Goal: Task Accomplishment & Management: Complete application form

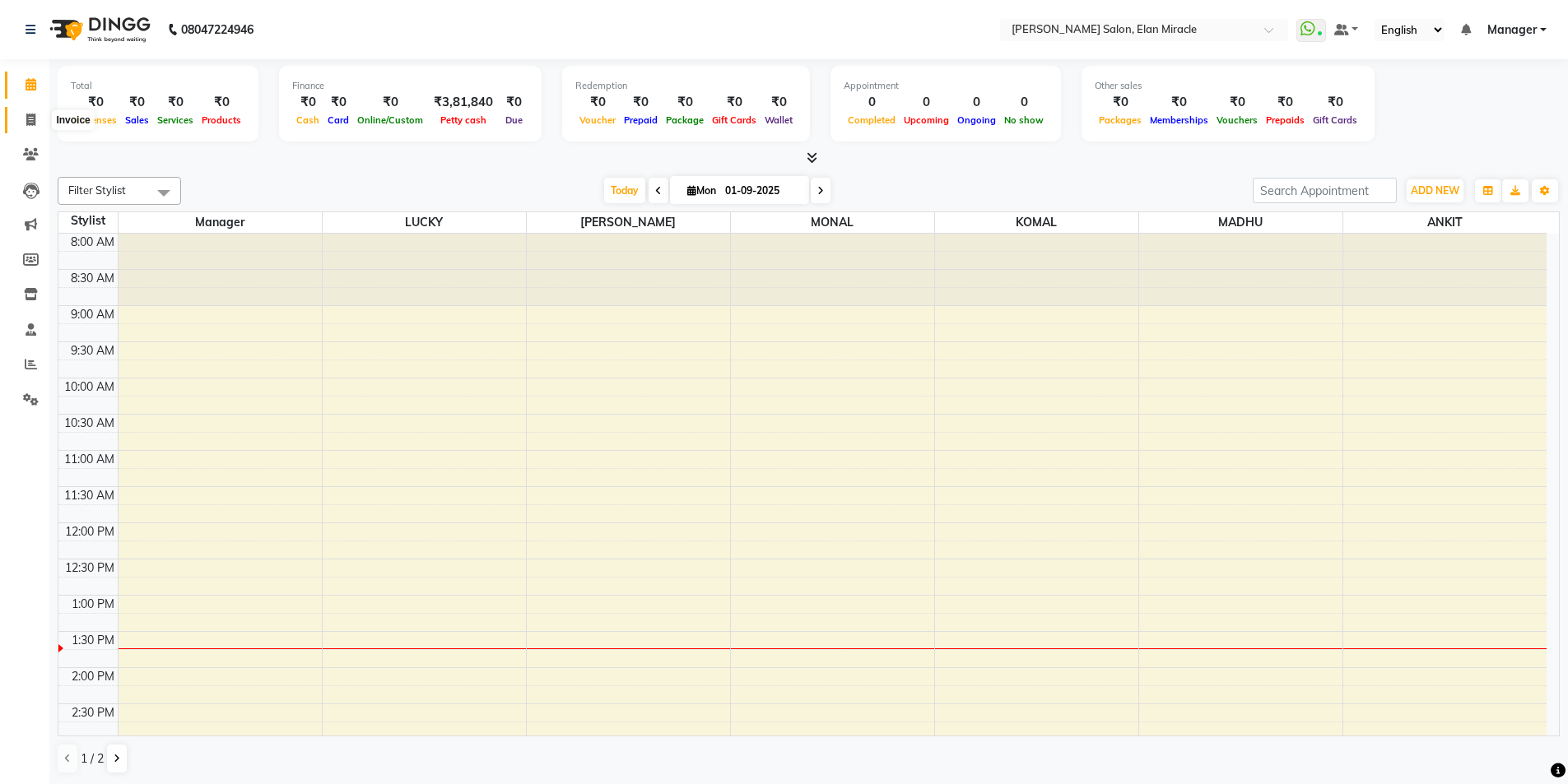
drag, startPoint x: 33, startPoint y: 111, endPoint x: 301, endPoint y: 524, distance: 492.3
click at [33, 111] on span at bounding box center [30, 121] width 29 height 19
select select "service"
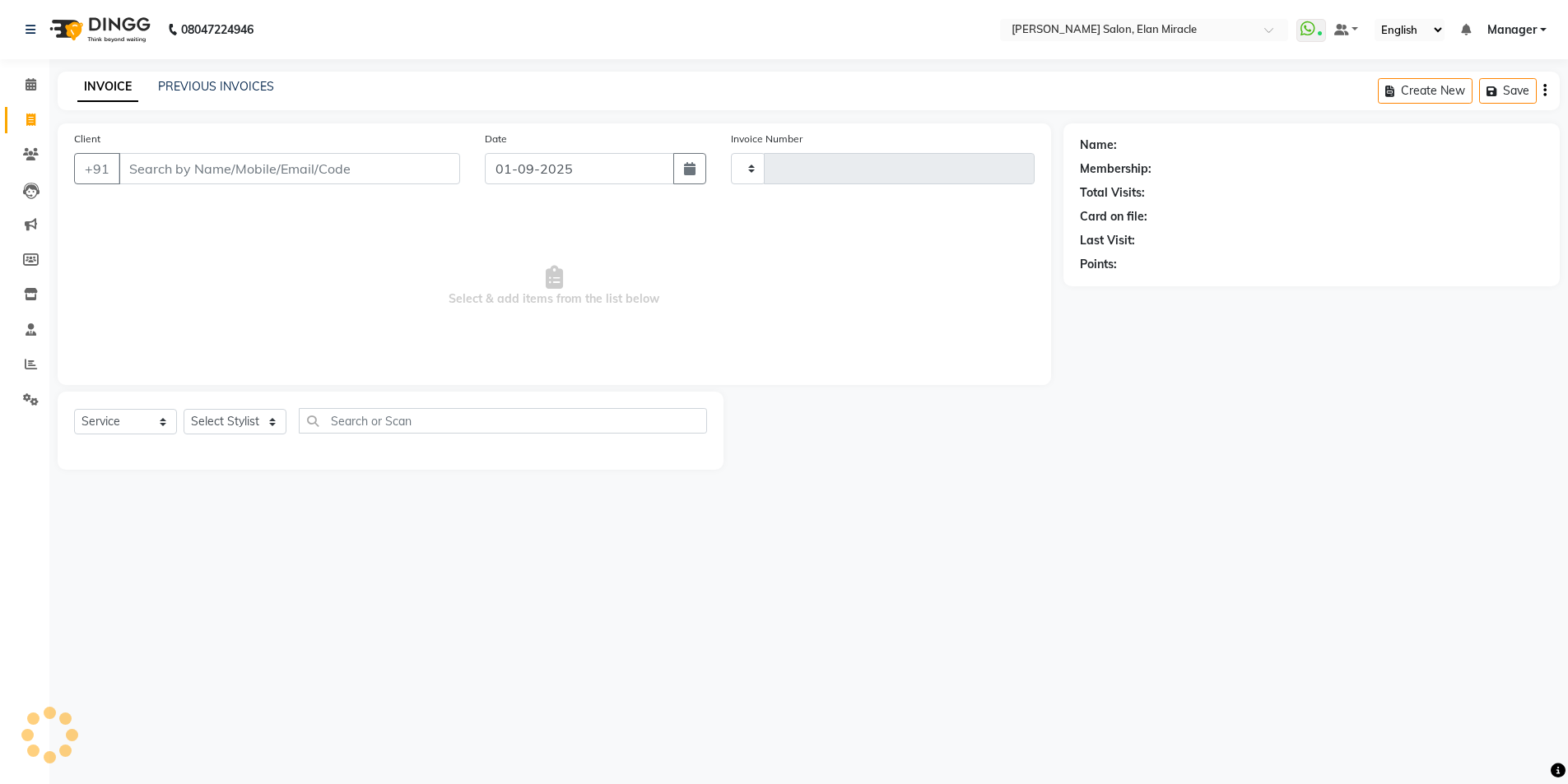
type input "1383"
select select "7738"
click at [263, 426] on select "Select Stylist" at bounding box center [235, 422] width 103 height 26
select select "89644"
click at [183, 409] on select "Select Stylist Anchal Mishra ANKIT KOMAL LUCKY MADHU Manager MONAL NAKUL NAVEEN…" at bounding box center [235, 422] width 103 height 26
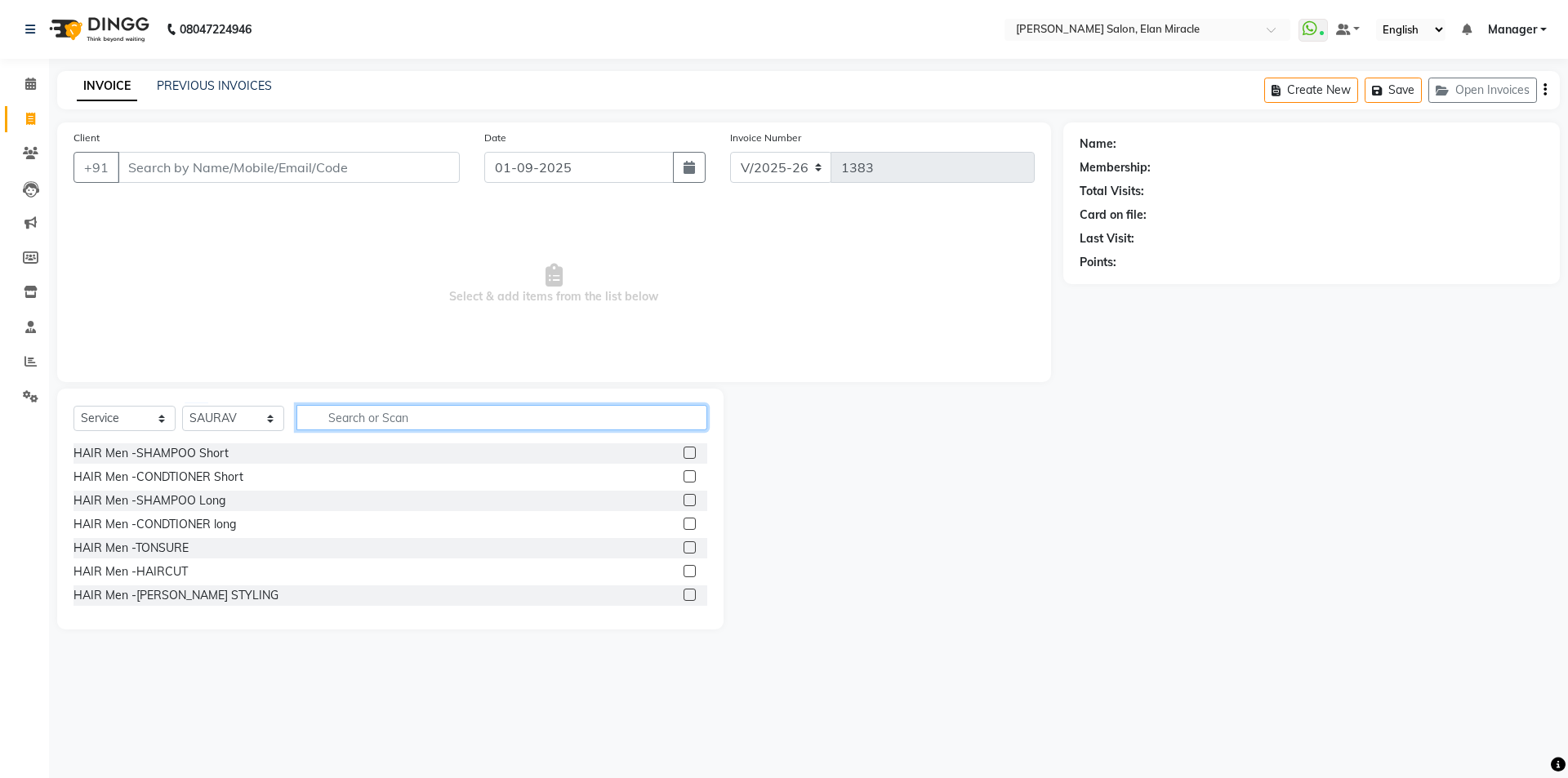
click at [495, 424] on input "text" at bounding box center [501, 418] width 411 height 26
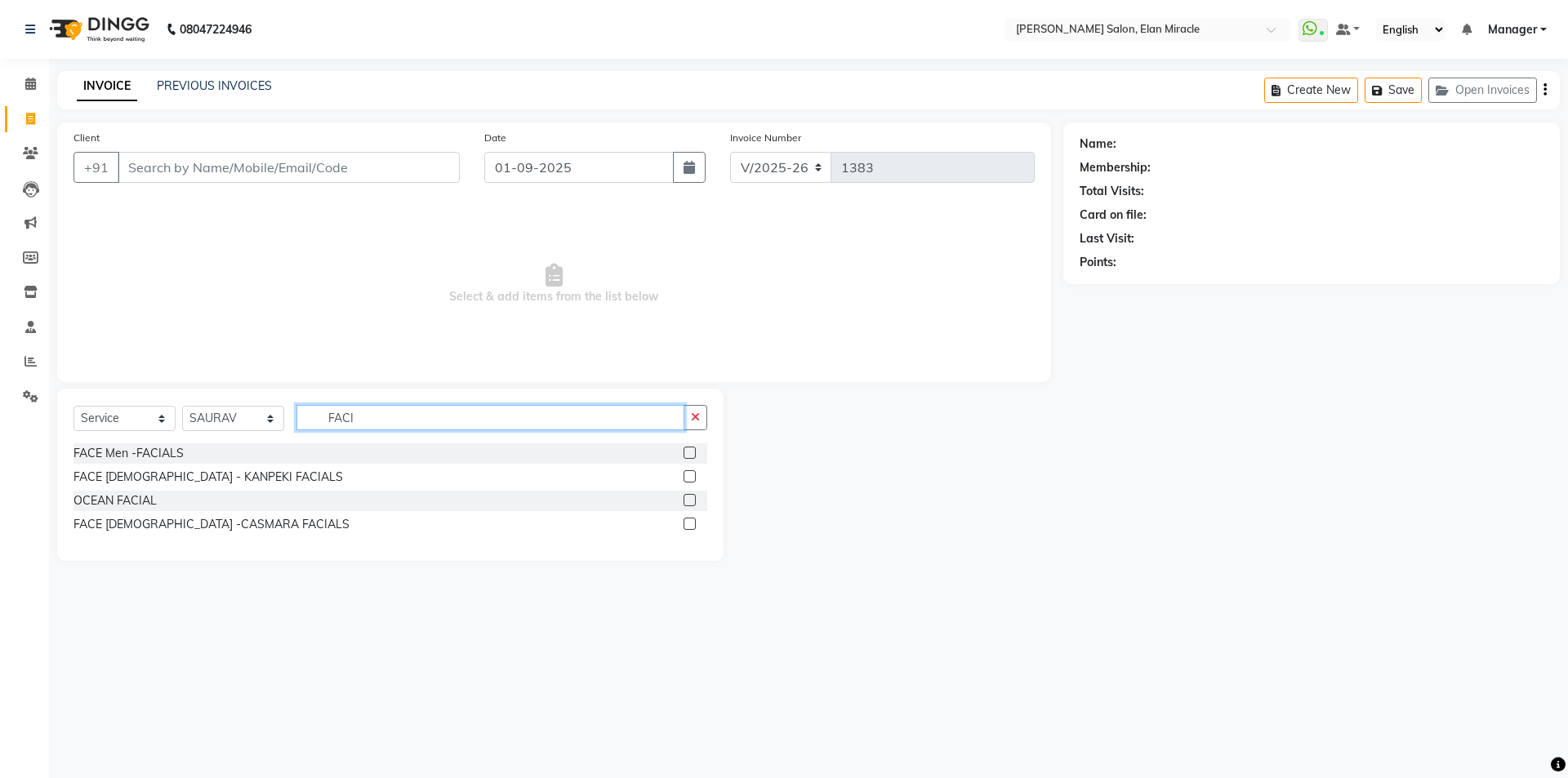
type input "FACI"
click at [696, 450] on label at bounding box center [689, 453] width 12 height 12
click at [694, 450] on input "checkbox" at bounding box center [689, 453] width 11 height 11
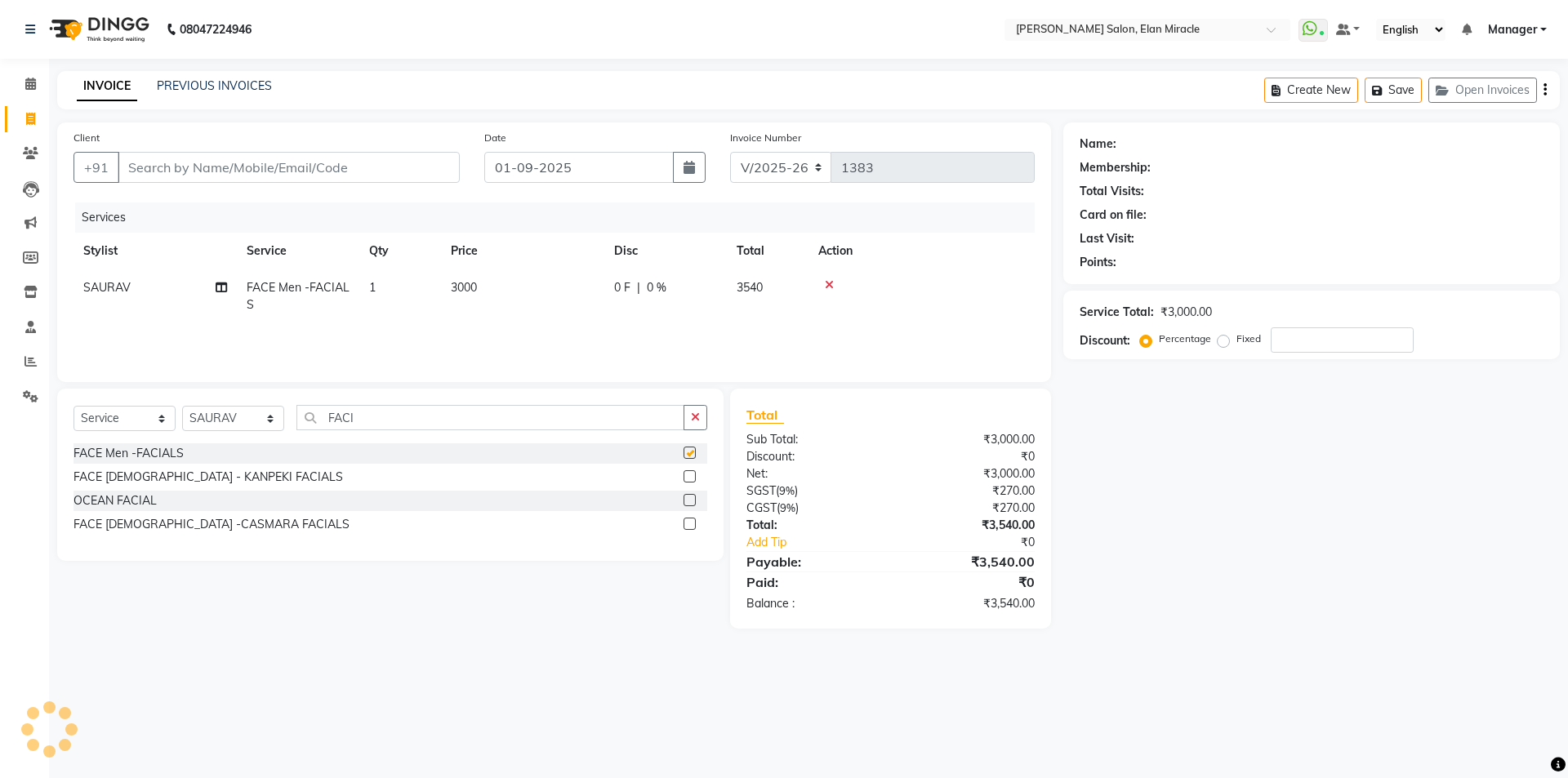
checkbox input "false"
click at [515, 293] on td "3000" at bounding box center [522, 296] width 164 height 54
select select "89644"
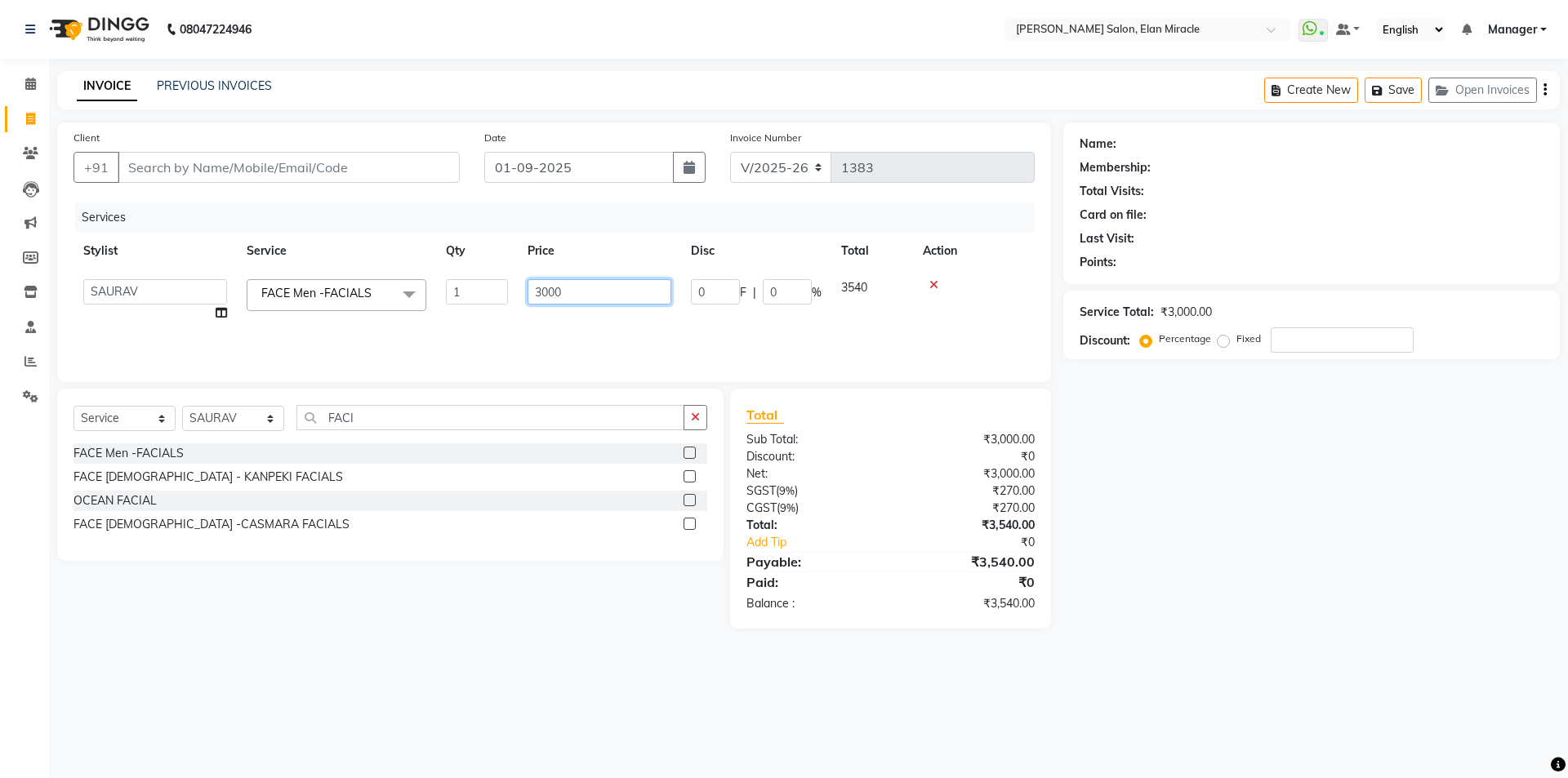
click at [642, 289] on input "3000" at bounding box center [599, 293] width 144 height 26
type input "3"
type input "2500"
click at [703, 416] on button "button" at bounding box center [696, 418] width 24 height 26
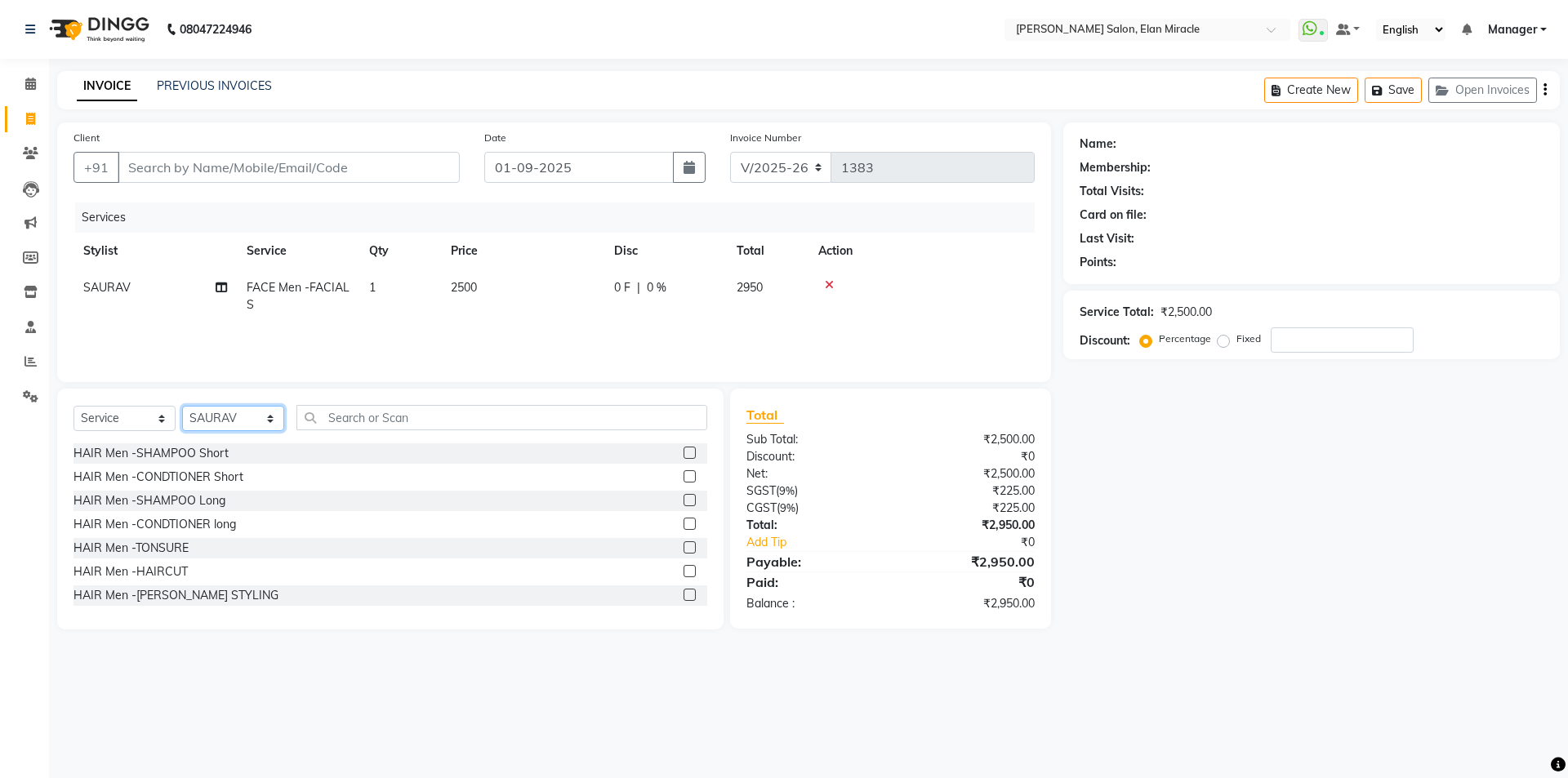
click at [252, 417] on select "Select Stylist Anchal Mishra ANKIT KOMAL LUCKY MADHU Manager MONAL NAKUL NAVEEN…" at bounding box center [233, 419] width 102 height 26
select select "83799"
click at [182, 406] on select "Select Stylist Anchal Mishra ANKIT KOMAL LUCKY MADHU Manager MONAL NAKUL NAVEEN…" at bounding box center [233, 419] width 102 height 26
click at [425, 425] on input "text" at bounding box center [501, 418] width 411 height 26
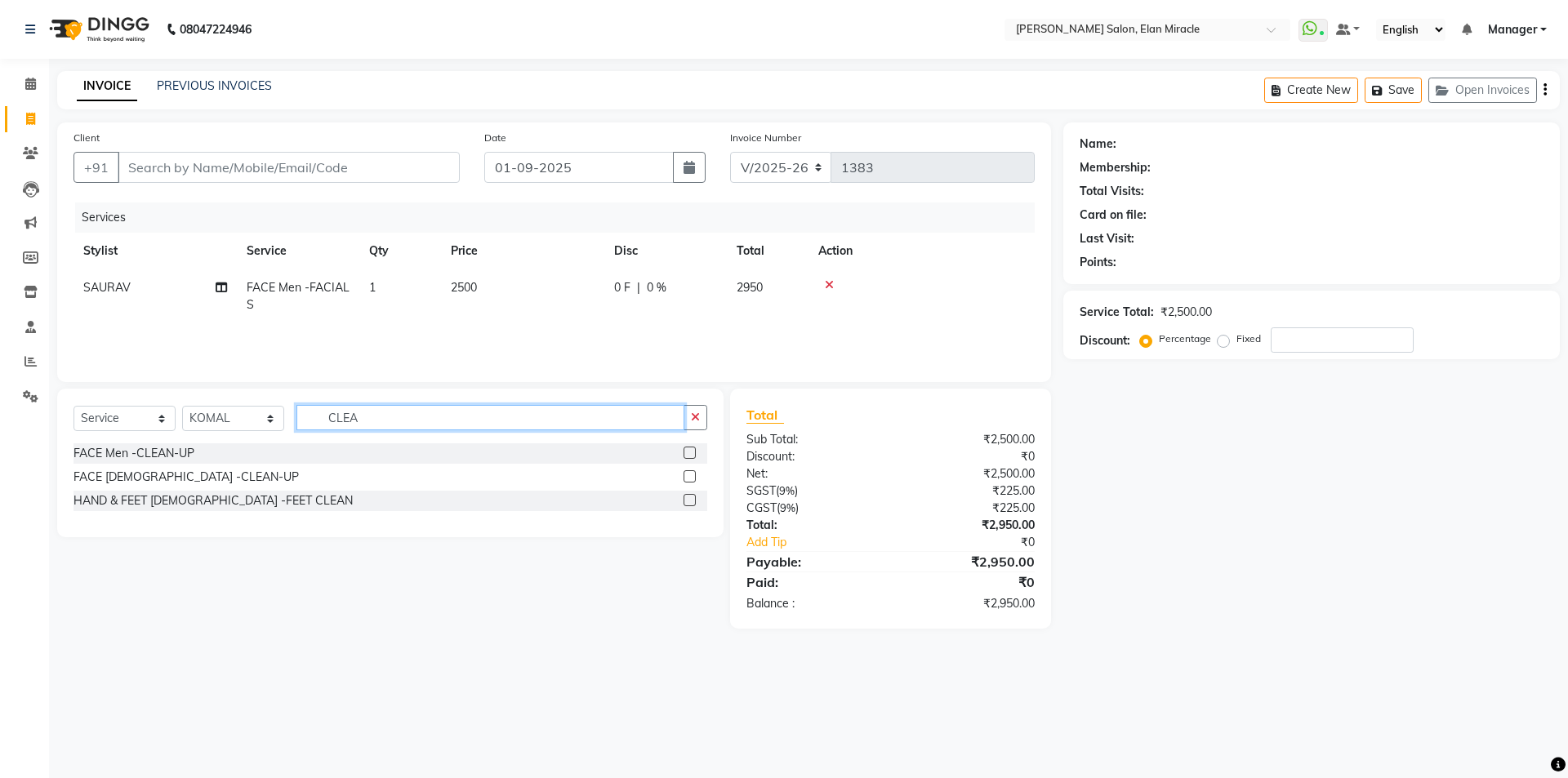
type input "CLEA"
click at [697, 474] on div at bounding box center [696, 477] width 24 height 20
click at [689, 478] on label at bounding box center [689, 476] width 12 height 12
click at [689, 478] on input "checkbox" at bounding box center [689, 477] width 11 height 11
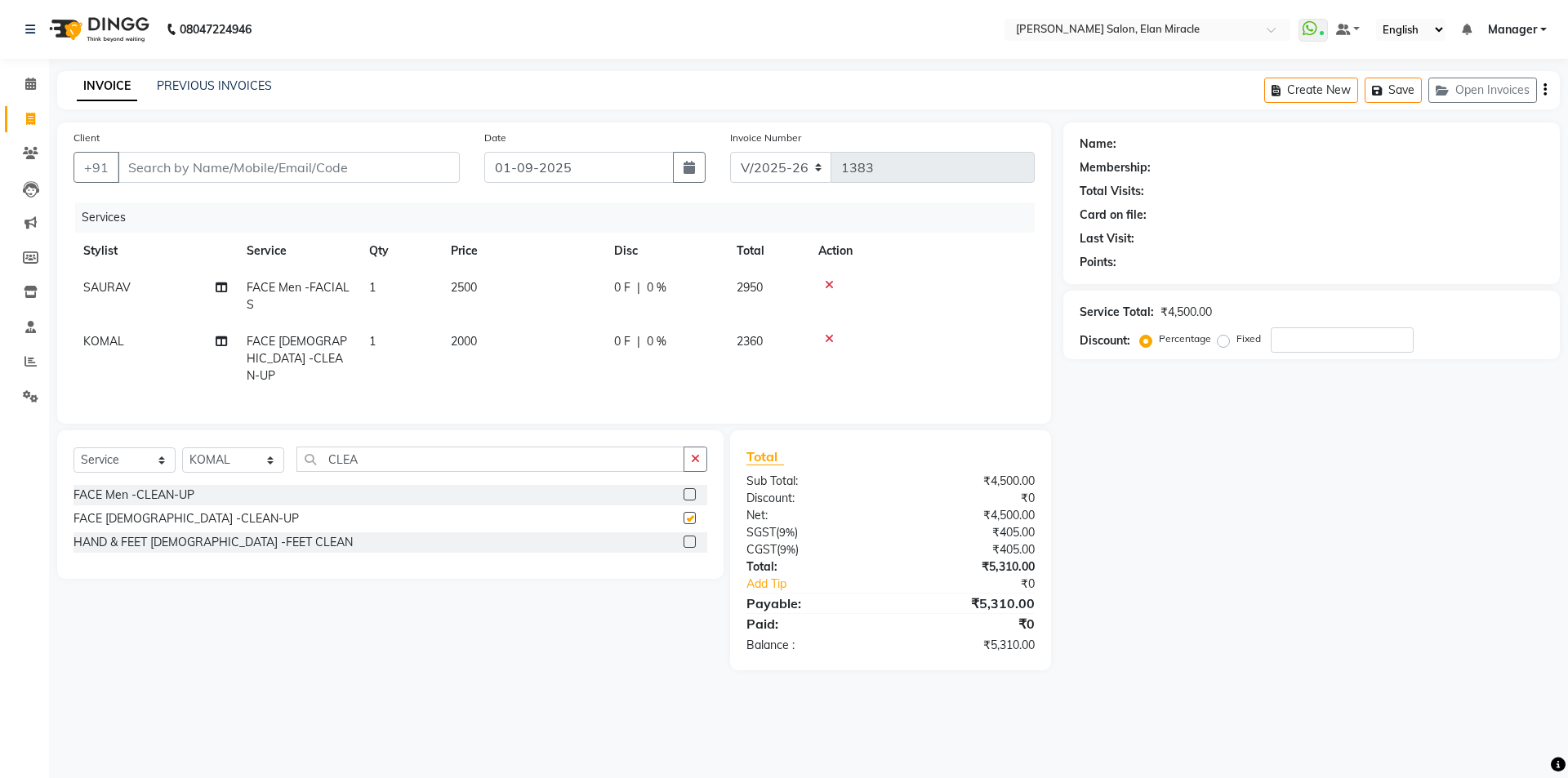
checkbox input "false"
click at [534, 325] on td "2000" at bounding box center [522, 359] width 164 height 71
select select "83799"
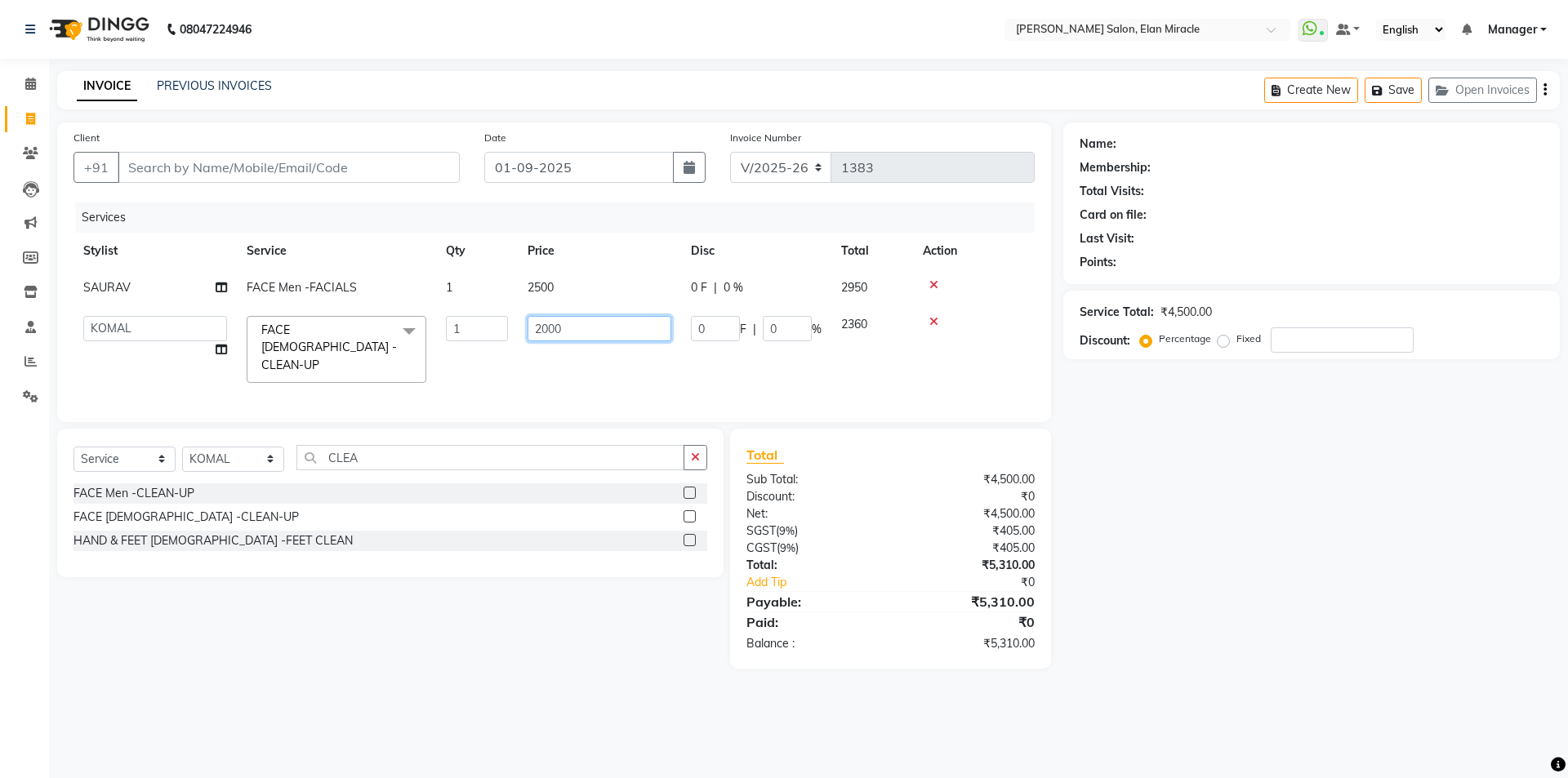
click at [578, 334] on input "2000" at bounding box center [599, 329] width 144 height 26
type input "2"
type input "1500"
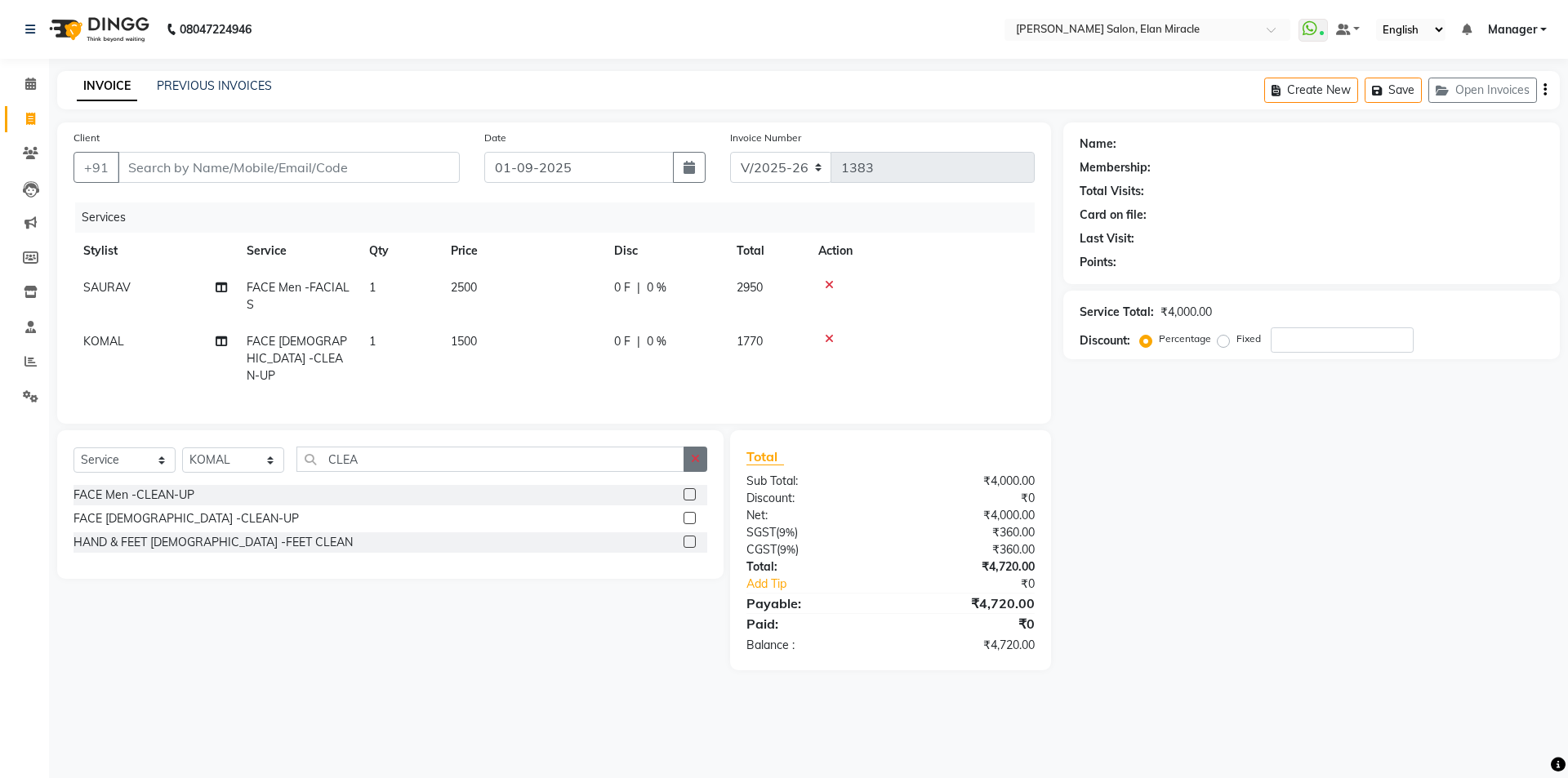
click at [702, 457] on button "button" at bounding box center [696, 460] width 24 height 26
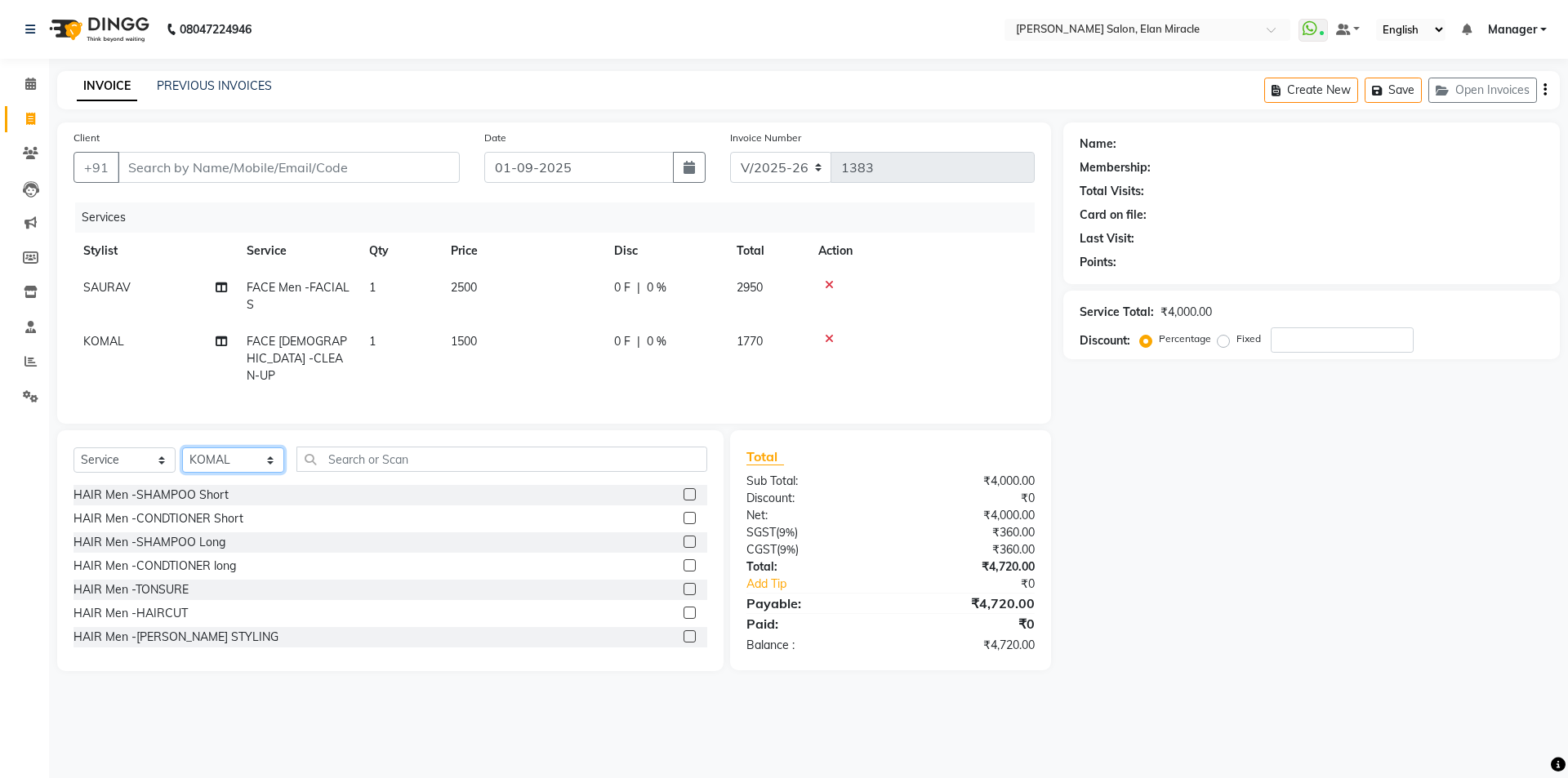
click at [214, 458] on select "Select Stylist Anchal Mishra ANKIT KOMAL LUCKY MADHU Manager MONAL NAKUL NAVEEN…" at bounding box center [233, 461] width 102 height 26
click at [382, 470] on div "Select Service Product Membership Package Voucher Prepaid Gift Card Select Styl…" at bounding box center [389, 466] width 634 height 38
click at [388, 462] on input "text" at bounding box center [501, 460] width 411 height 26
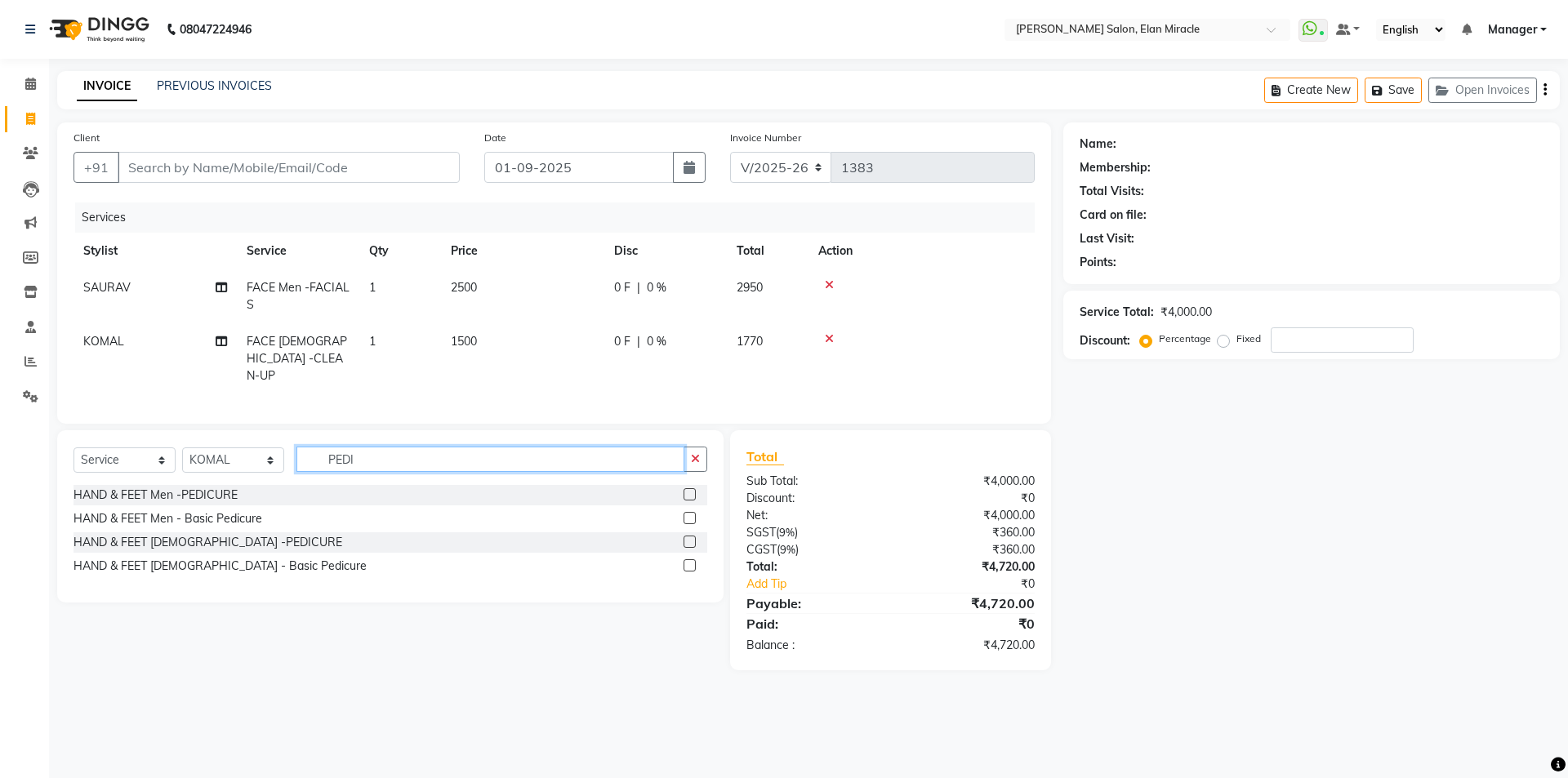
type input "PEDI"
click at [692, 560] on label at bounding box center [689, 565] width 12 height 12
click at [692, 561] on input "checkbox" at bounding box center [689, 567] width 11 height 11
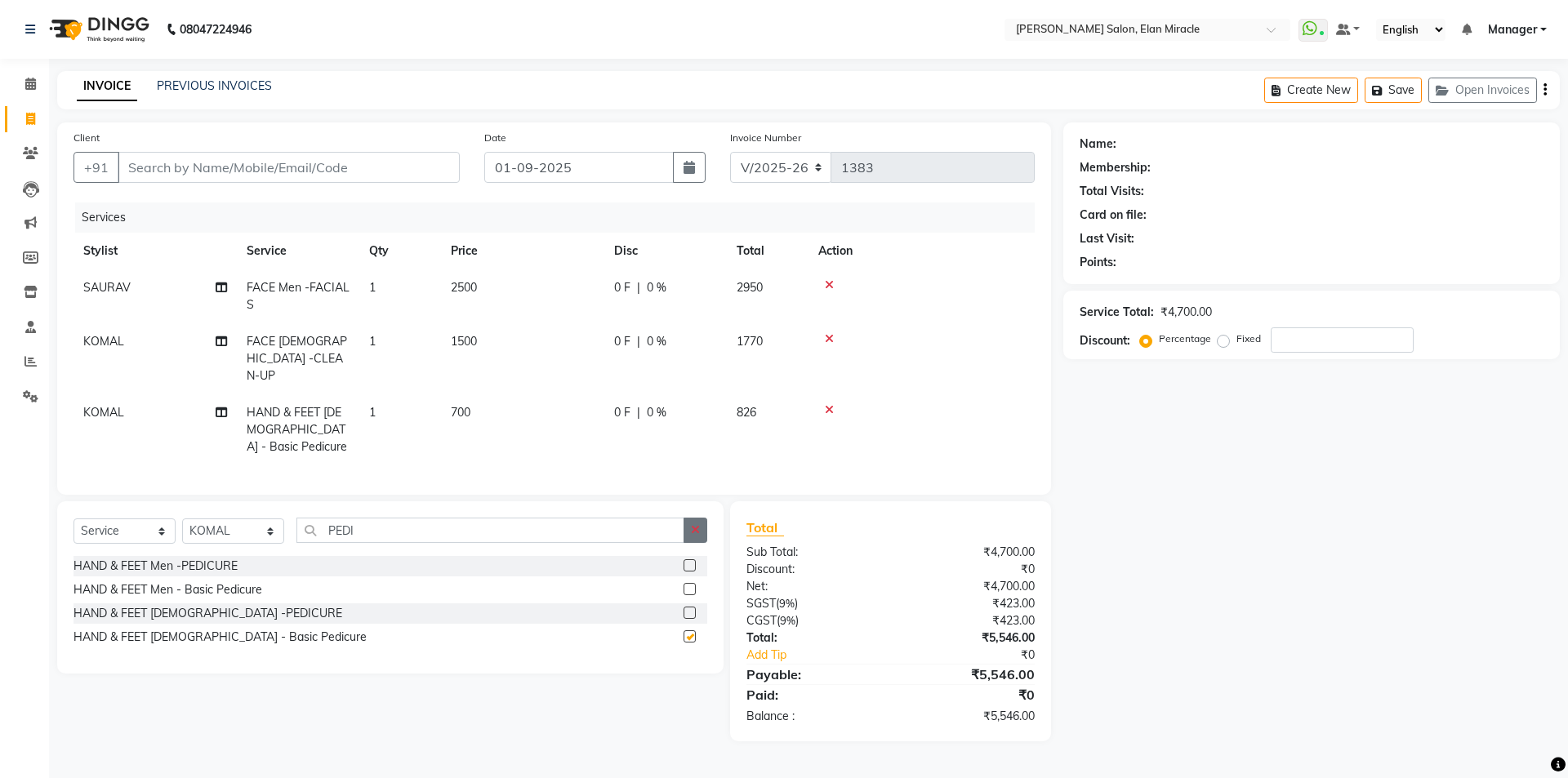
checkbox input "false"
drag, startPoint x: 696, startPoint y: 517, endPoint x: 655, endPoint y: 517, distance: 41.0
click at [691, 517] on button "button" at bounding box center [696, 530] width 24 height 26
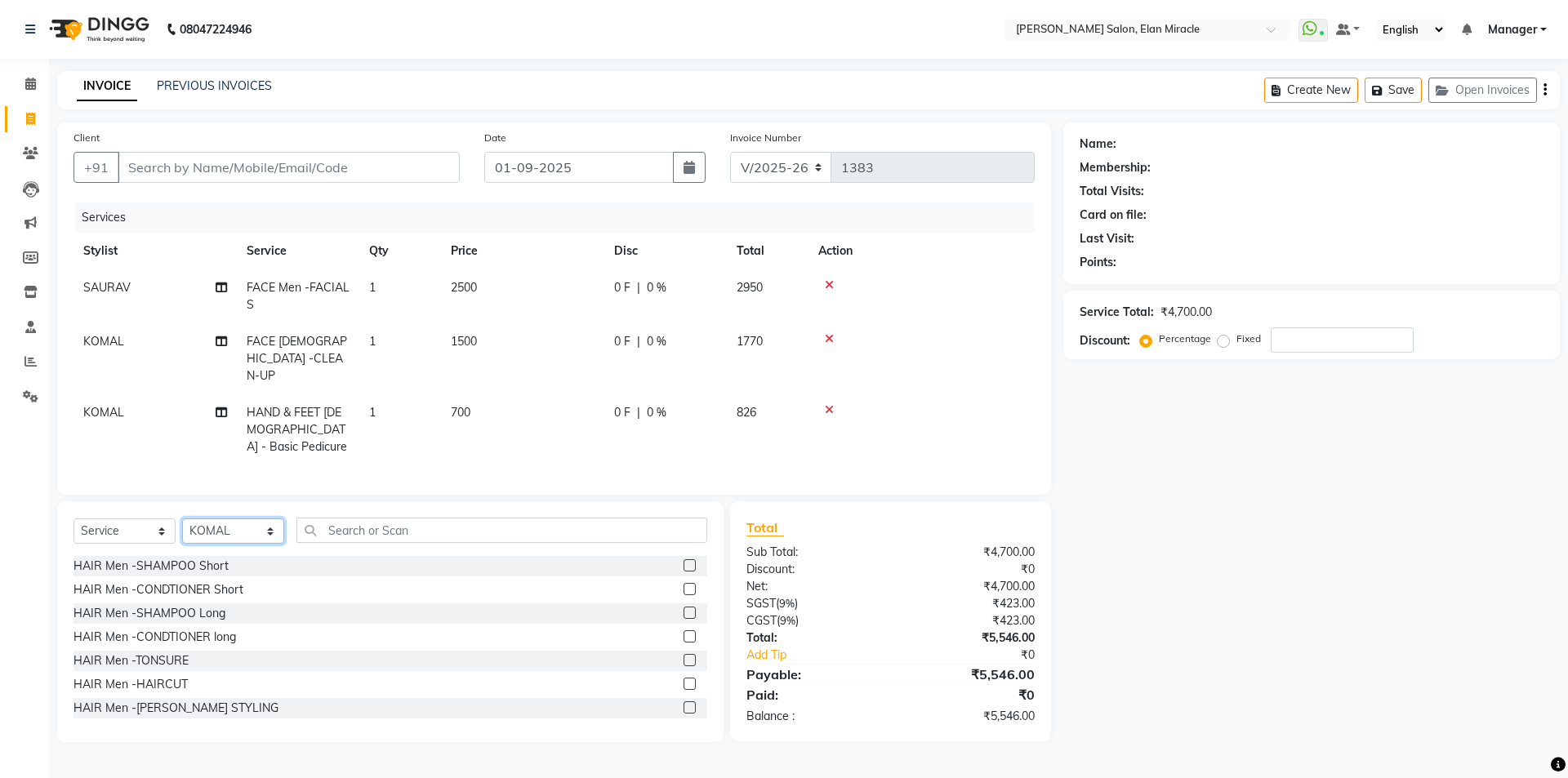
click at [238, 534] on select "Select Stylist Anchal Mishra ANKIT KOMAL LUCKY MADHU Manager MONAL NAKUL NAVEEN…" at bounding box center [233, 531] width 102 height 26
select select "69364"
click at [182, 518] on select "Select Stylist Anchal Mishra ANKIT KOMAL LUCKY MADHU Manager MONAL NAKUL NAVEEN…" at bounding box center [233, 531] width 102 height 26
click at [433, 527] on input "text" at bounding box center [501, 530] width 411 height 26
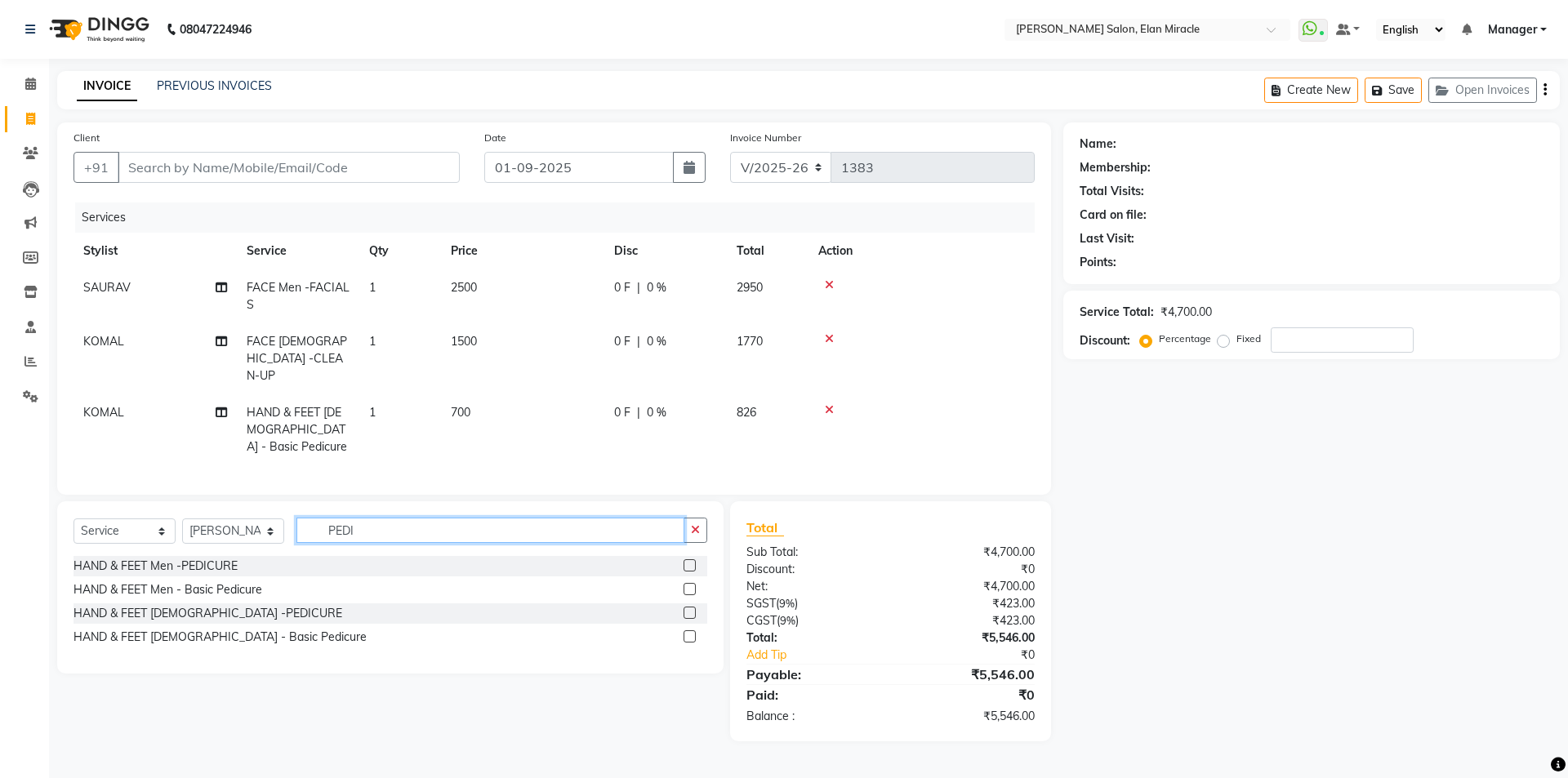
type input "PEDI"
click at [685, 583] on label at bounding box center [689, 589] width 12 height 12
click at [685, 585] on input "checkbox" at bounding box center [689, 591] width 11 height 11
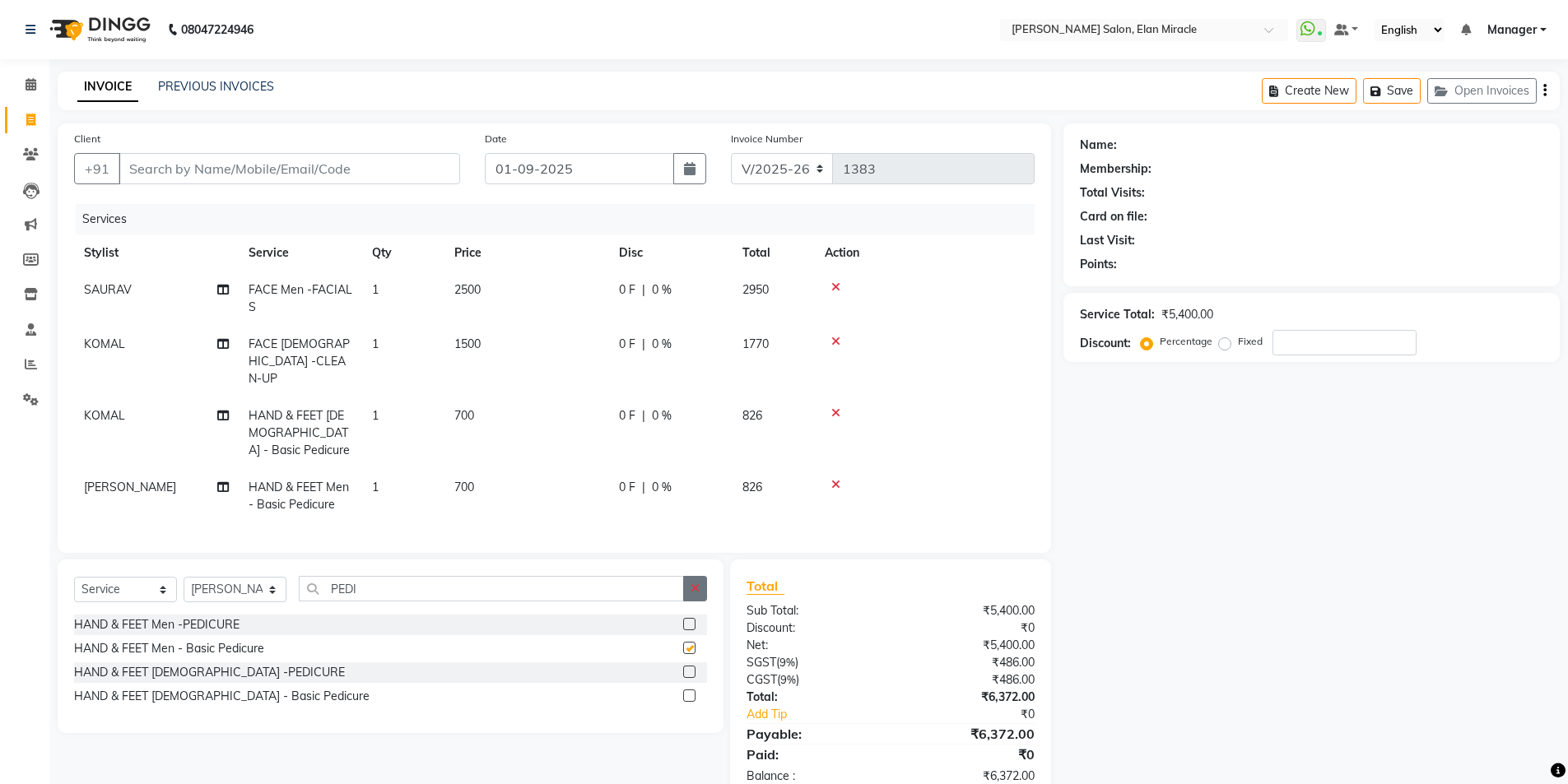
checkbox input "false"
click at [695, 582] on icon "button" at bounding box center [695, 588] width 9 height 12
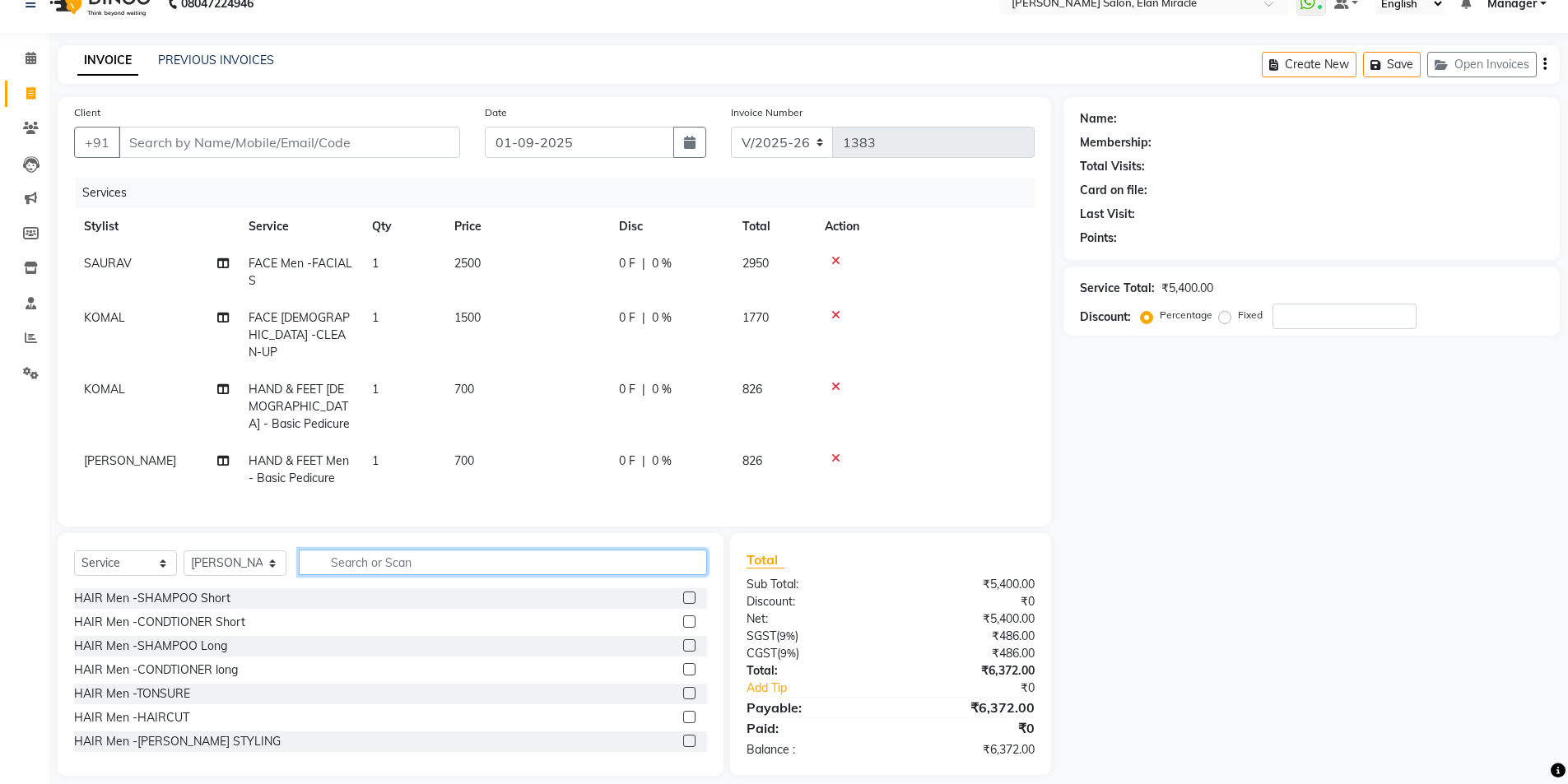
scroll to position [38, 0]
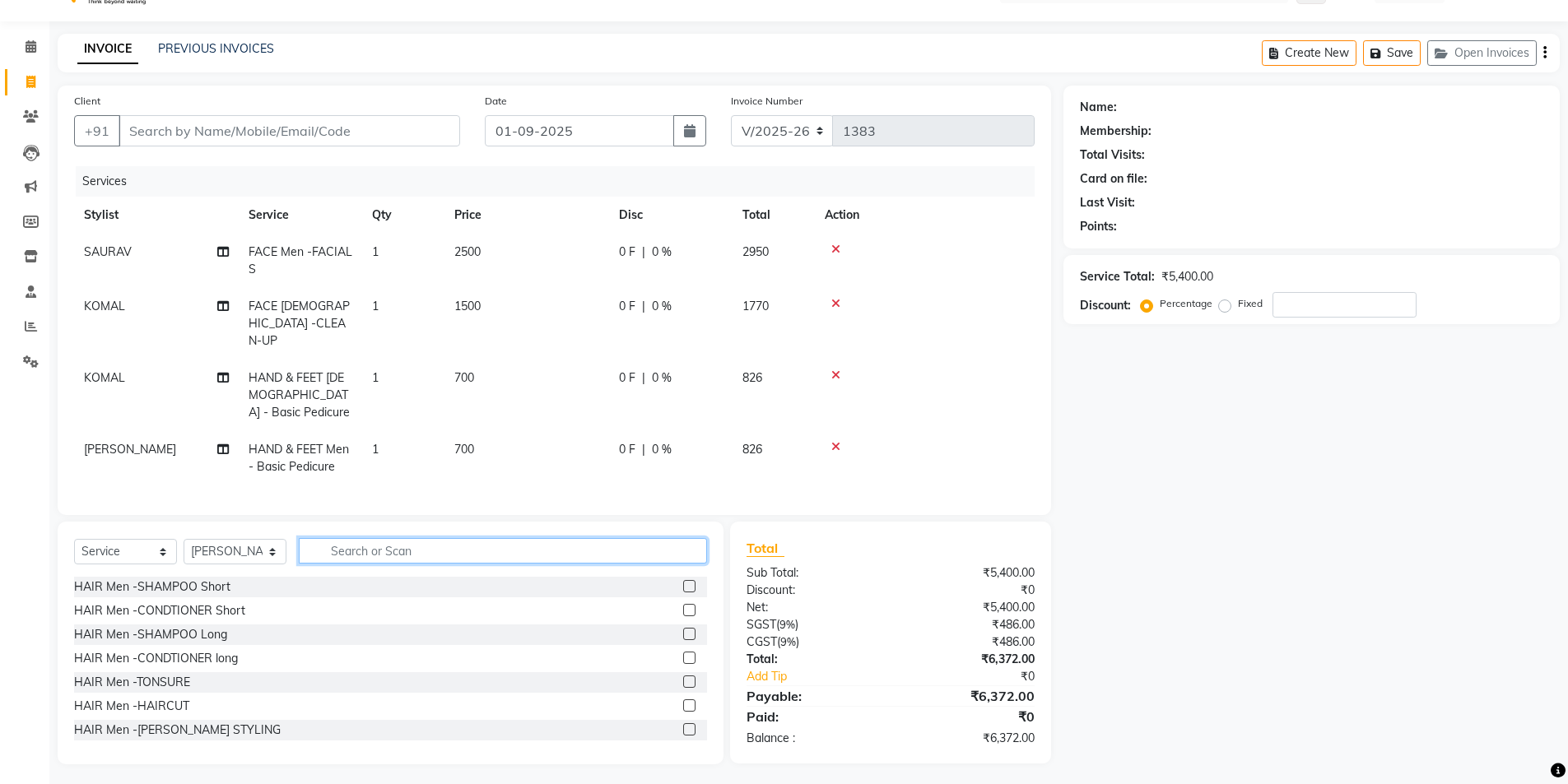
click at [374, 552] on input "text" at bounding box center [502, 551] width 408 height 26
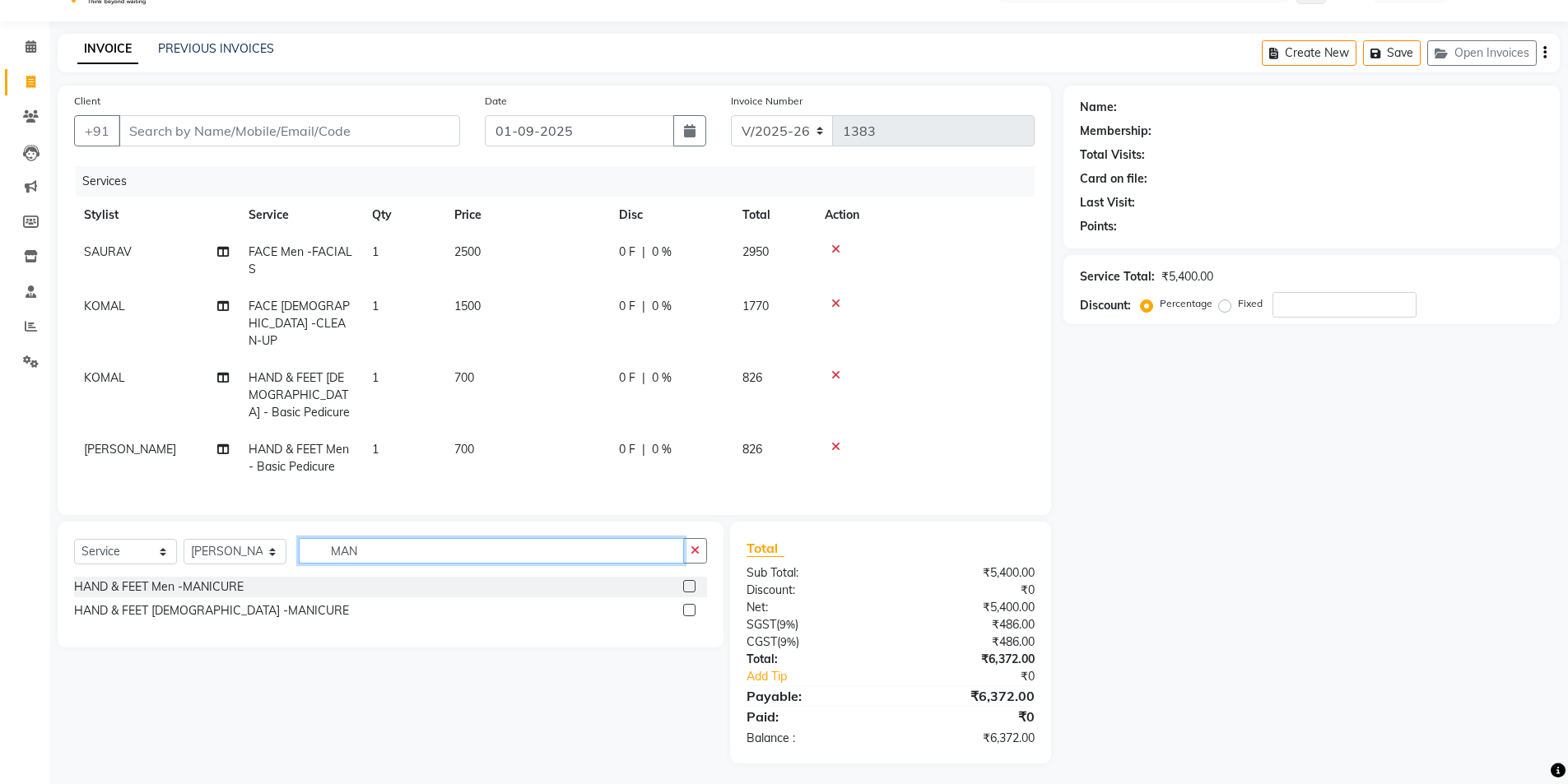
scroll to position [37, 0]
type input "MANI"
click at [687, 586] on label at bounding box center [688, 587] width 12 height 12
click at [687, 586] on input "checkbox" at bounding box center [688, 588] width 11 height 11
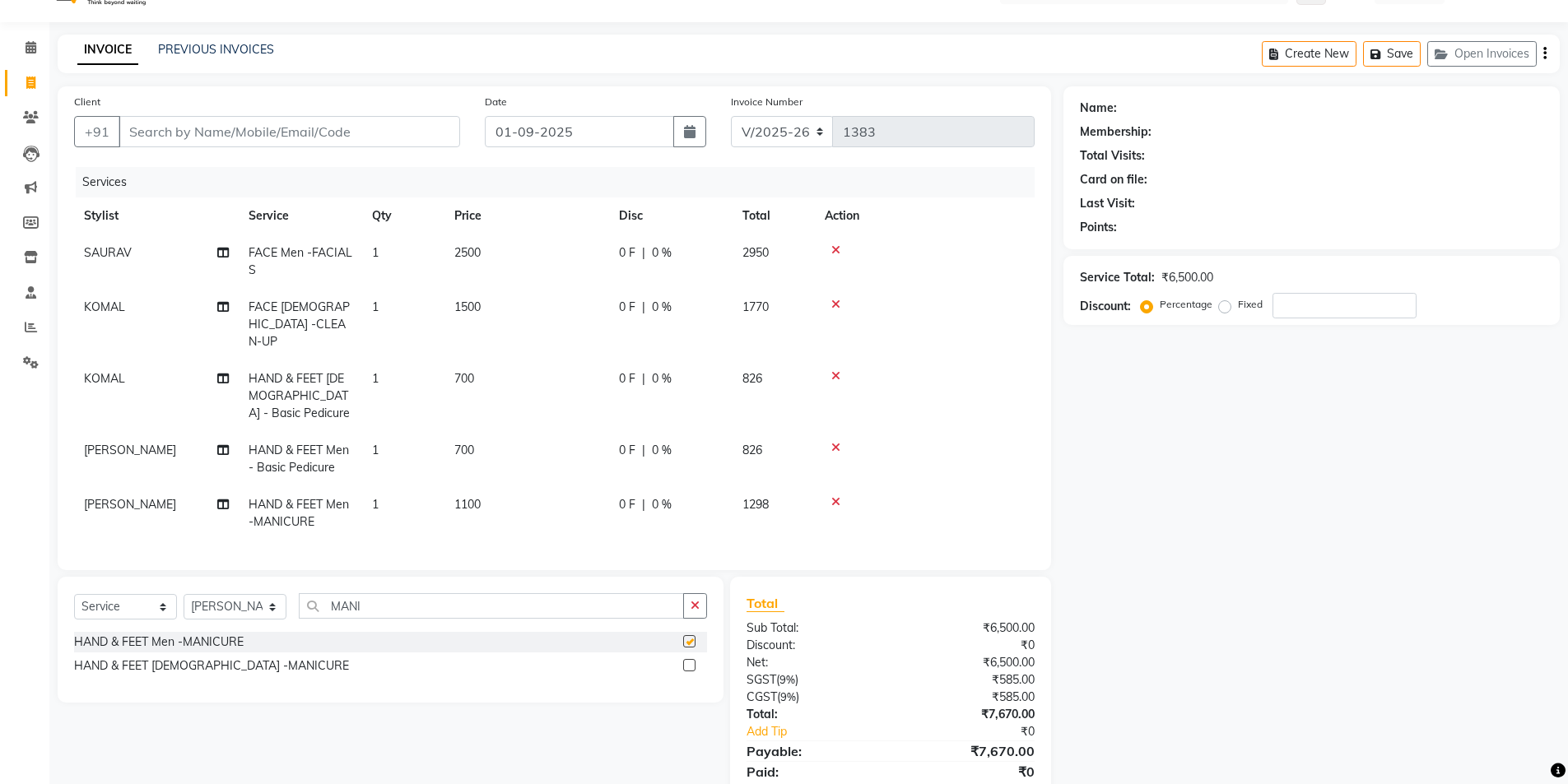
checkbox input "false"
click at [520, 486] on td "1100" at bounding box center [526, 513] width 165 height 54
select select "69364"
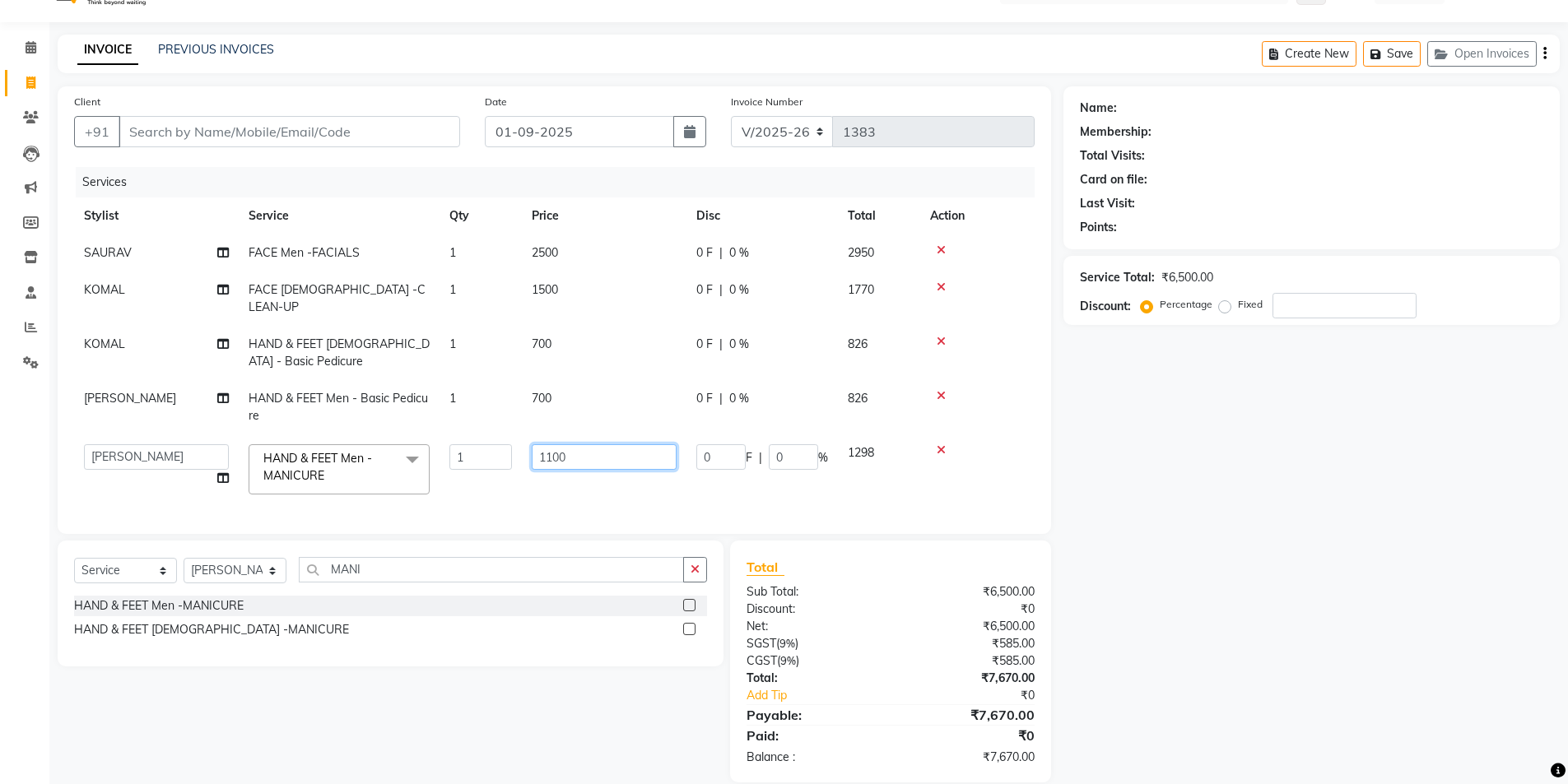
click at [614, 444] on input "1100" at bounding box center [603, 457] width 145 height 26
type input "1"
click at [694, 604] on div "Select Service Product Membership Package Voucher Prepaid Gift Card Select Styl…" at bounding box center [391, 603] width 666 height 126
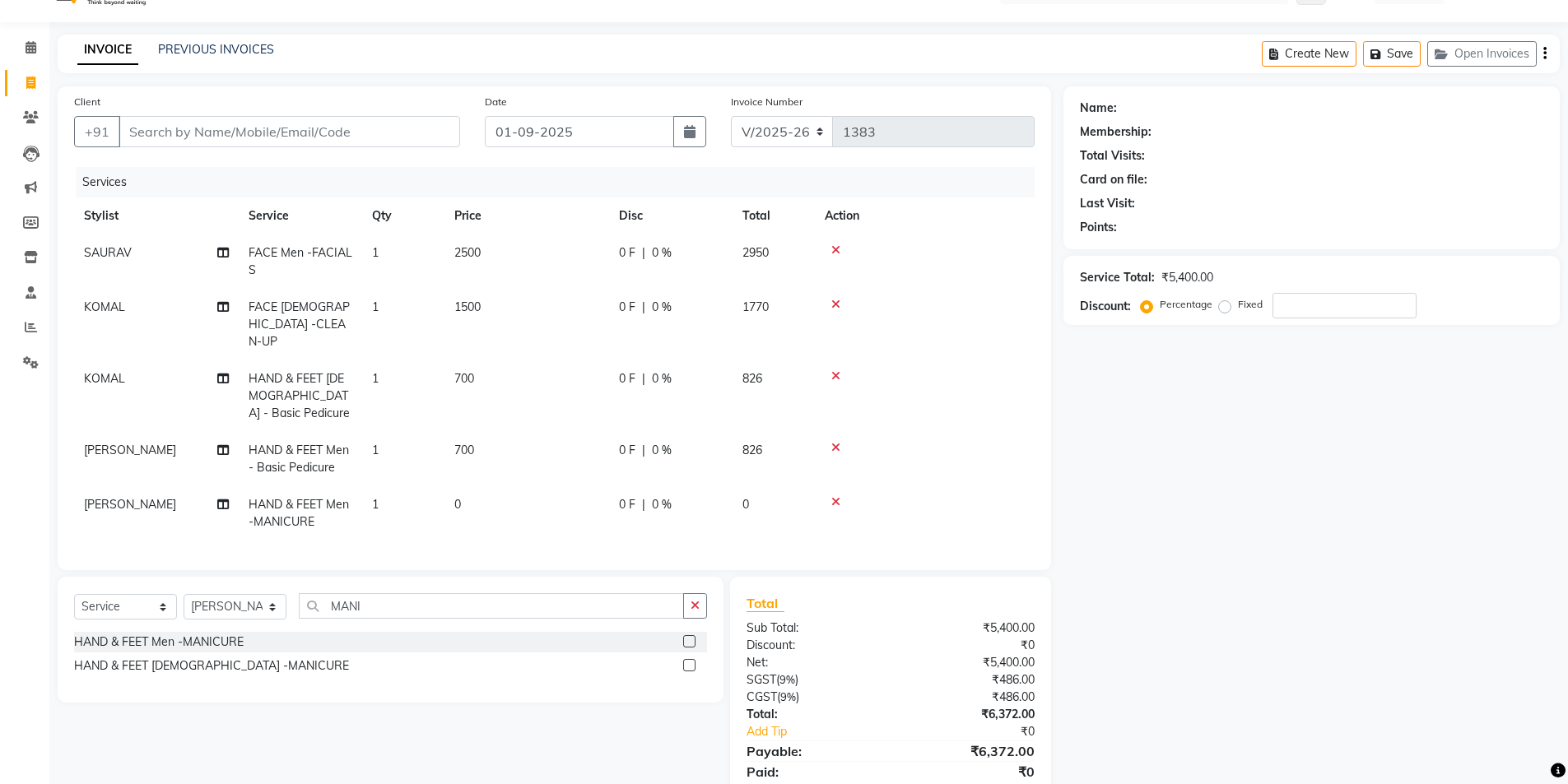
click at [694, 604] on icon "button" at bounding box center [695, 605] width 9 height 12
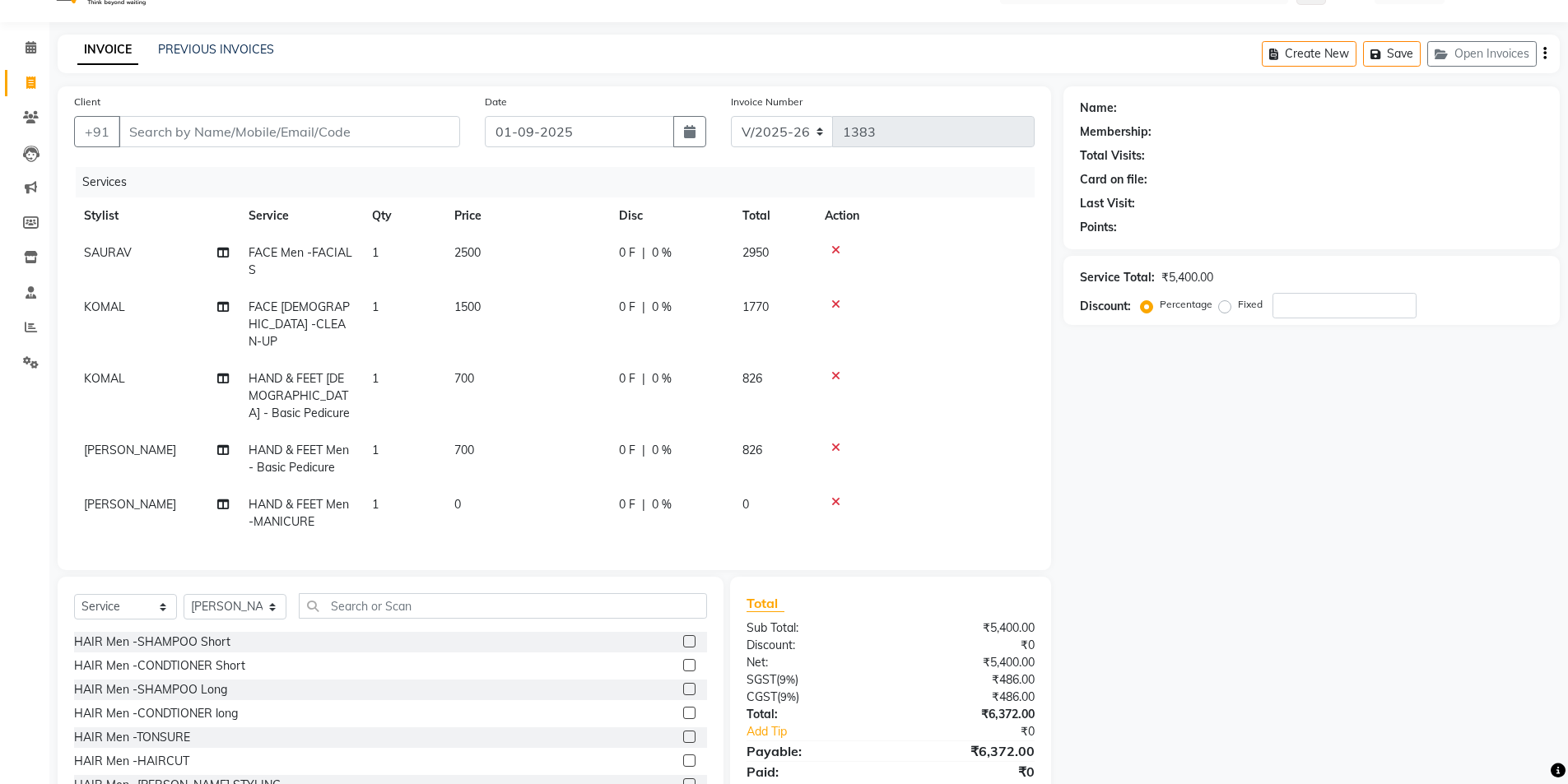
click at [529, 488] on td "0" at bounding box center [526, 513] width 165 height 54
select select "69364"
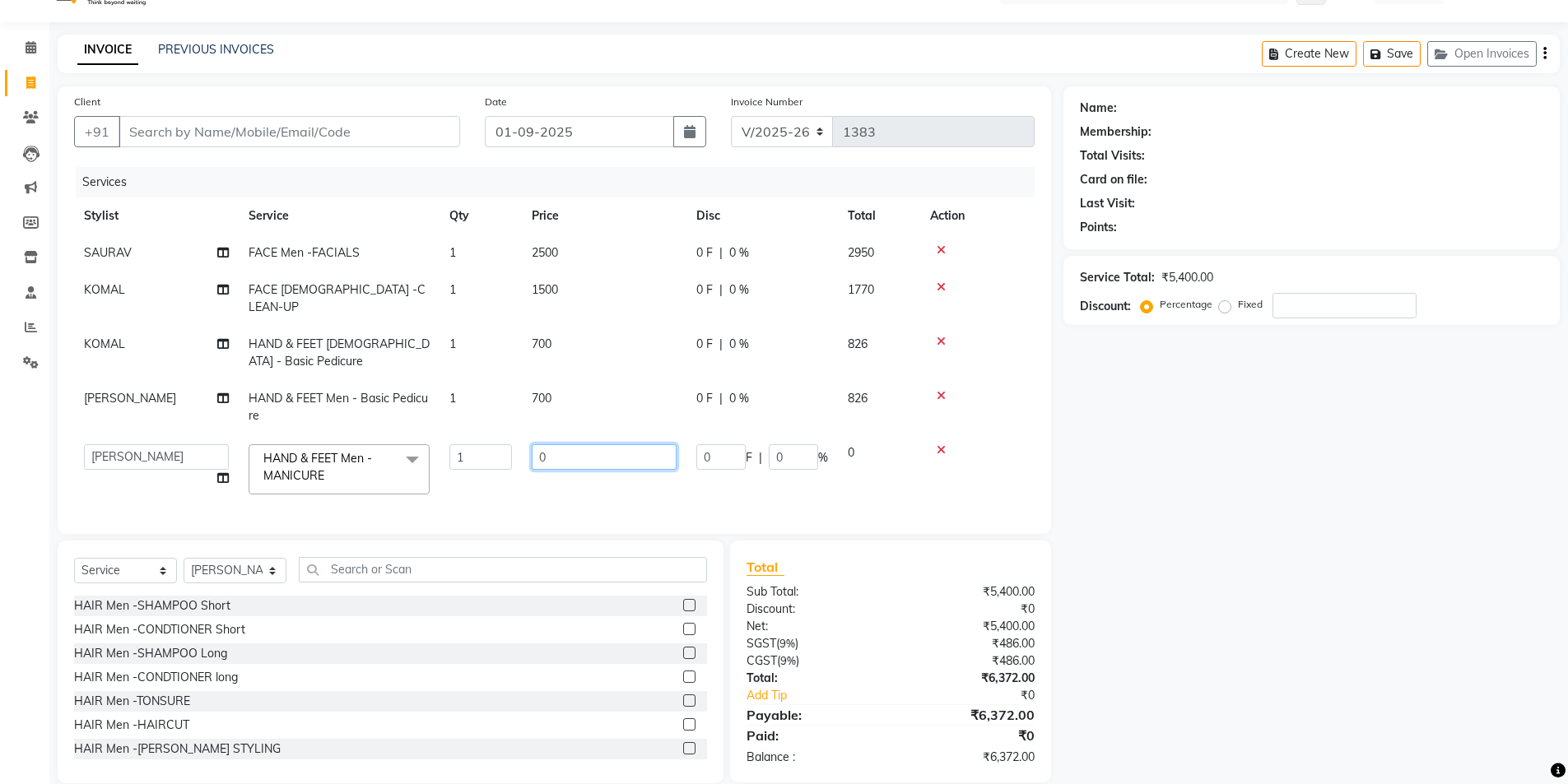
click at [591, 444] on input "0" at bounding box center [603, 457] width 145 height 26
type input "0"
type input "700"
click at [1215, 567] on div "Name: Membership: Total Visits: Card on file: Last Visit: Points: Service Total…" at bounding box center [1317, 435] width 509 height 697
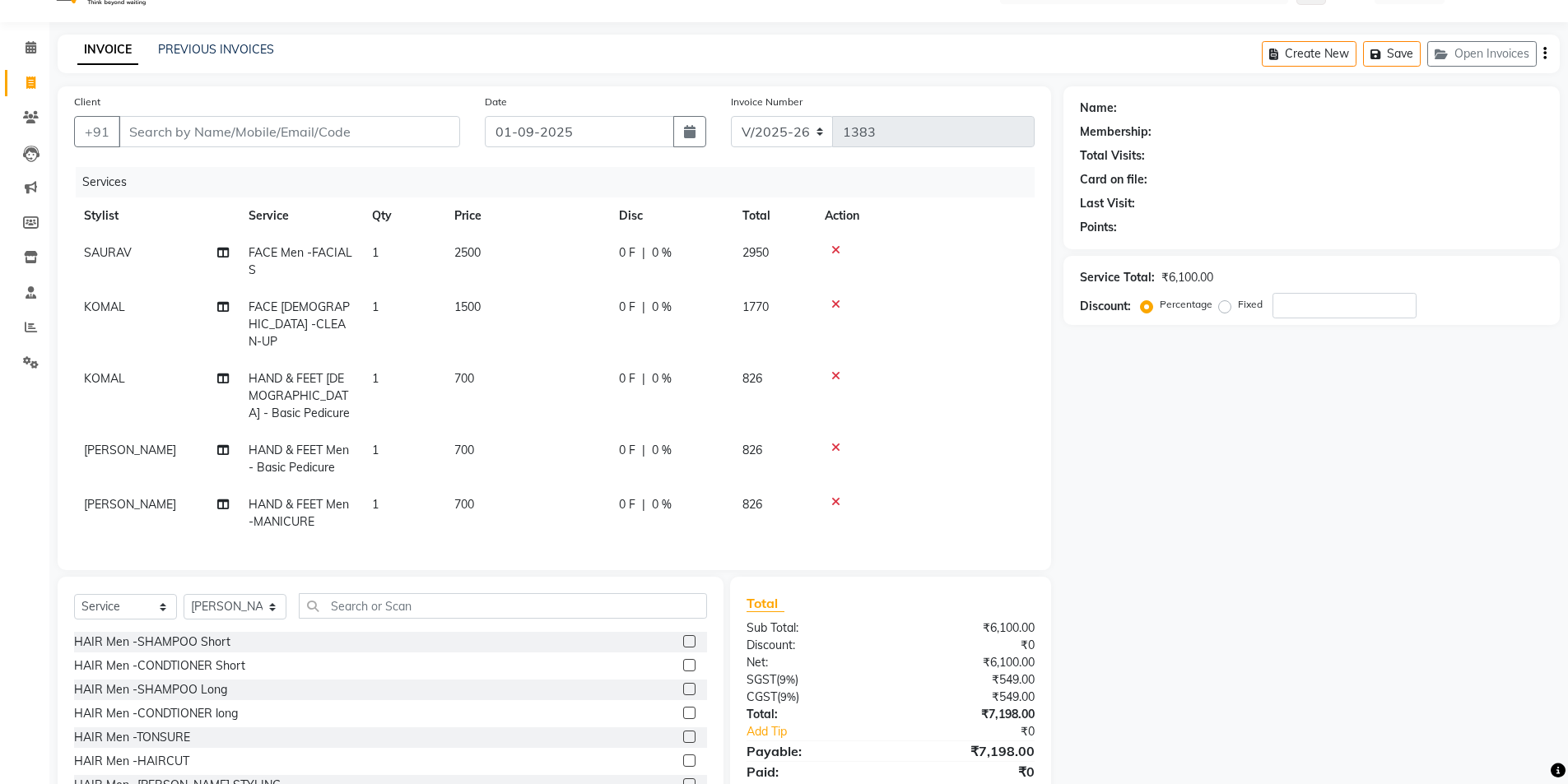
click at [249, 593] on div "Select Service Product Membership Package Voucher Prepaid Gift Card Select Styl…" at bounding box center [390, 613] width 633 height 39
click at [242, 597] on select "Select Stylist Anchal Mishra ANKIT KOMAL LUCKY MADHU Manager MONAL NAKUL NAVEEN…" at bounding box center [235, 607] width 103 height 26
select select "83799"
click at [183, 594] on select "Select Stylist Anchal Mishra ANKIT KOMAL LUCKY MADHU Manager MONAL NAKUL NAVEEN…" at bounding box center [235, 607] width 103 height 26
click at [536, 593] on input "text" at bounding box center [502, 606] width 408 height 26
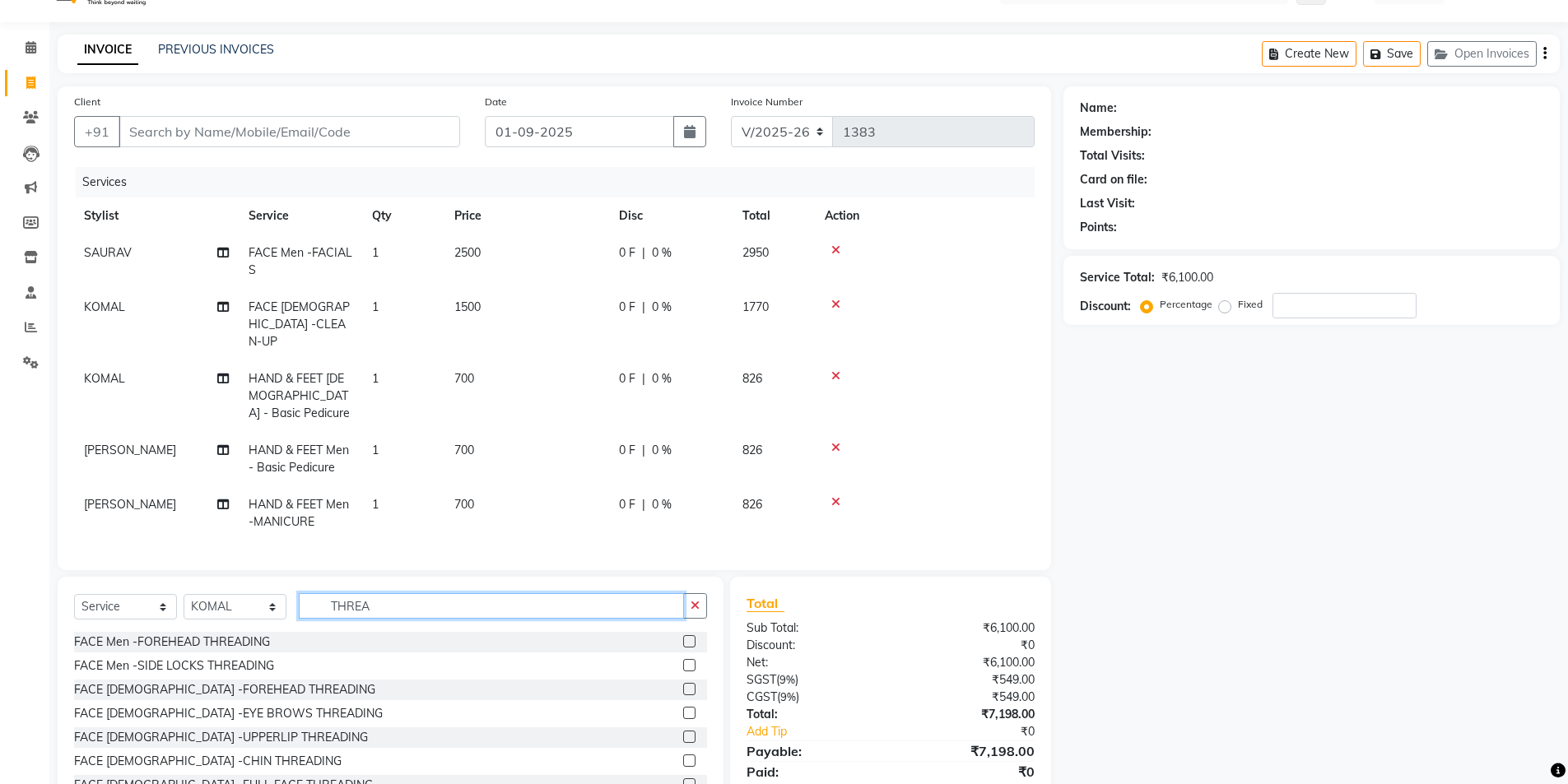
type input "THREA"
click at [683, 707] on label at bounding box center [688, 712] width 12 height 12
click at [683, 708] on input "checkbox" at bounding box center [688, 714] width 11 height 11
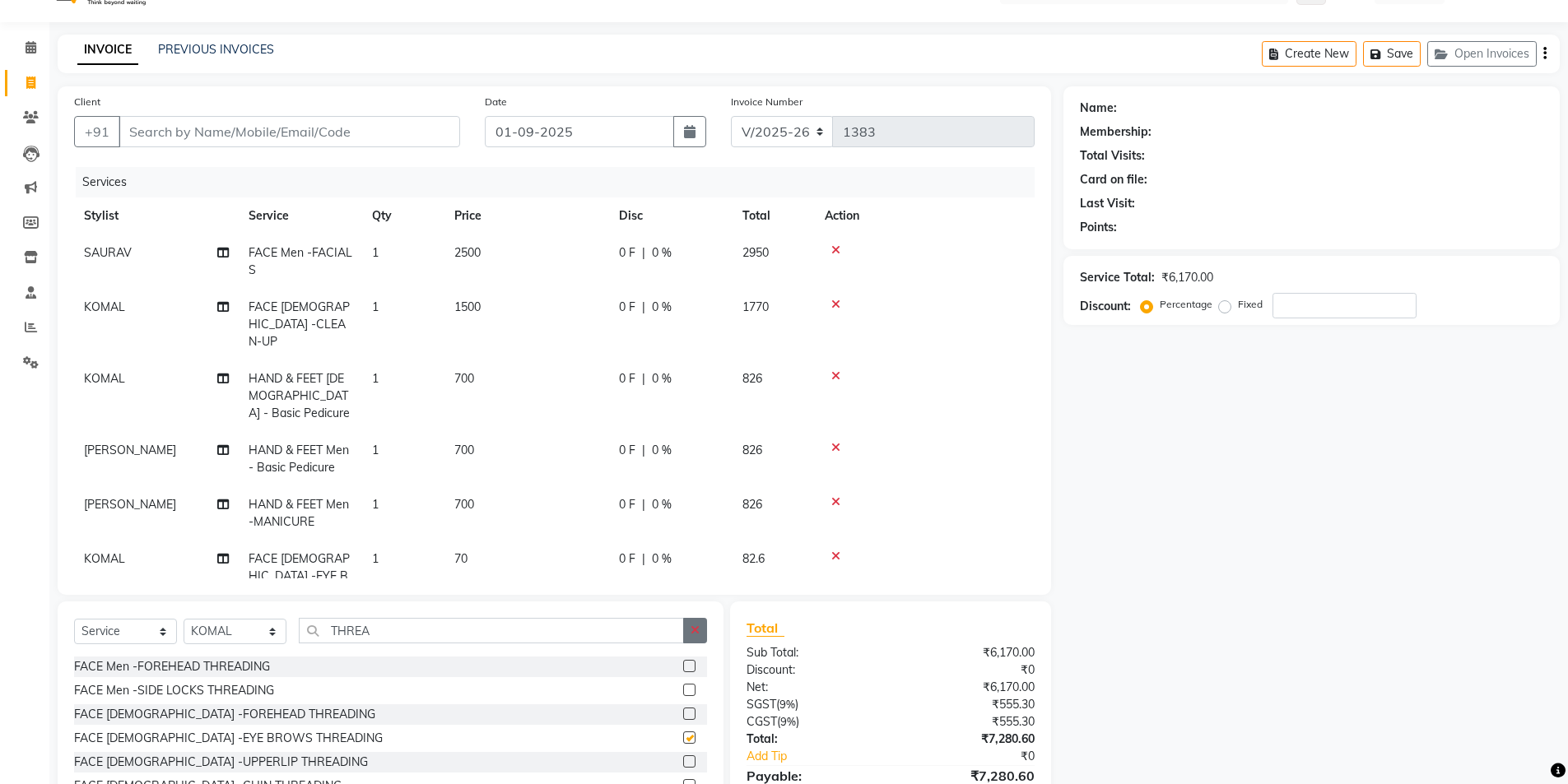
checkbox input "false"
click at [687, 631] on button "button" at bounding box center [695, 631] width 24 height 26
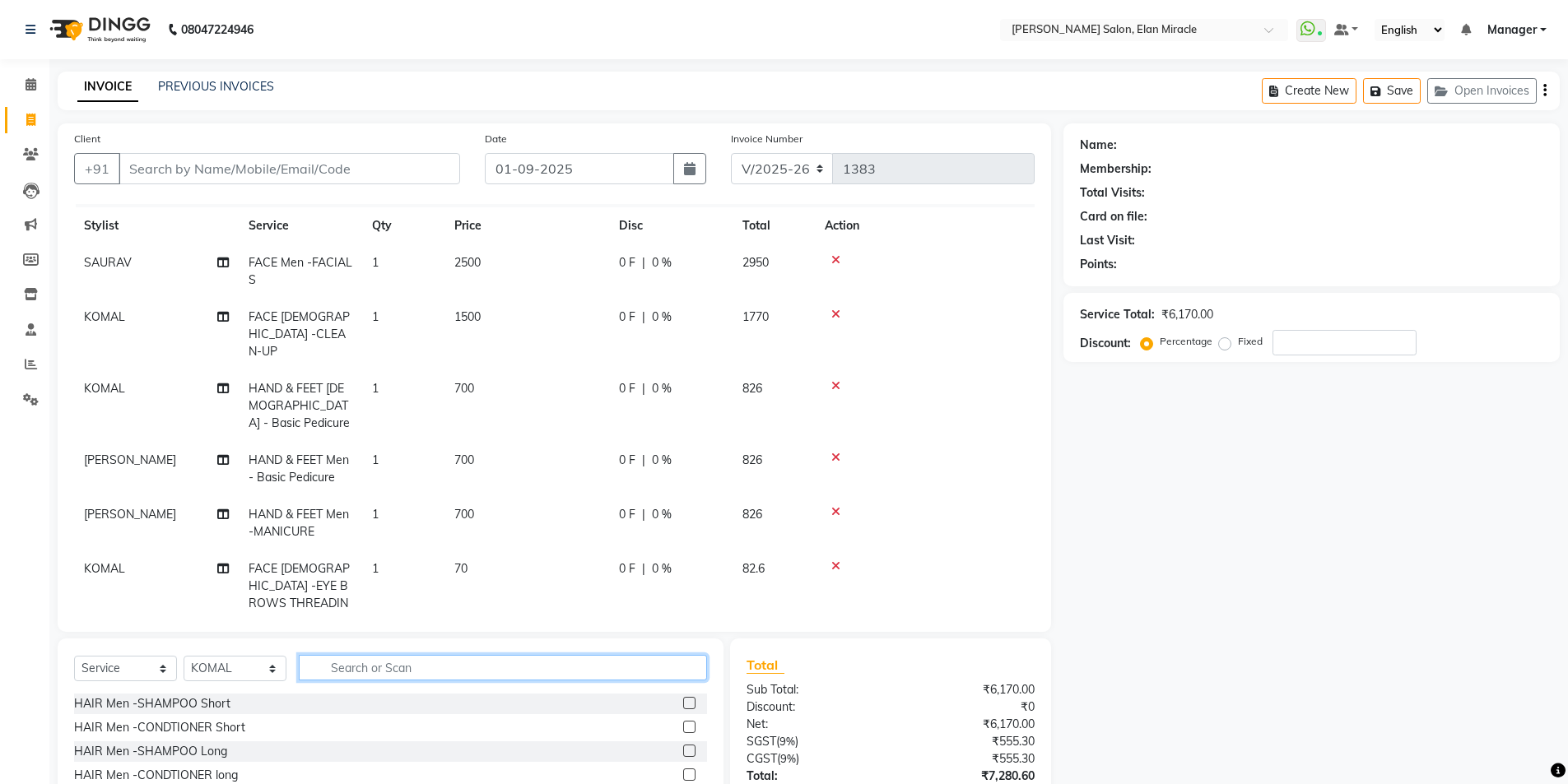
scroll to position [42, 0]
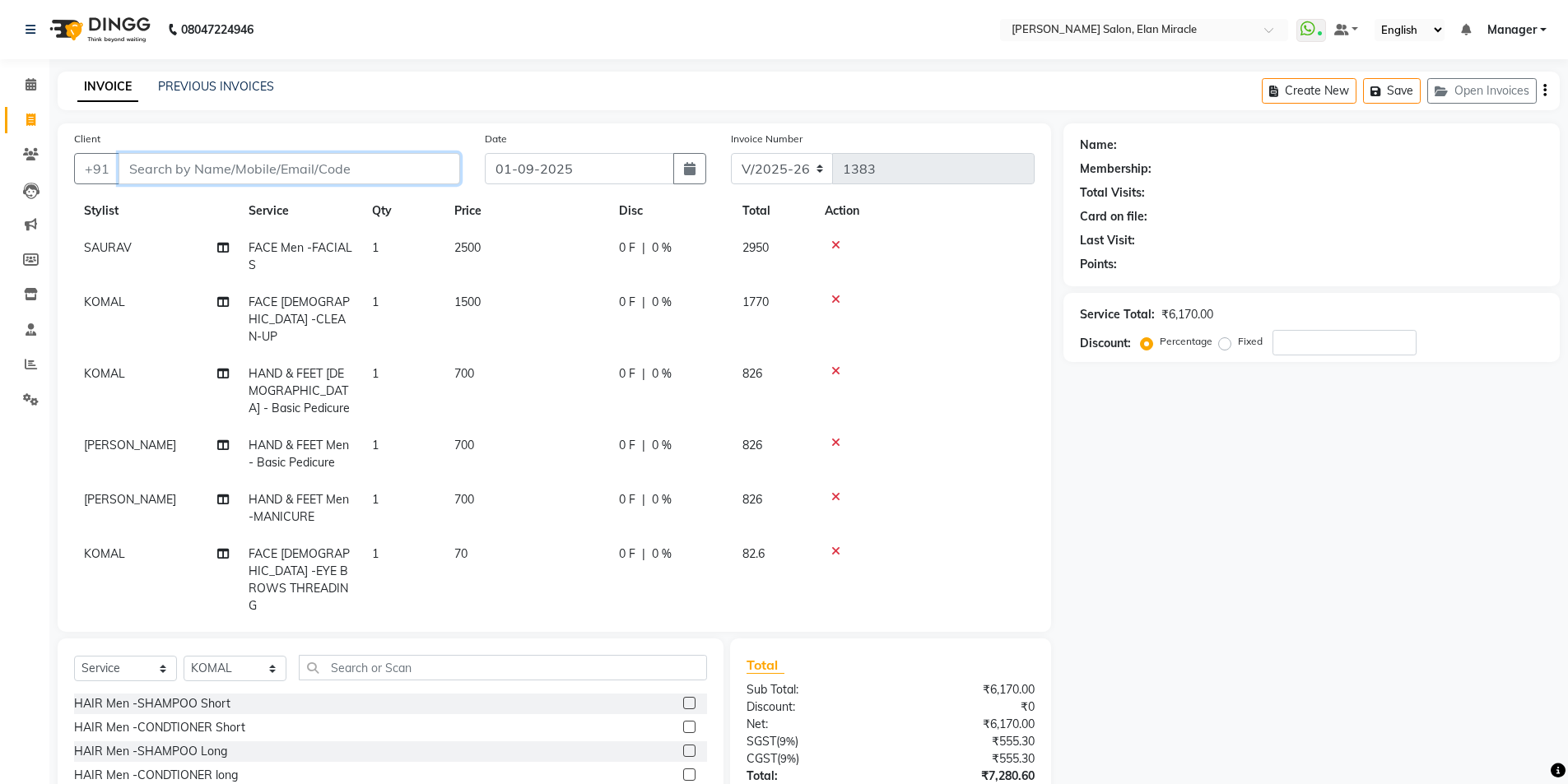
click at [329, 178] on input "Client" at bounding box center [289, 169] width 342 height 31
type input "9"
type input "0"
type input "9746822233"
click at [436, 172] on span "Add Client" at bounding box center [417, 169] width 65 height 17
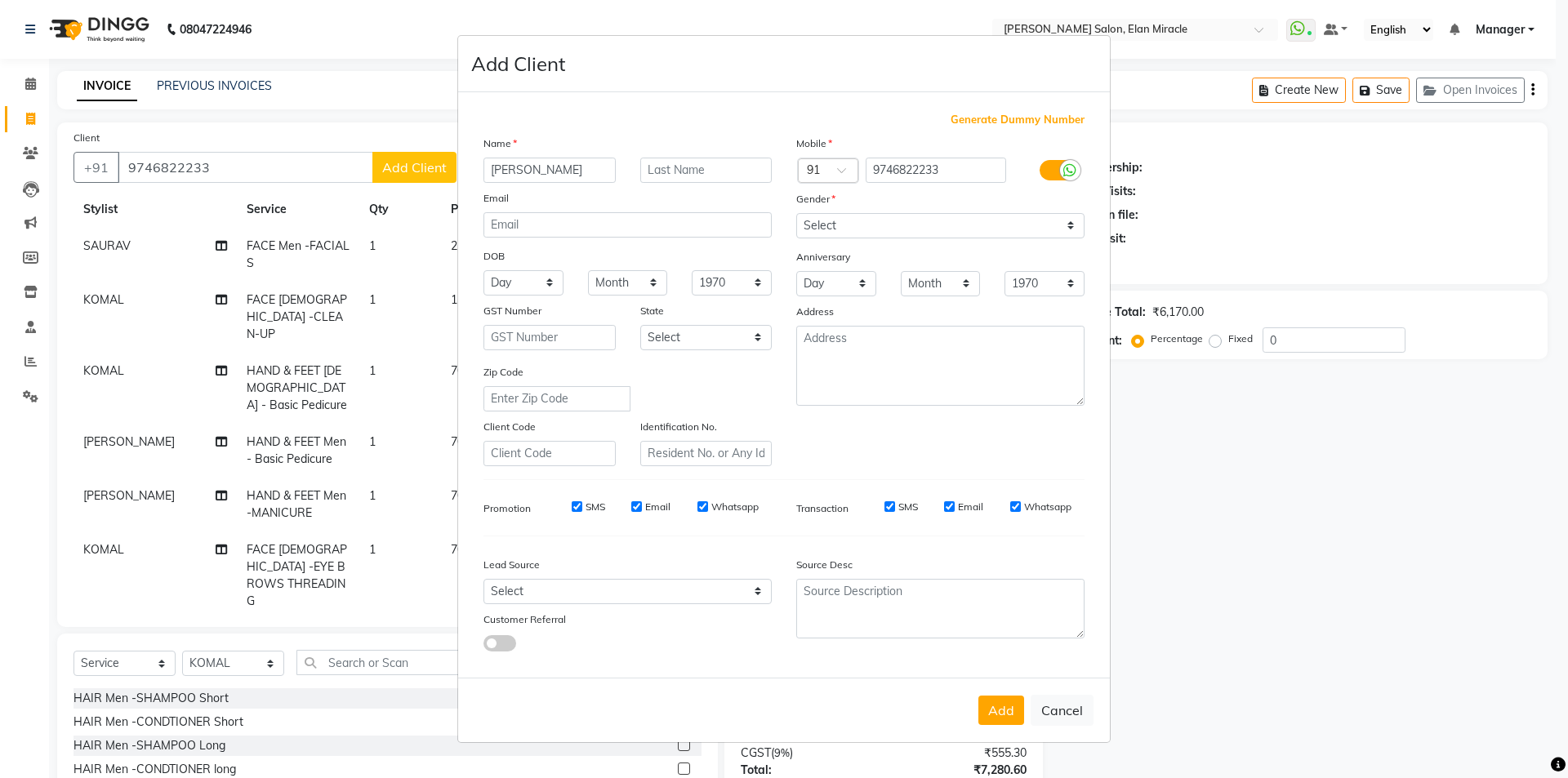
type input "[PERSON_NAME]"
click at [980, 234] on select "Select Male Female Other Prefer Not To Say" at bounding box center [940, 226] width 288 height 26
click at [796, 213] on select "Select Male Female Other Prefer Not To Say" at bounding box center [940, 226] width 288 height 26
click at [1030, 232] on select "Select Male Female Other Prefer Not To Say" at bounding box center [940, 226] width 288 height 26
select select "male"
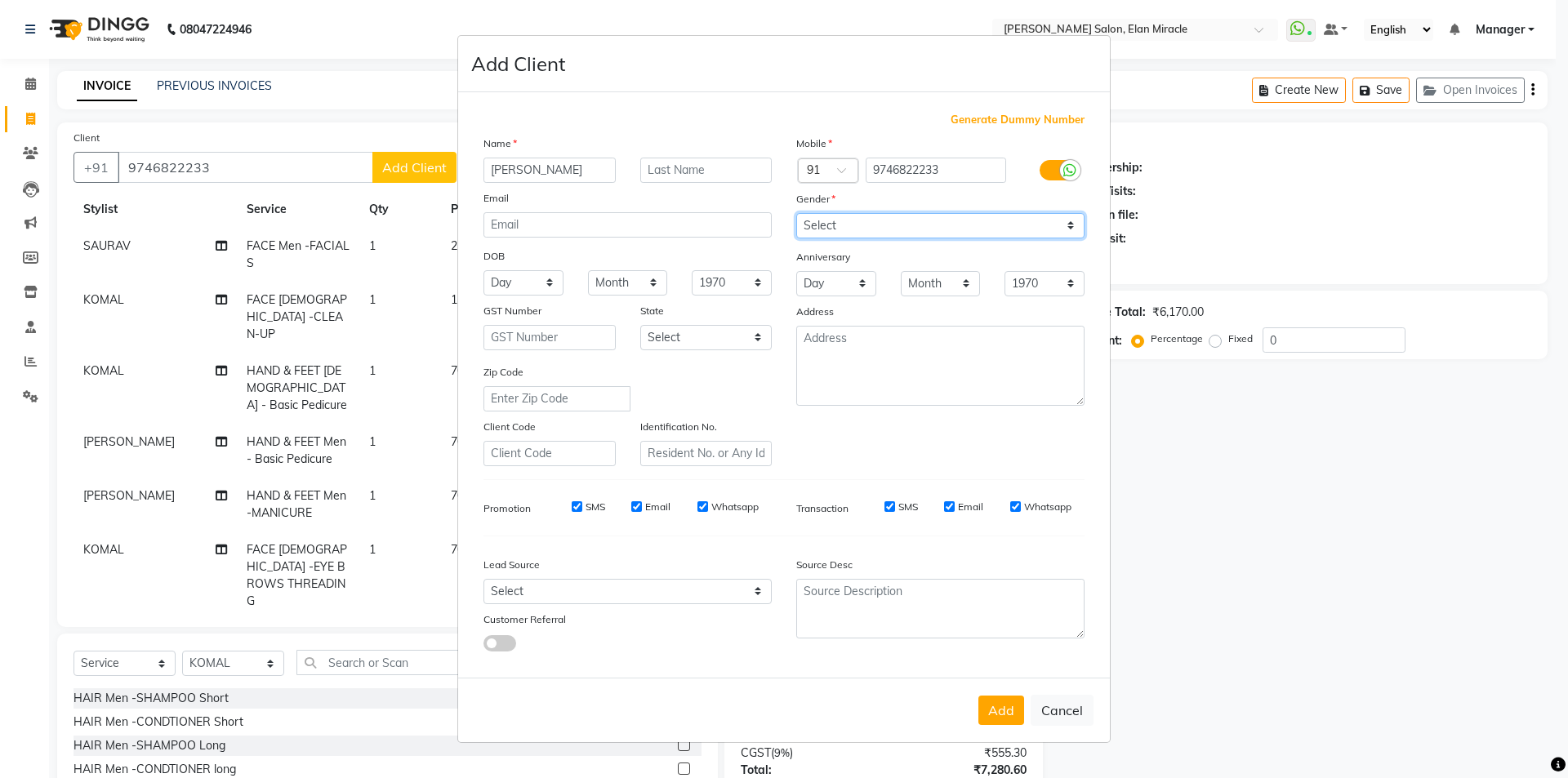
click at [796, 213] on select "Select Male Female Other Prefer Not To Say" at bounding box center [940, 226] width 288 height 26
click at [1009, 709] on button "Add" at bounding box center [1001, 710] width 46 height 29
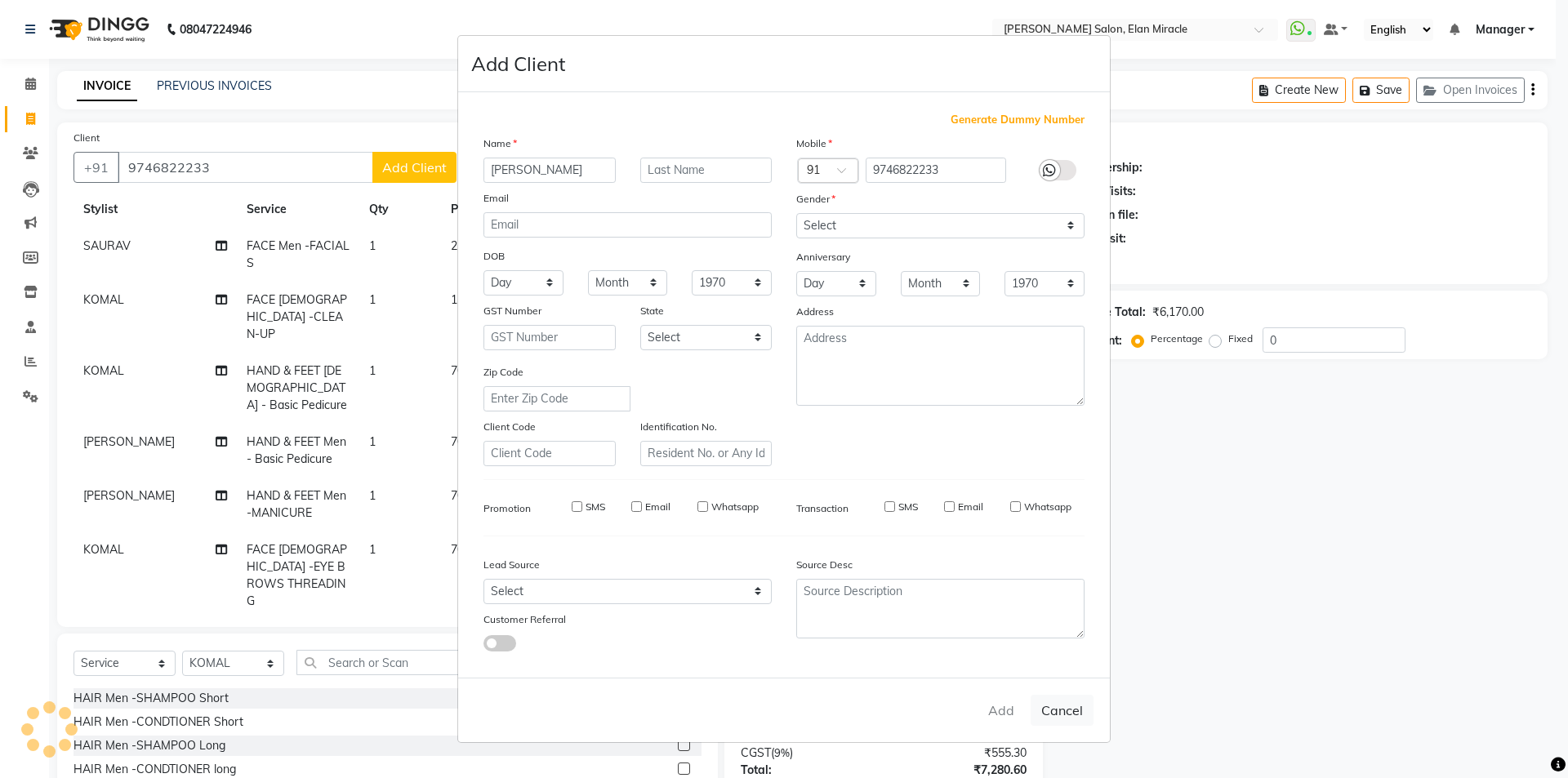
select select
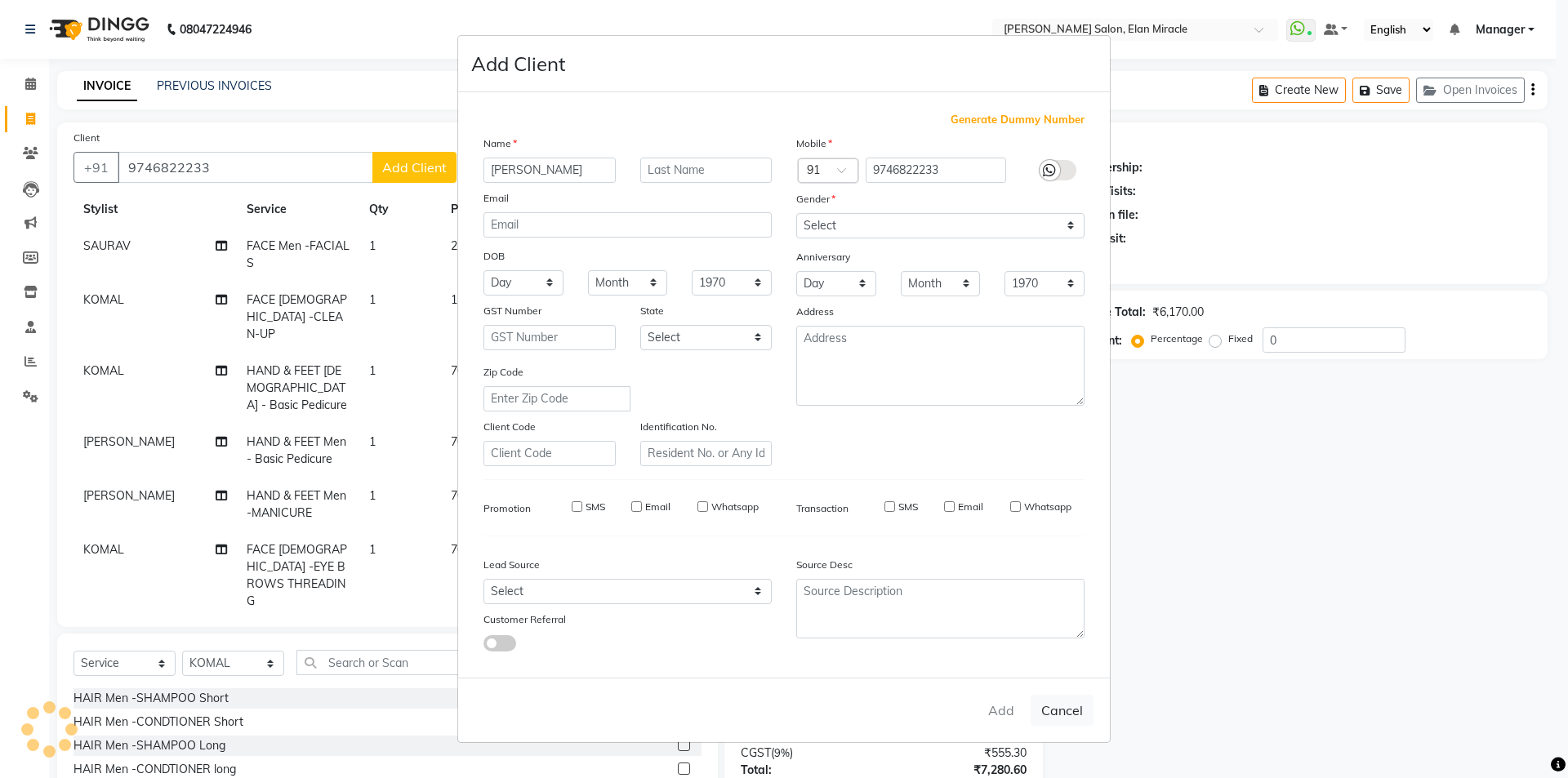
select select
checkbox input "false"
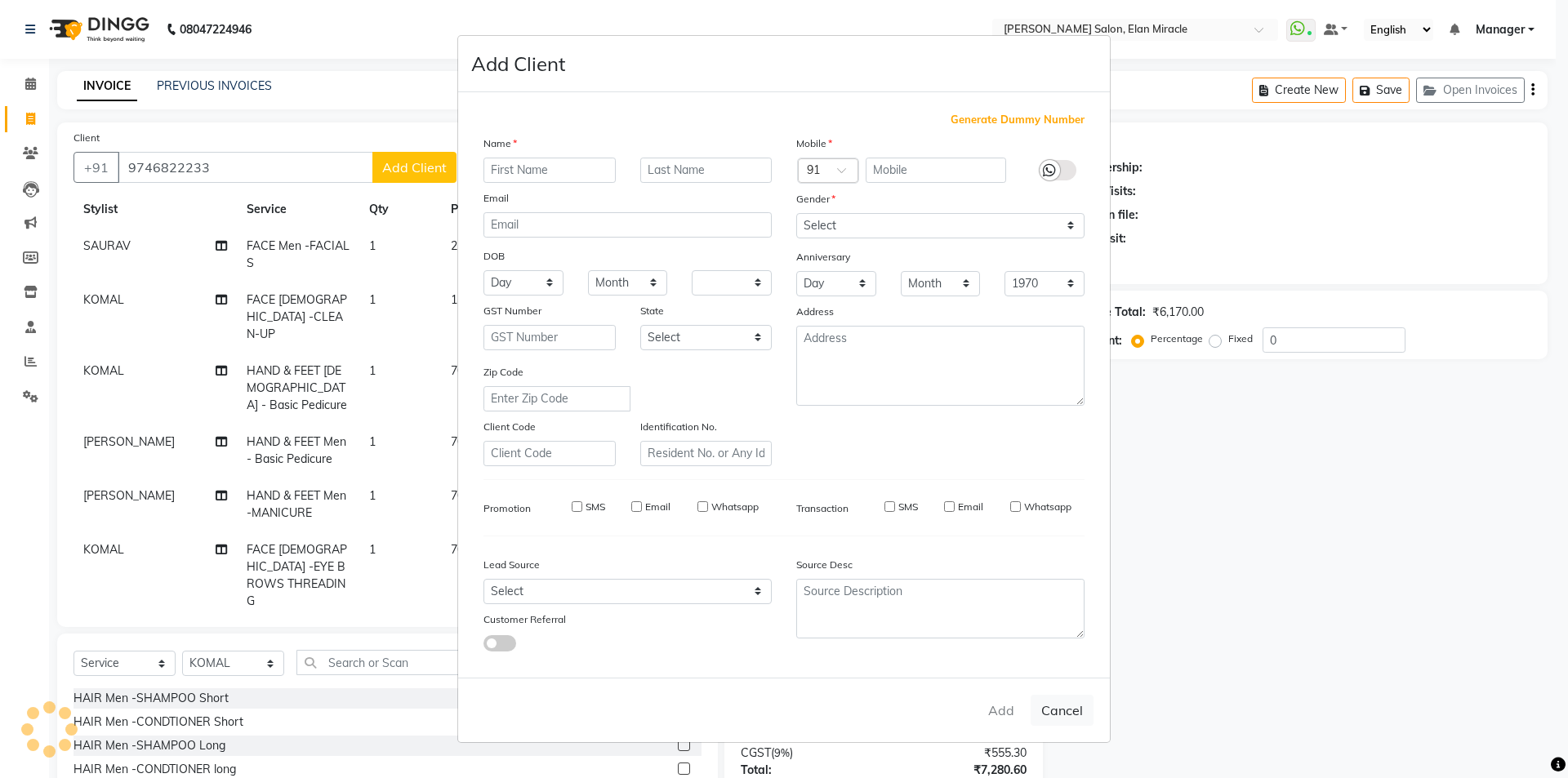
checkbox input "false"
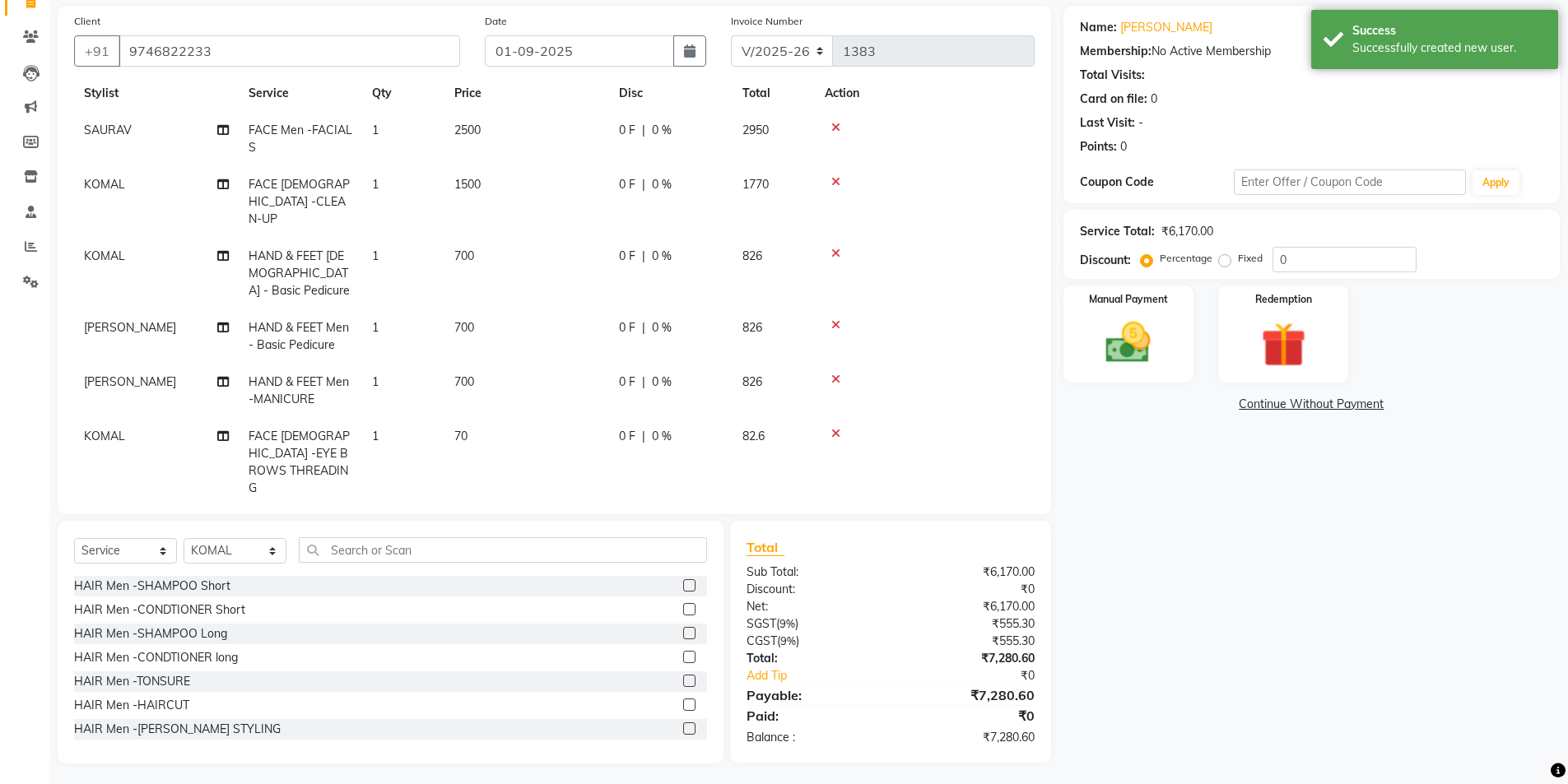
scroll to position [122, 0]
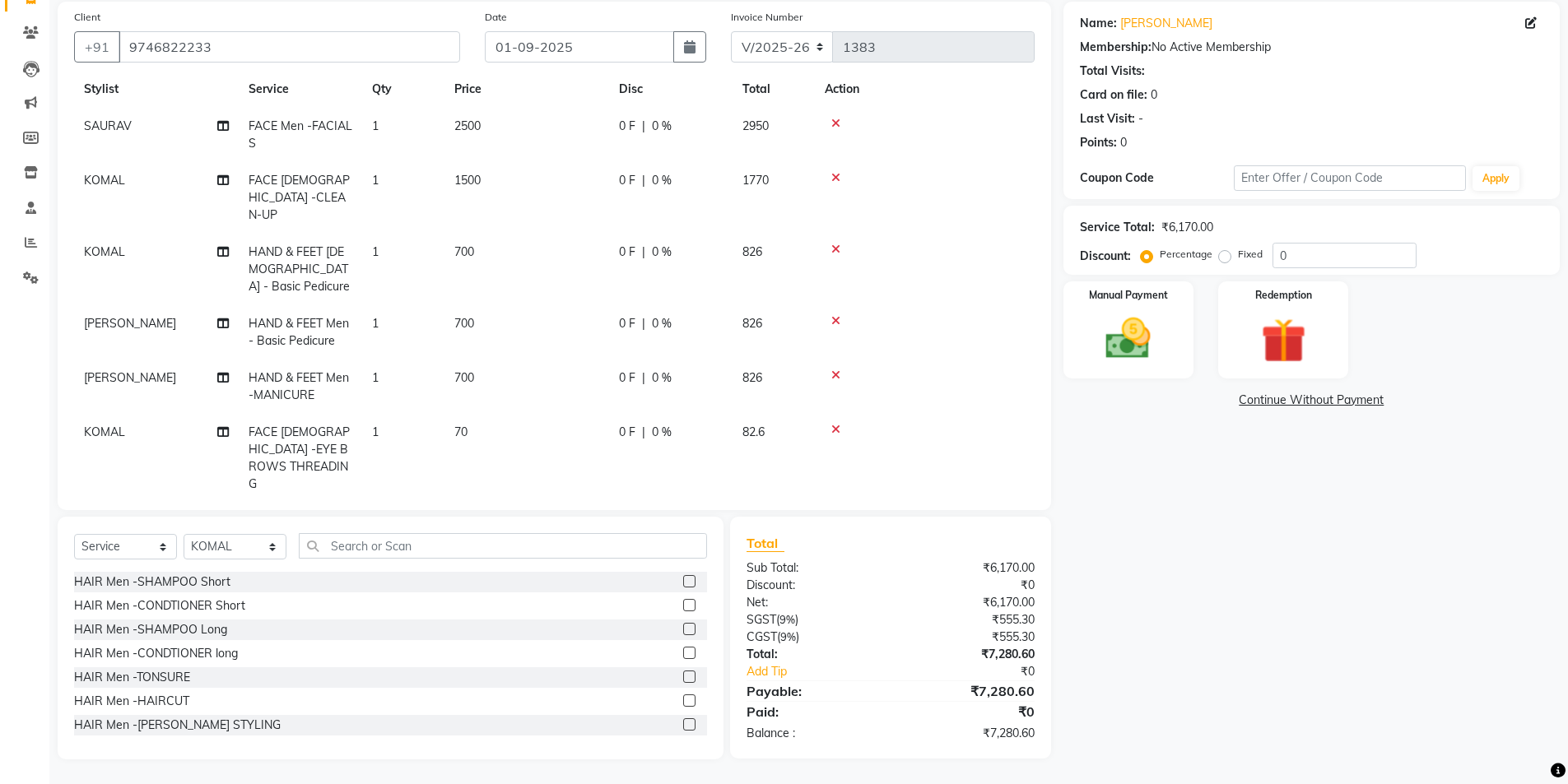
click at [1217, 408] on link "Continue Without Payment" at bounding box center [1312, 400] width 490 height 18
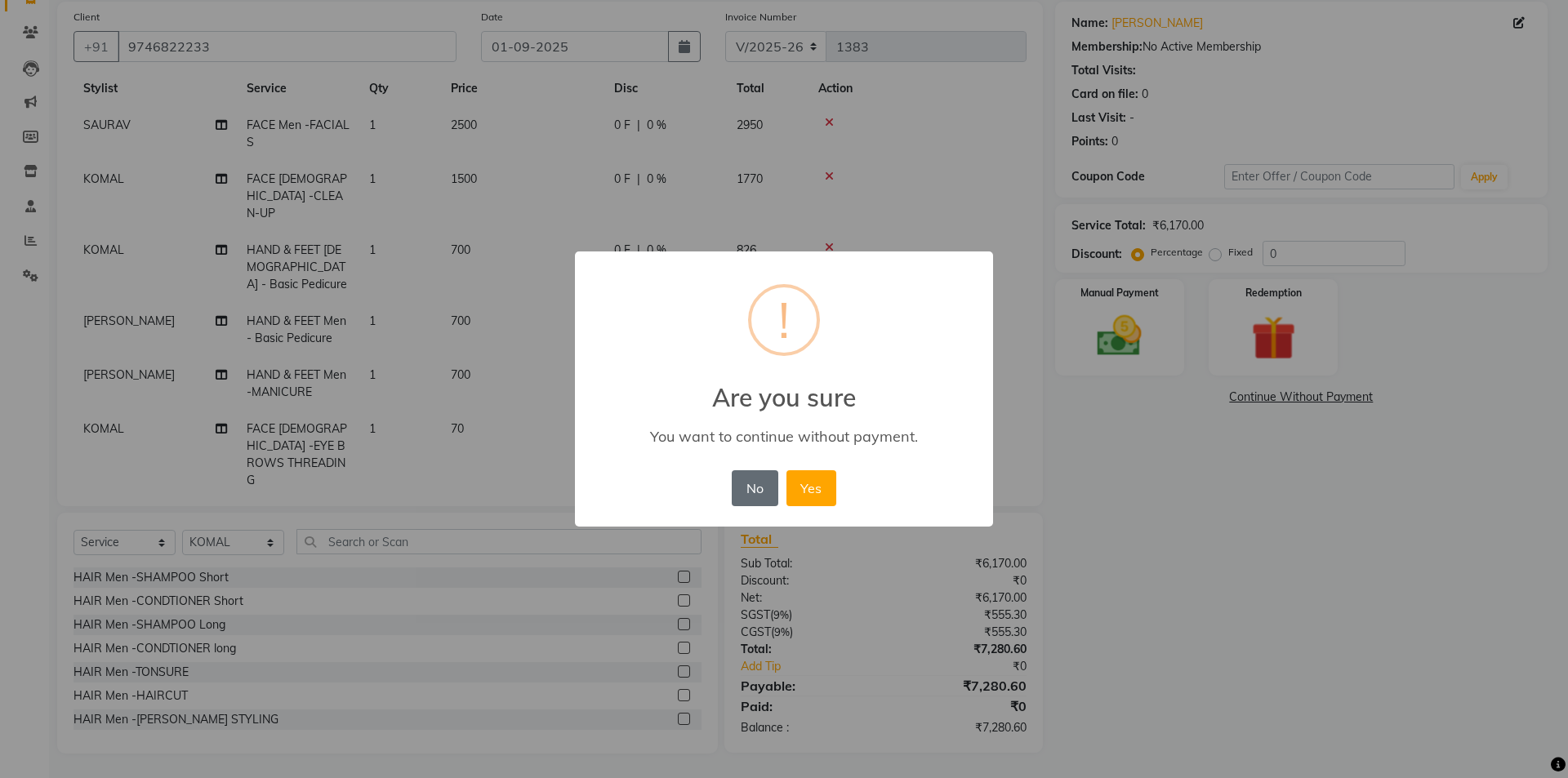
click at [759, 487] on button "No" at bounding box center [754, 488] width 46 height 36
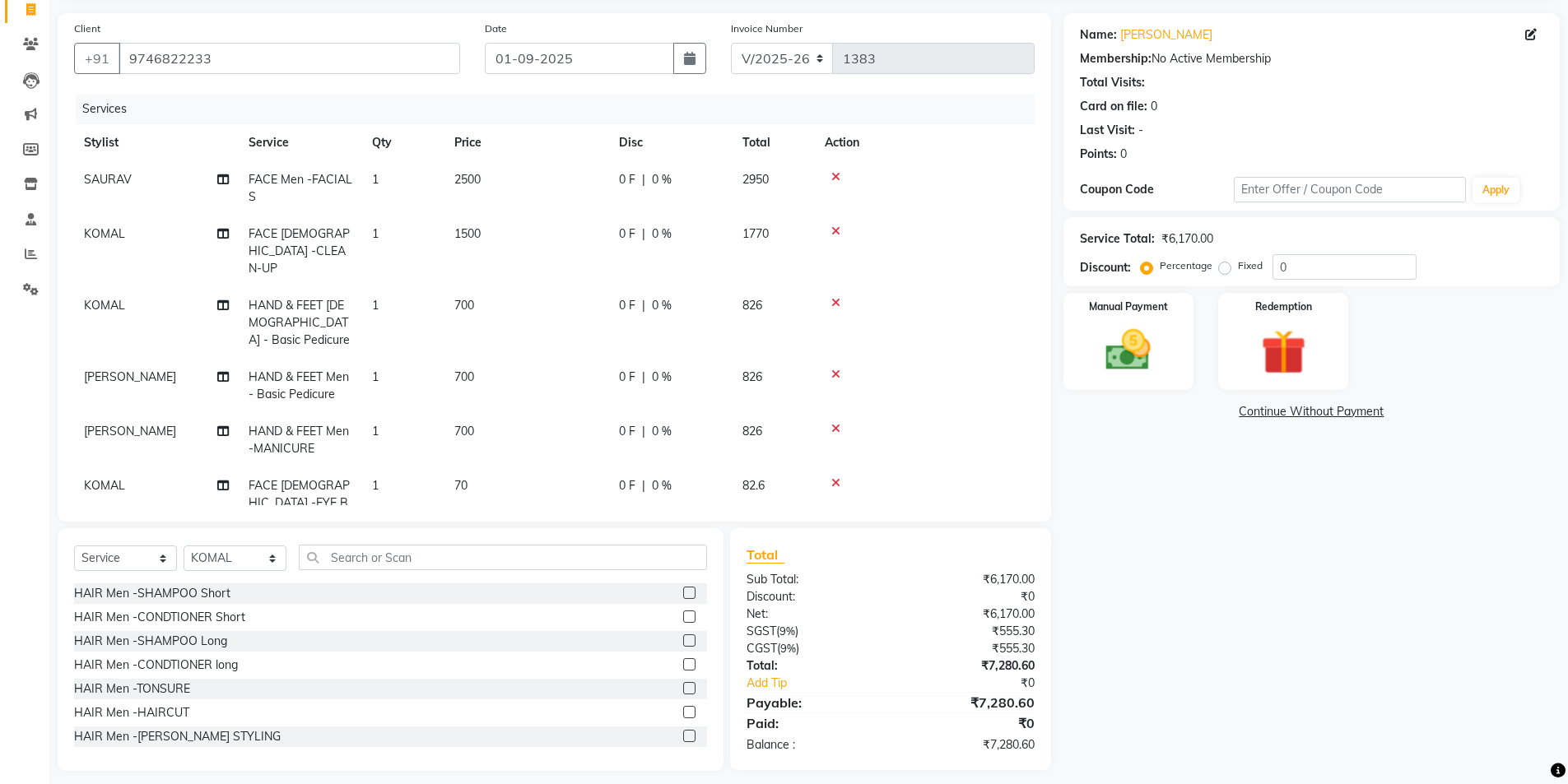
scroll to position [0, 0]
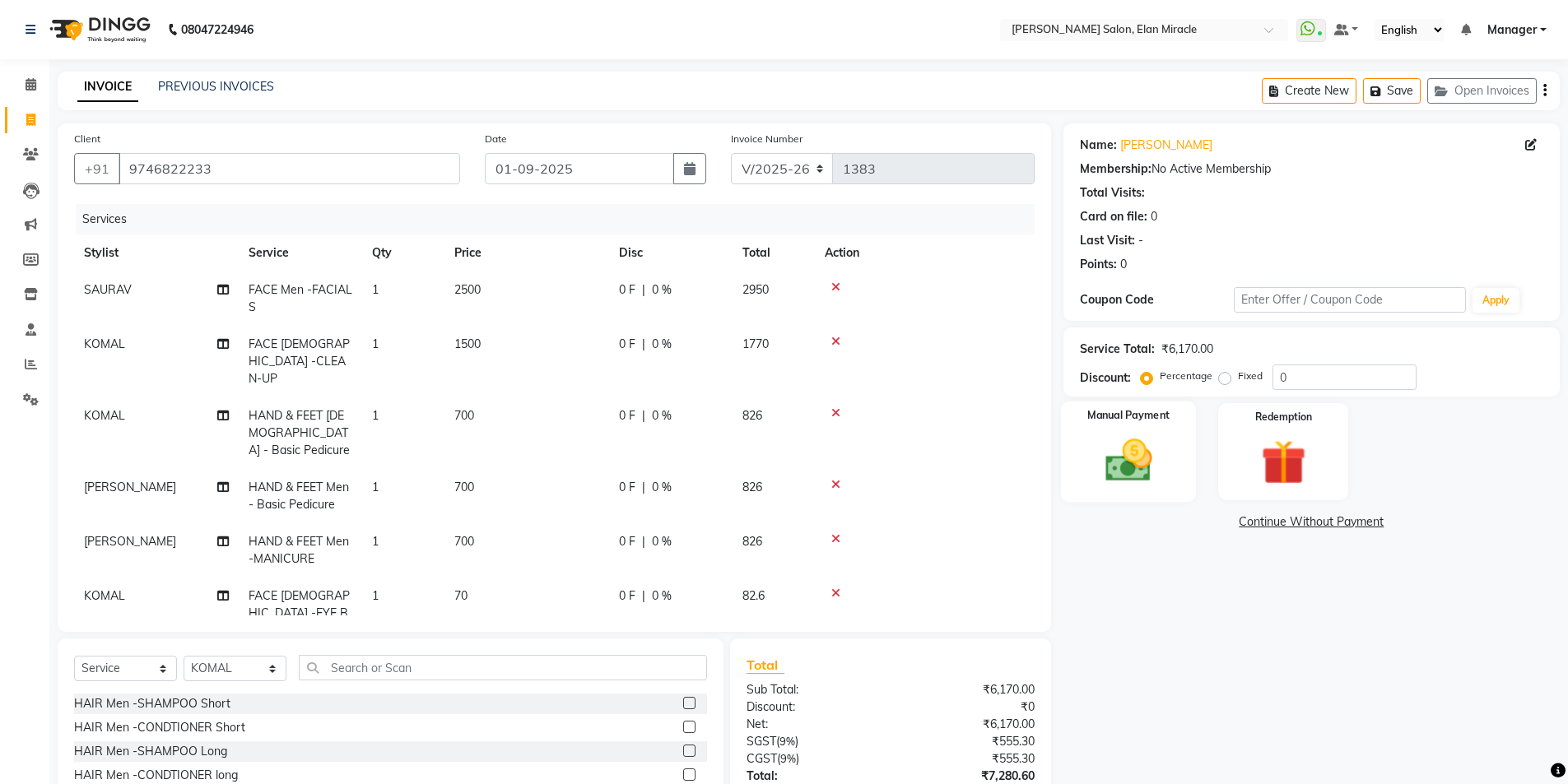
click at [1161, 499] on div "Manual Payment" at bounding box center [1128, 452] width 135 height 101
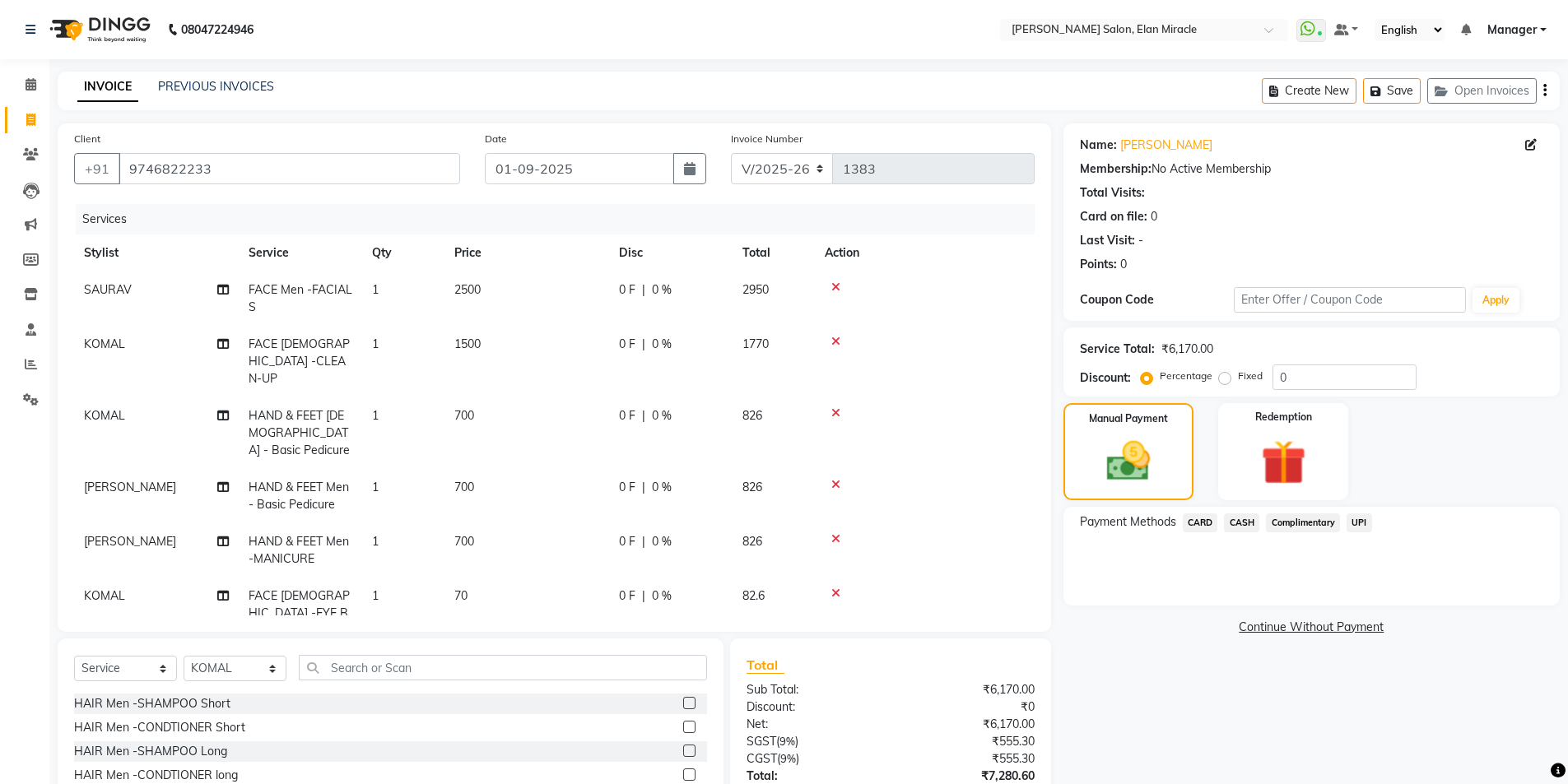
click at [1212, 516] on span "CARD" at bounding box center [1200, 522] width 35 height 19
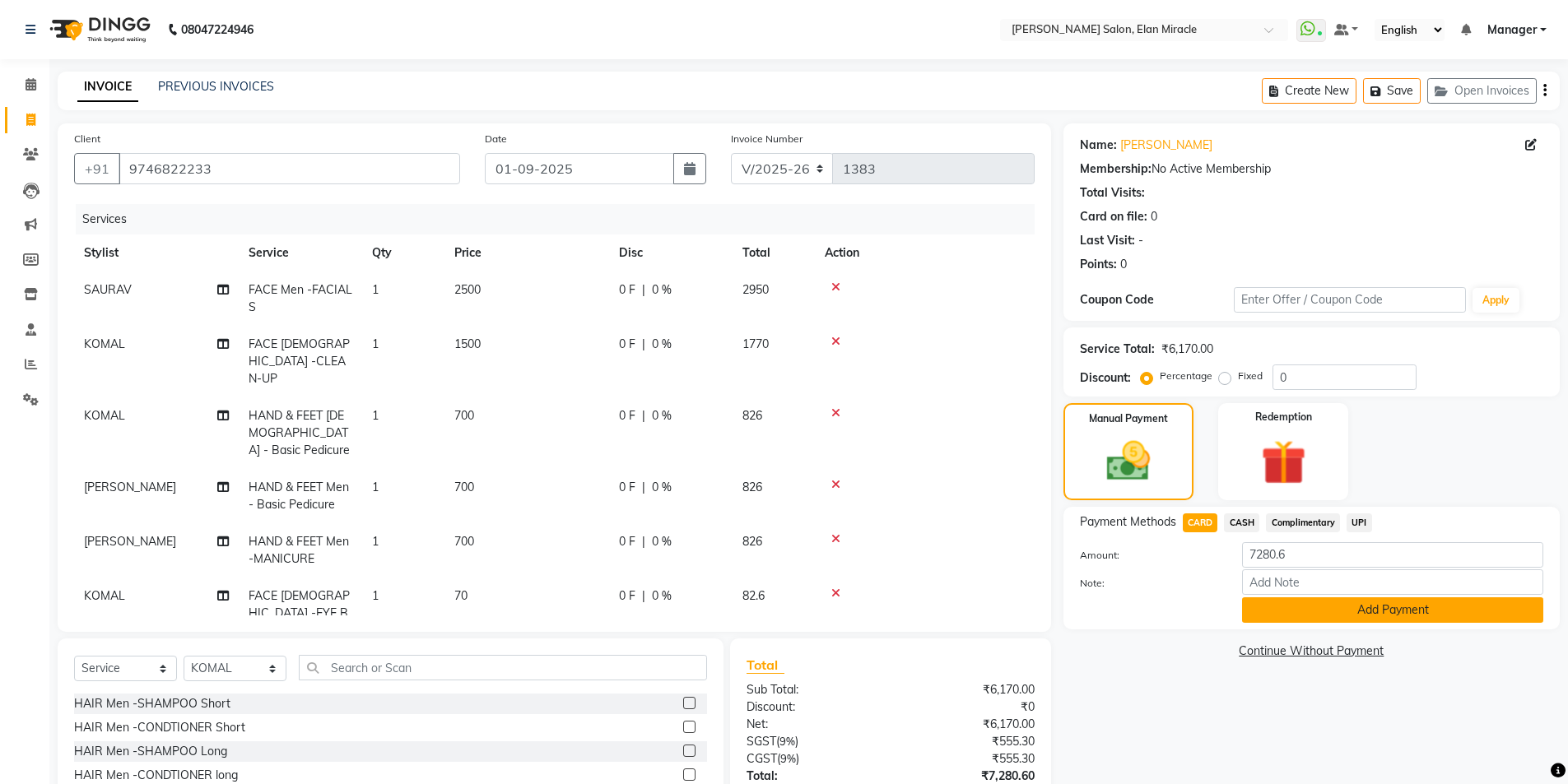
click at [1291, 618] on button "Add Payment" at bounding box center [1392, 611] width 301 height 26
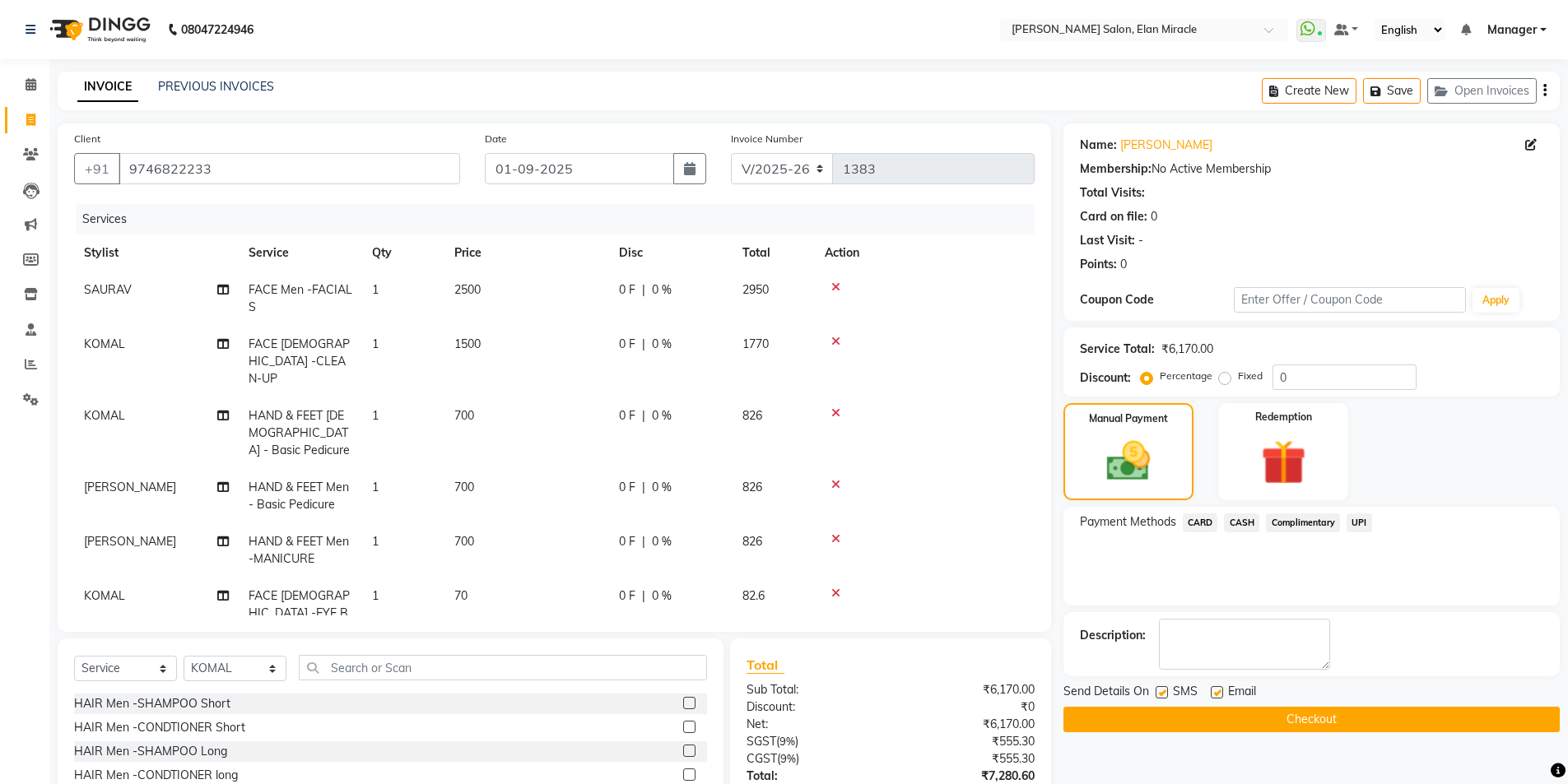
click at [1293, 723] on button "Checkout" at bounding box center [1311, 720] width 497 height 26
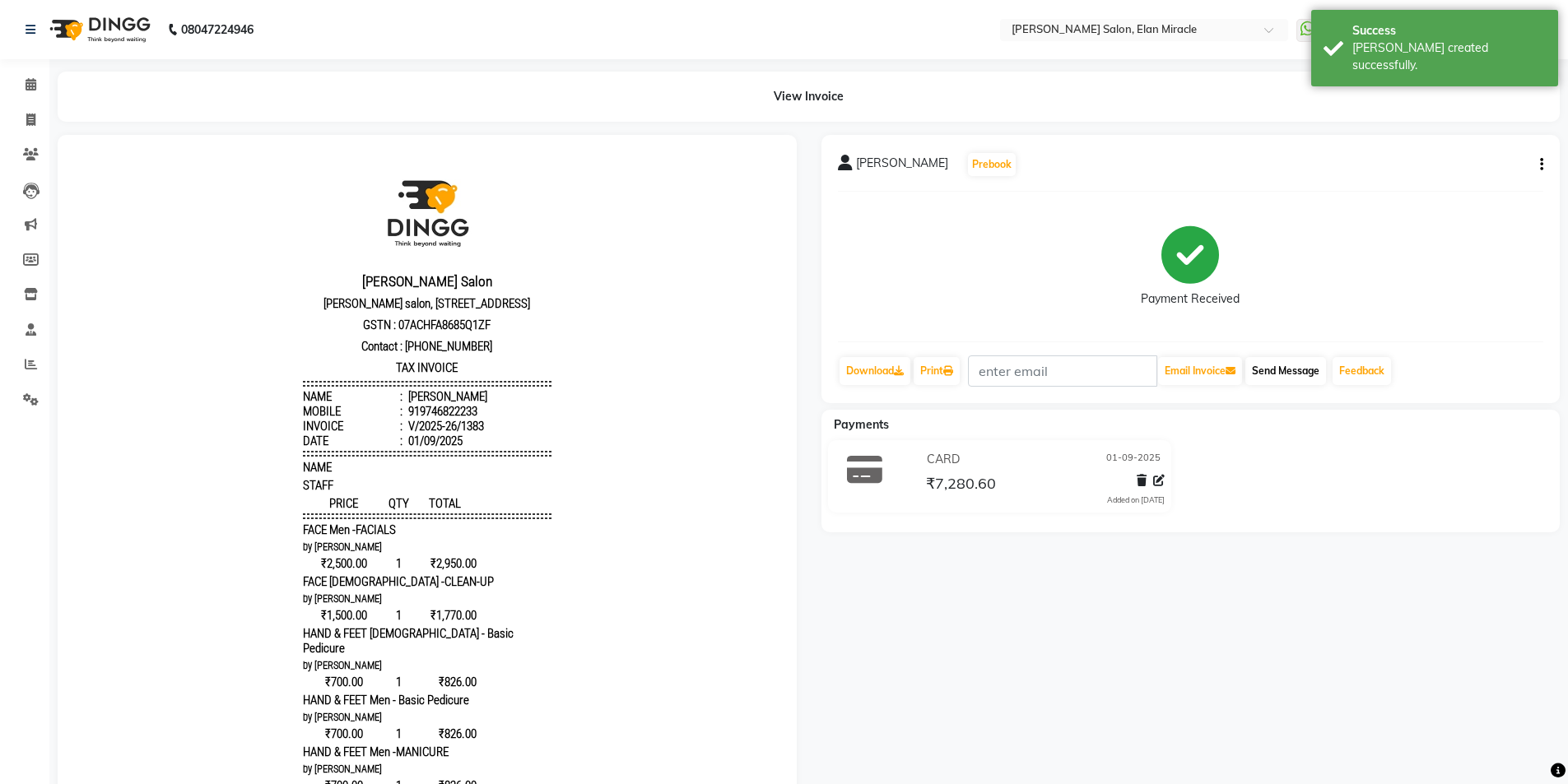
click at [1328, 367] on div "Send Message" at bounding box center [1285, 371] width 84 height 31
click at [1304, 428] on div "Payments" at bounding box center [1198, 425] width 752 height 18
click at [1291, 380] on button "Send Message" at bounding box center [1286, 371] width 81 height 28
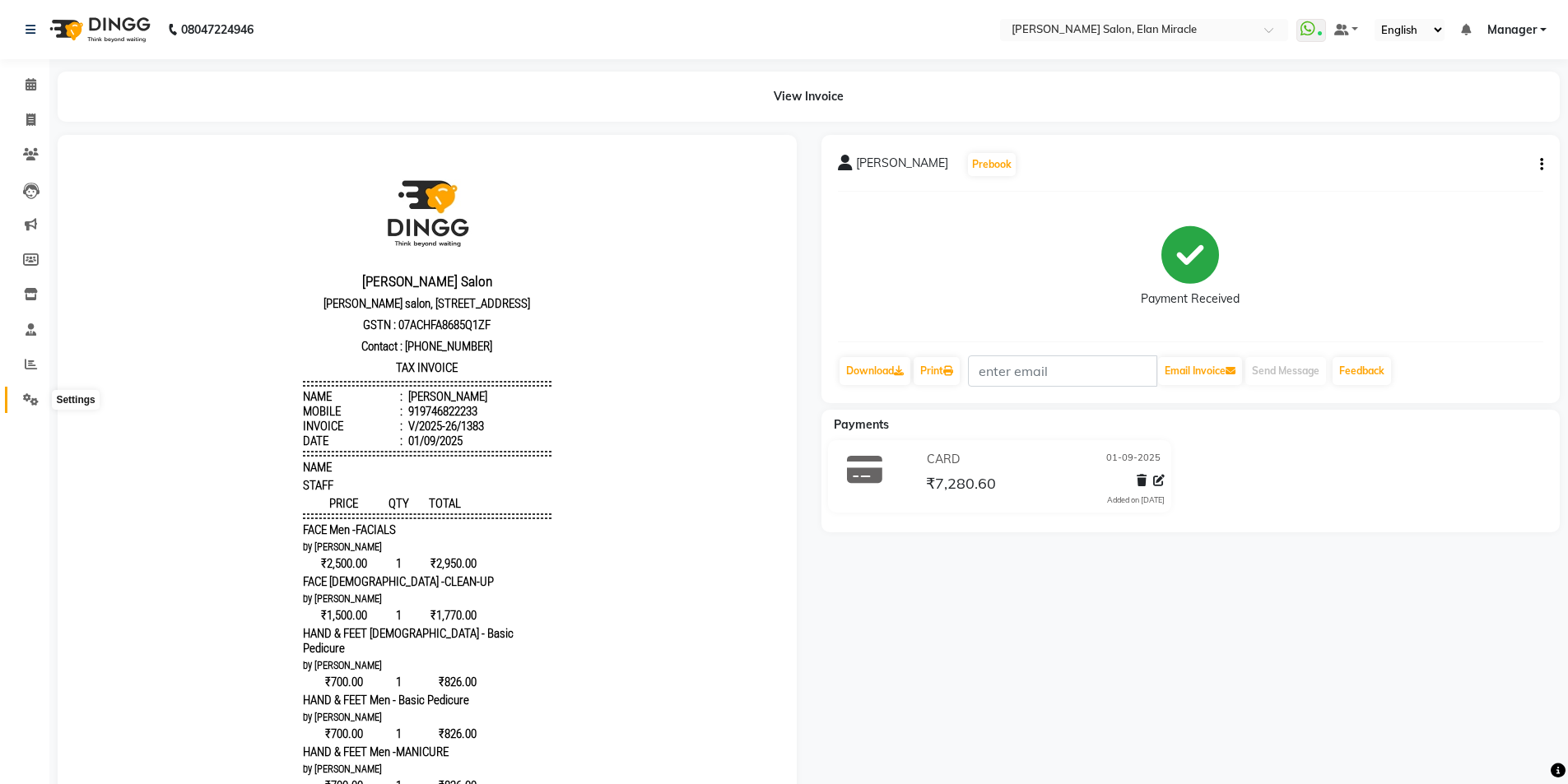
click at [31, 391] on span at bounding box center [30, 400] width 29 height 19
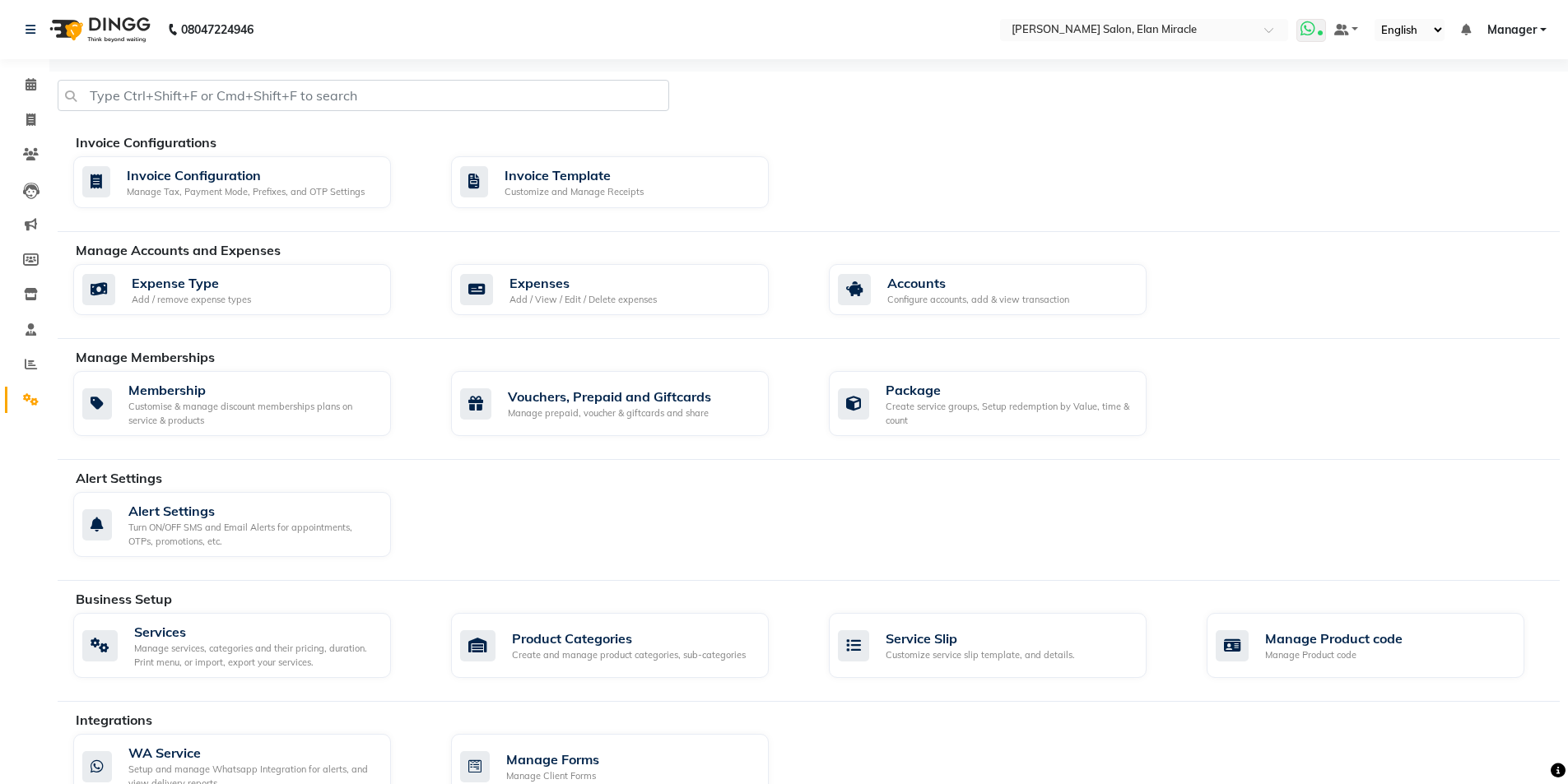
click at [1312, 29] on icon at bounding box center [1307, 29] width 15 height 17
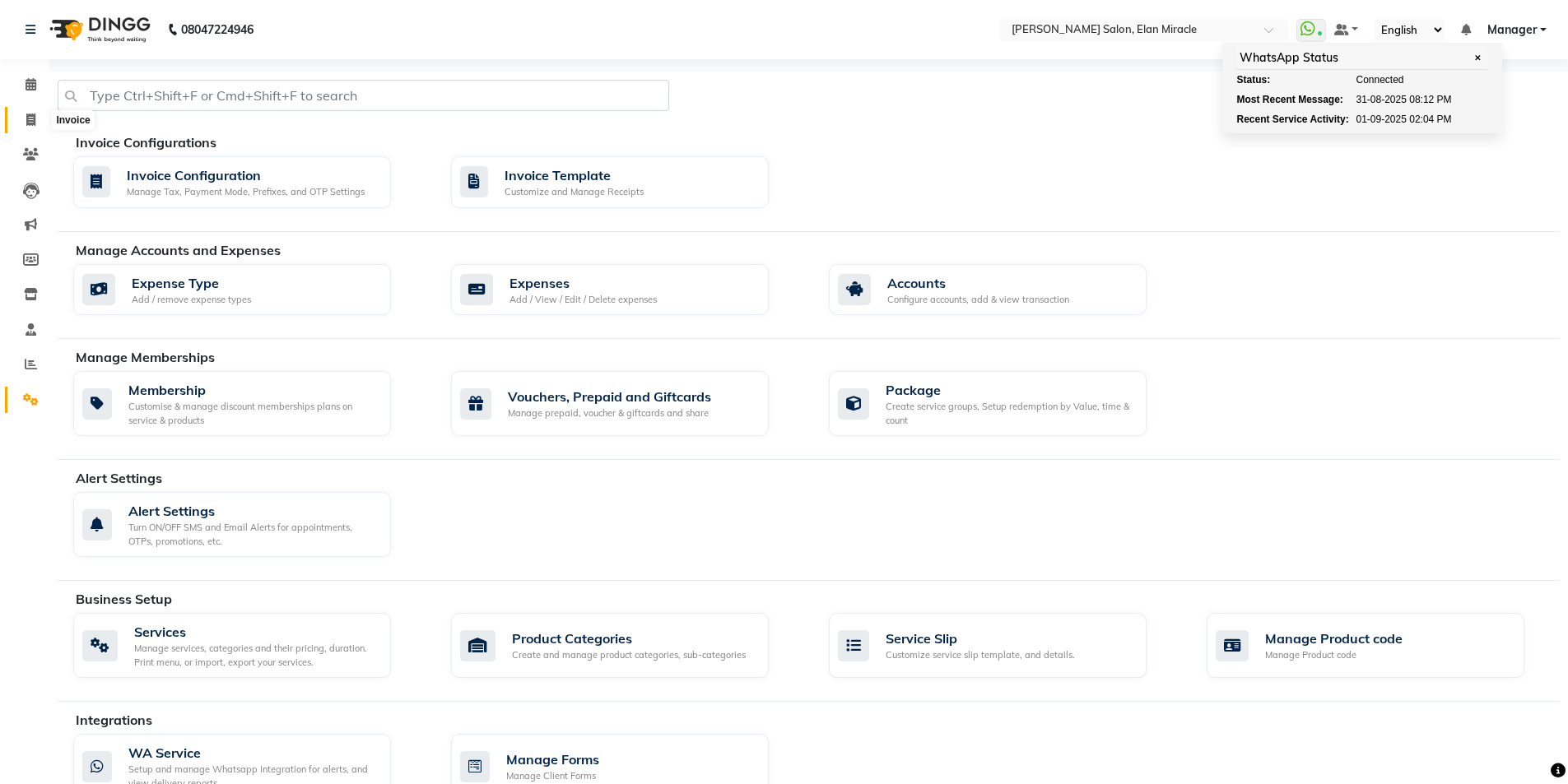
click at [29, 125] on icon at bounding box center [31, 119] width 9 height 12
select select "service"
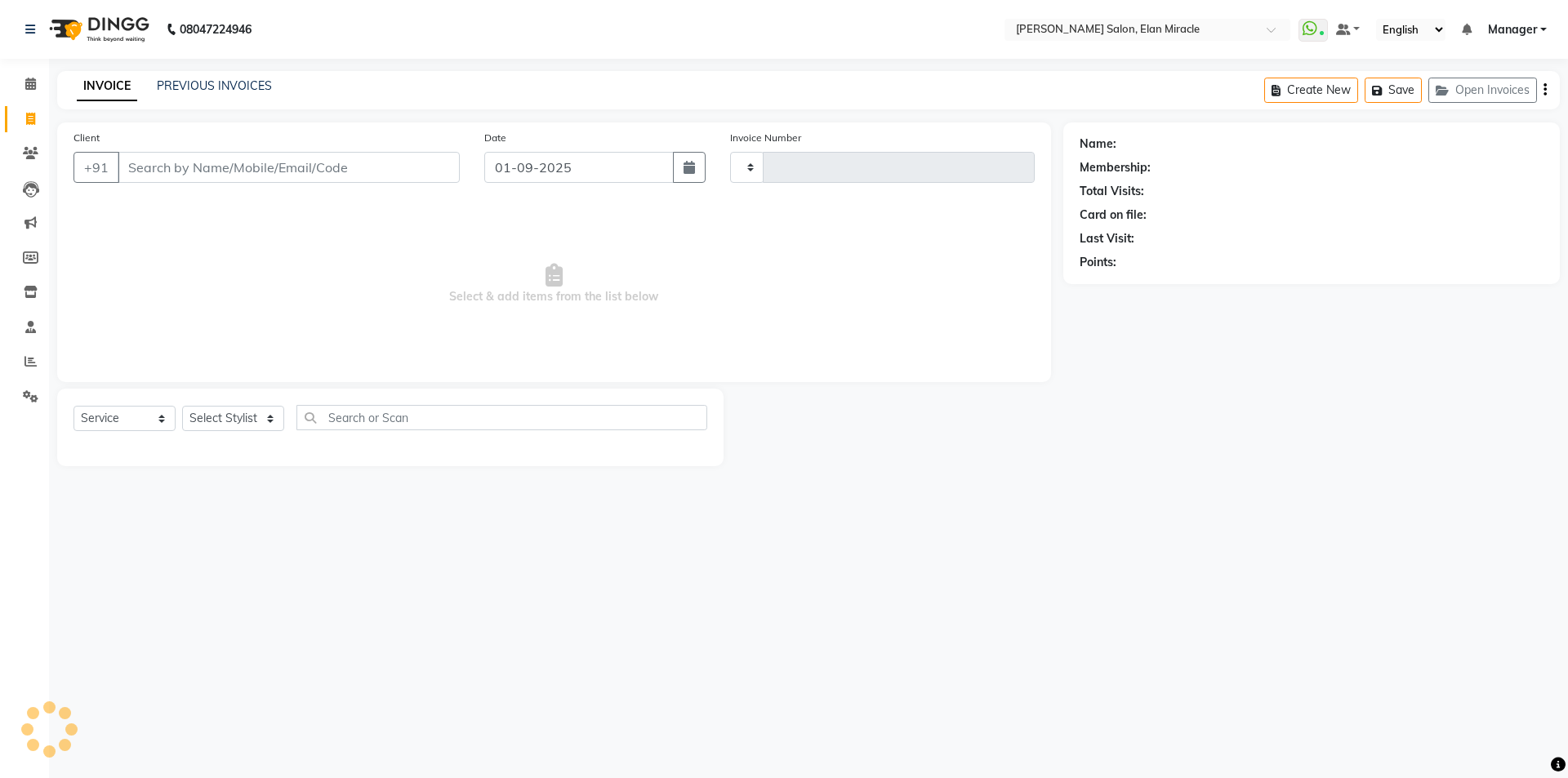
type input "1384"
select select "7738"
click at [236, 78] on div "PREVIOUS INVOICES" at bounding box center [215, 86] width 115 height 17
click at [245, 88] on link "PREVIOUS INVOICES" at bounding box center [215, 86] width 115 height 15
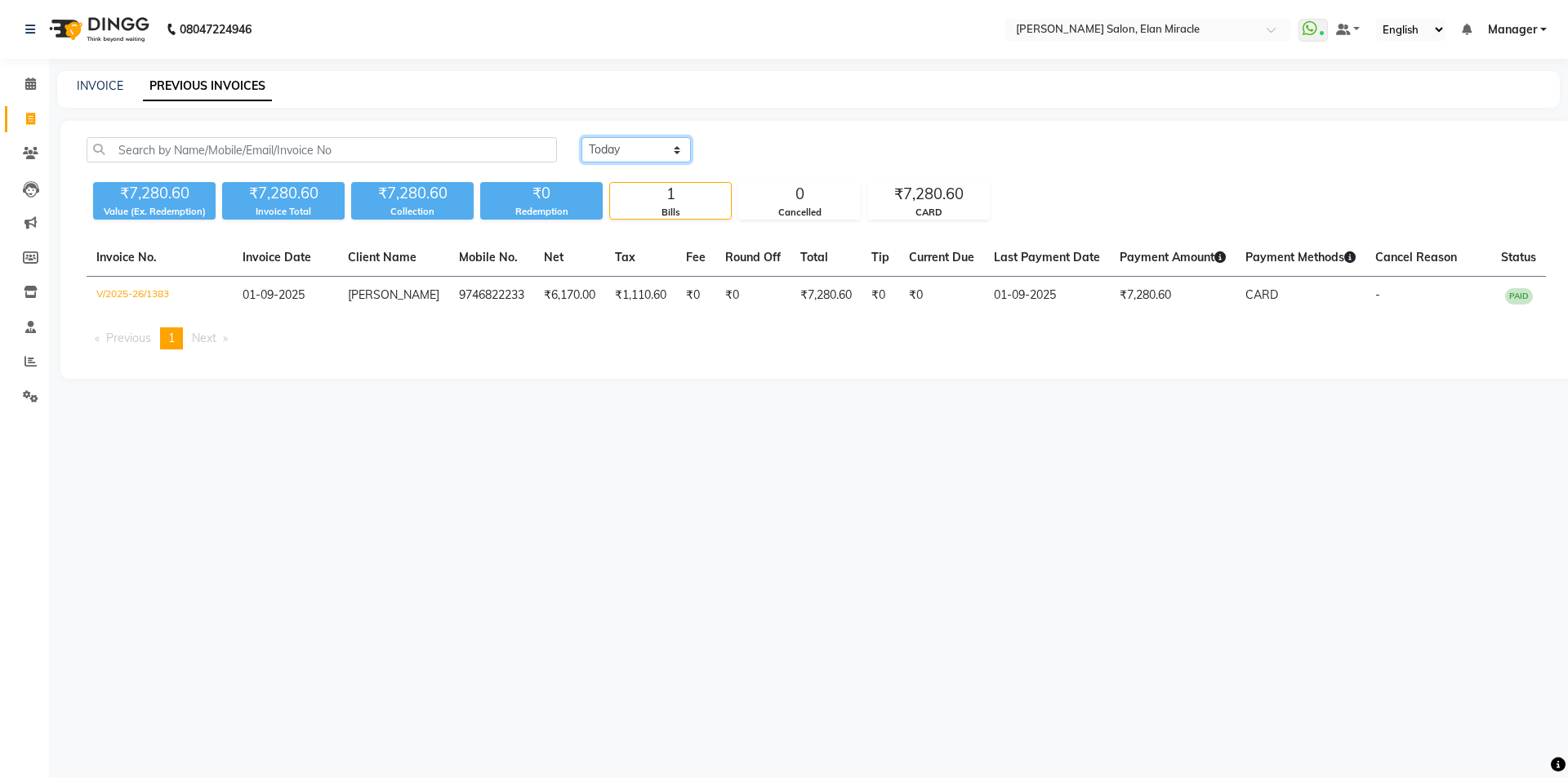
click at [663, 156] on select "[DATE] [DATE] Custom Range" at bounding box center [636, 150] width 110 height 26
click at [581, 137] on select "[DATE] [DATE] Custom Range" at bounding box center [636, 150] width 110 height 26
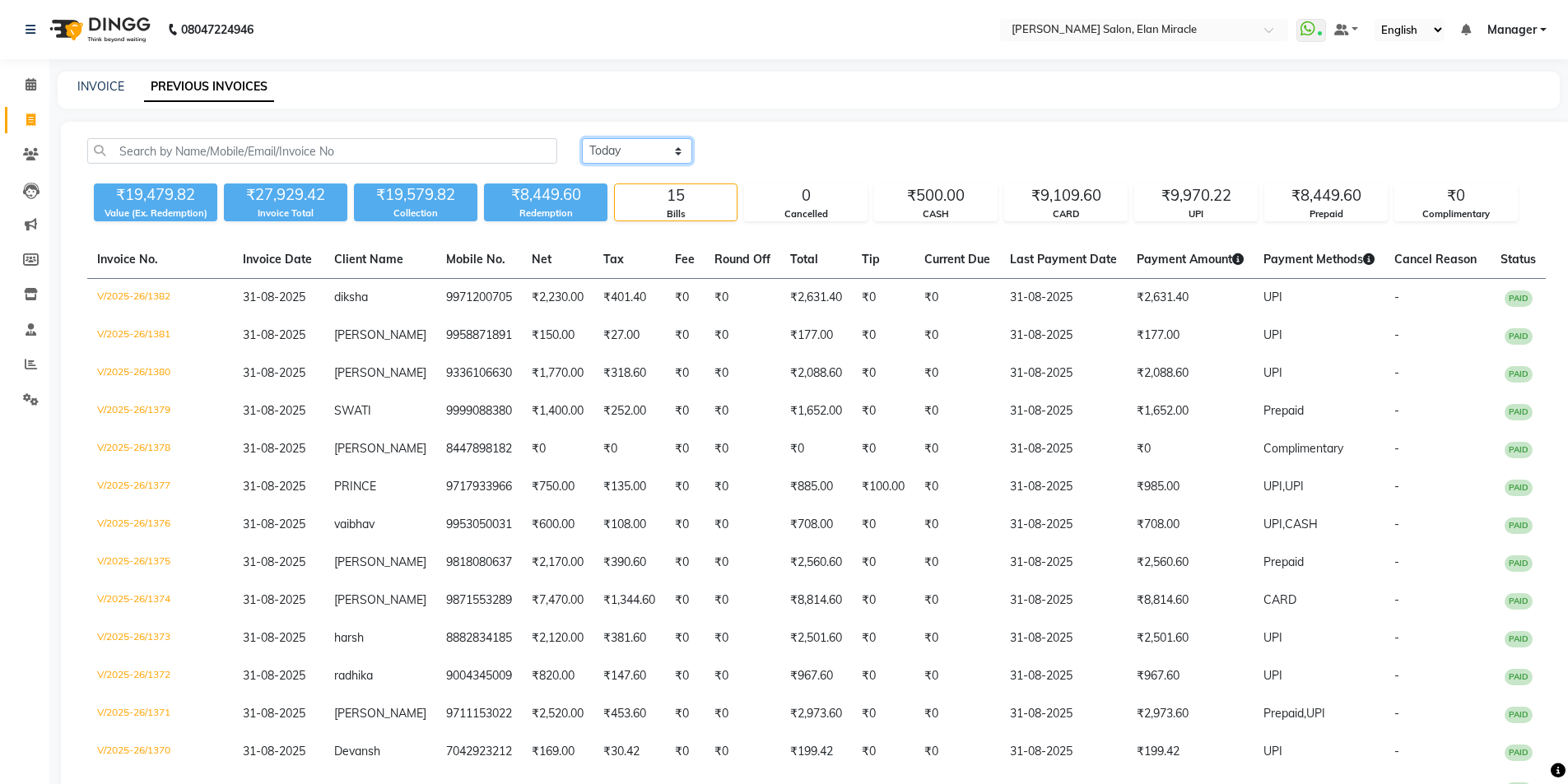
drag, startPoint x: 650, startPoint y: 153, endPoint x: 647, endPoint y: 163, distance: 10.4
click at [650, 153] on select "[DATE] [DATE] Custom Range" at bounding box center [638, 151] width 111 height 26
select select "today"
click at [582, 138] on select "[DATE] [DATE] Custom Range" at bounding box center [638, 151] width 111 height 26
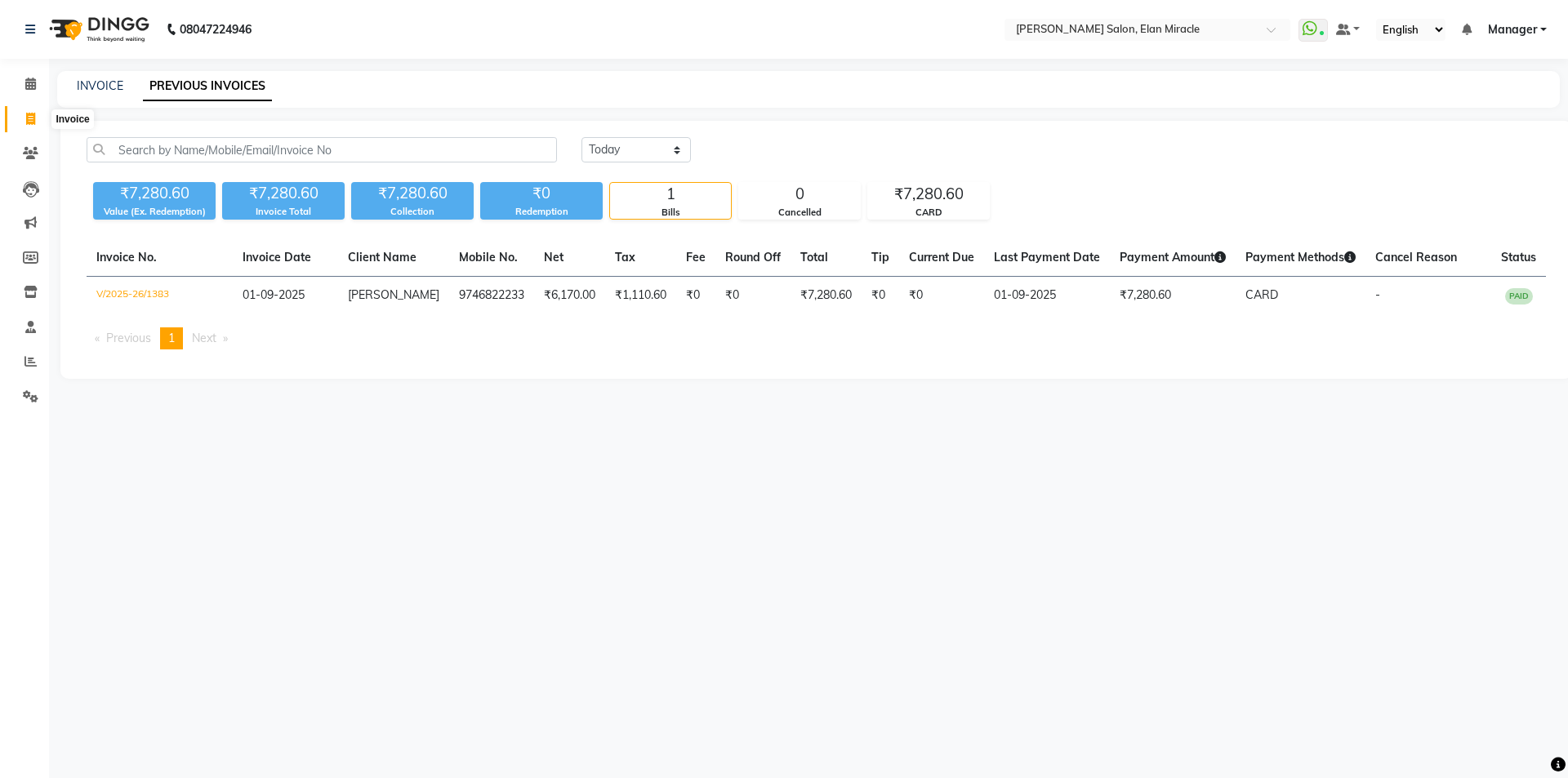
click at [27, 116] on icon at bounding box center [31, 118] width 9 height 12
select select "7738"
select select "service"
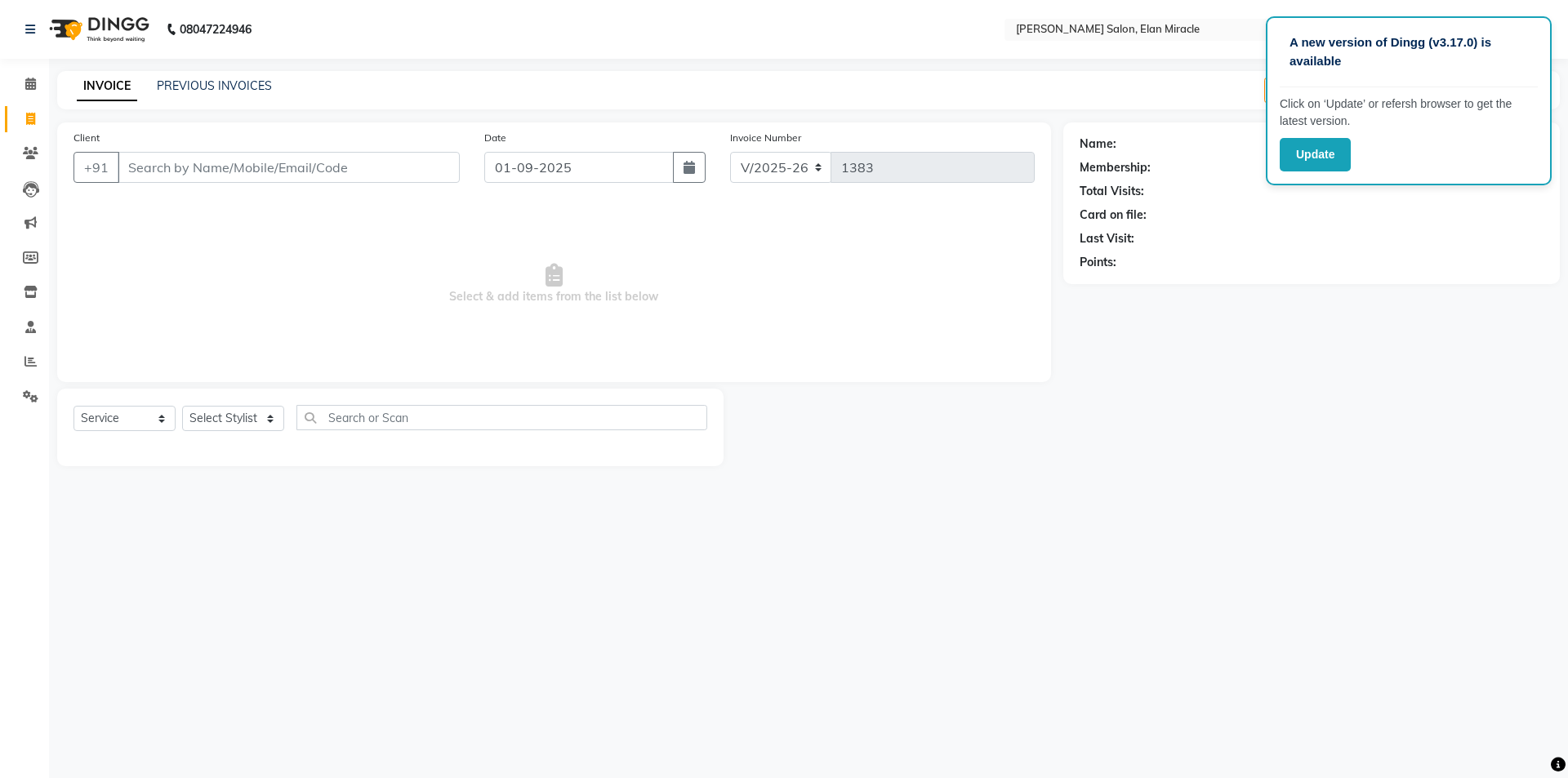
select select "7738"
select select "service"
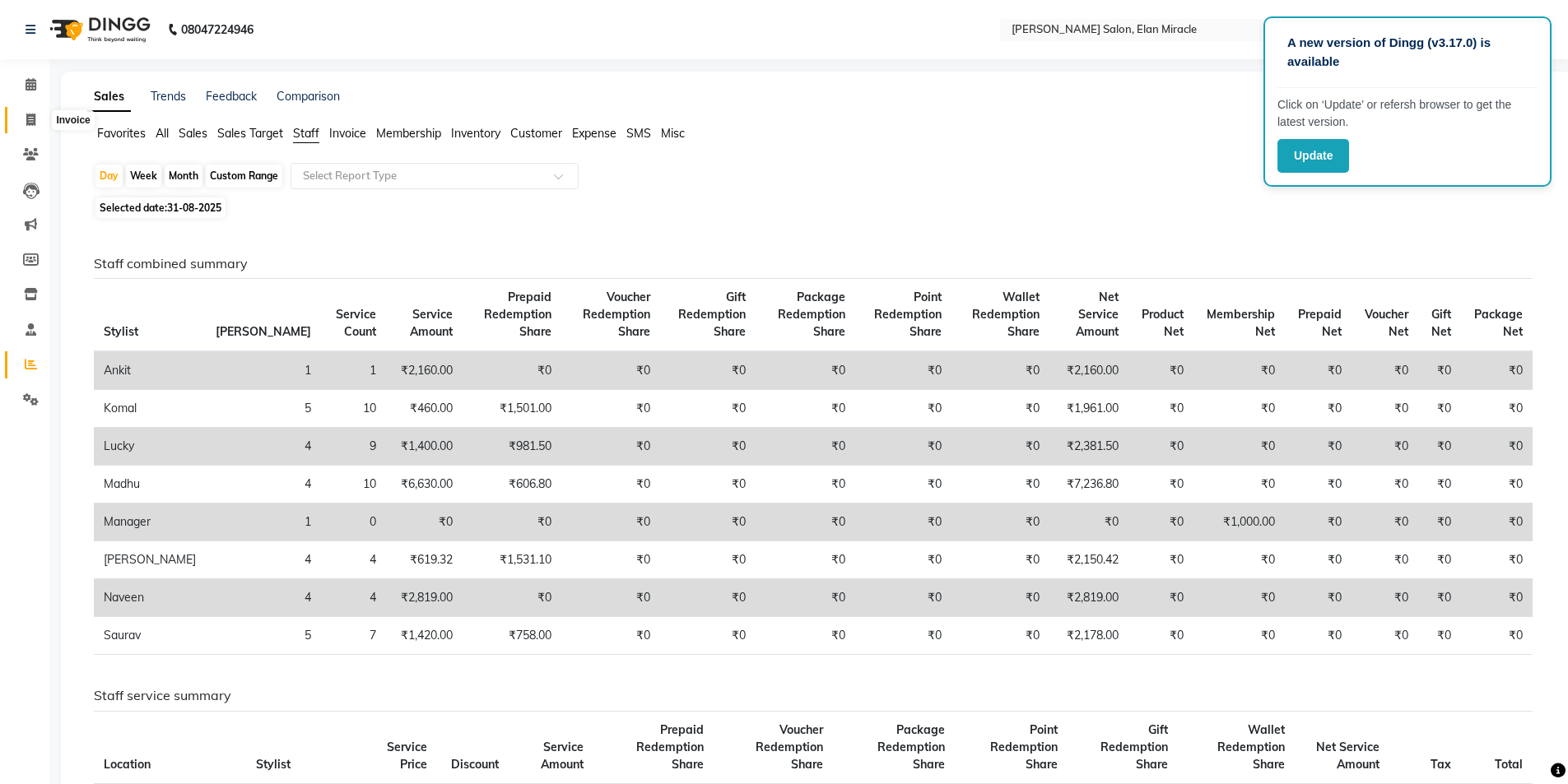
click at [38, 120] on span at bounding box center [30, 121] width 29 height 19
select select "service"
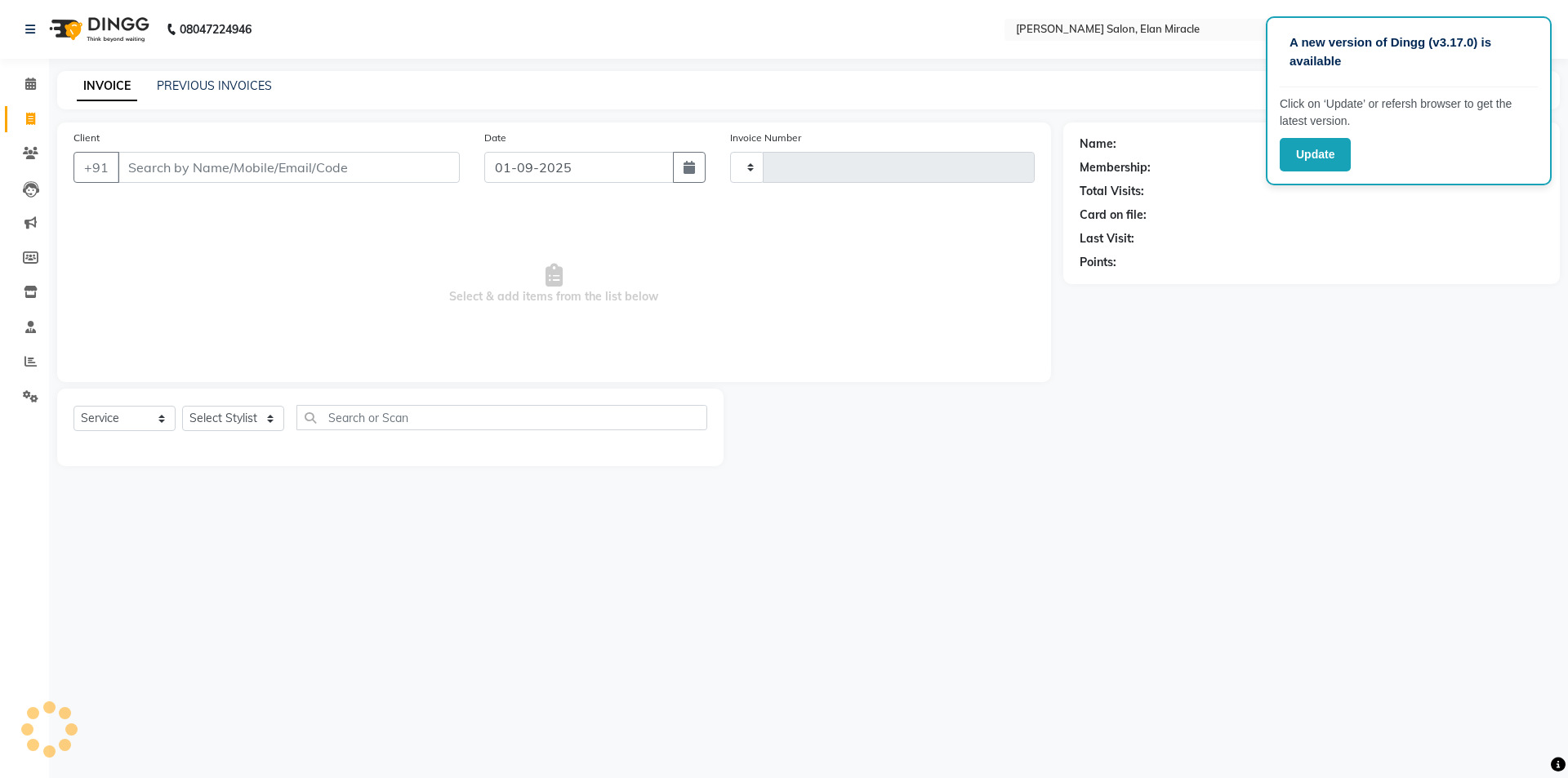
type input "1384"
select select "7738"
click at [1293, 167] on button "Update" at bounding box center [1316, 155] width 71 height 34
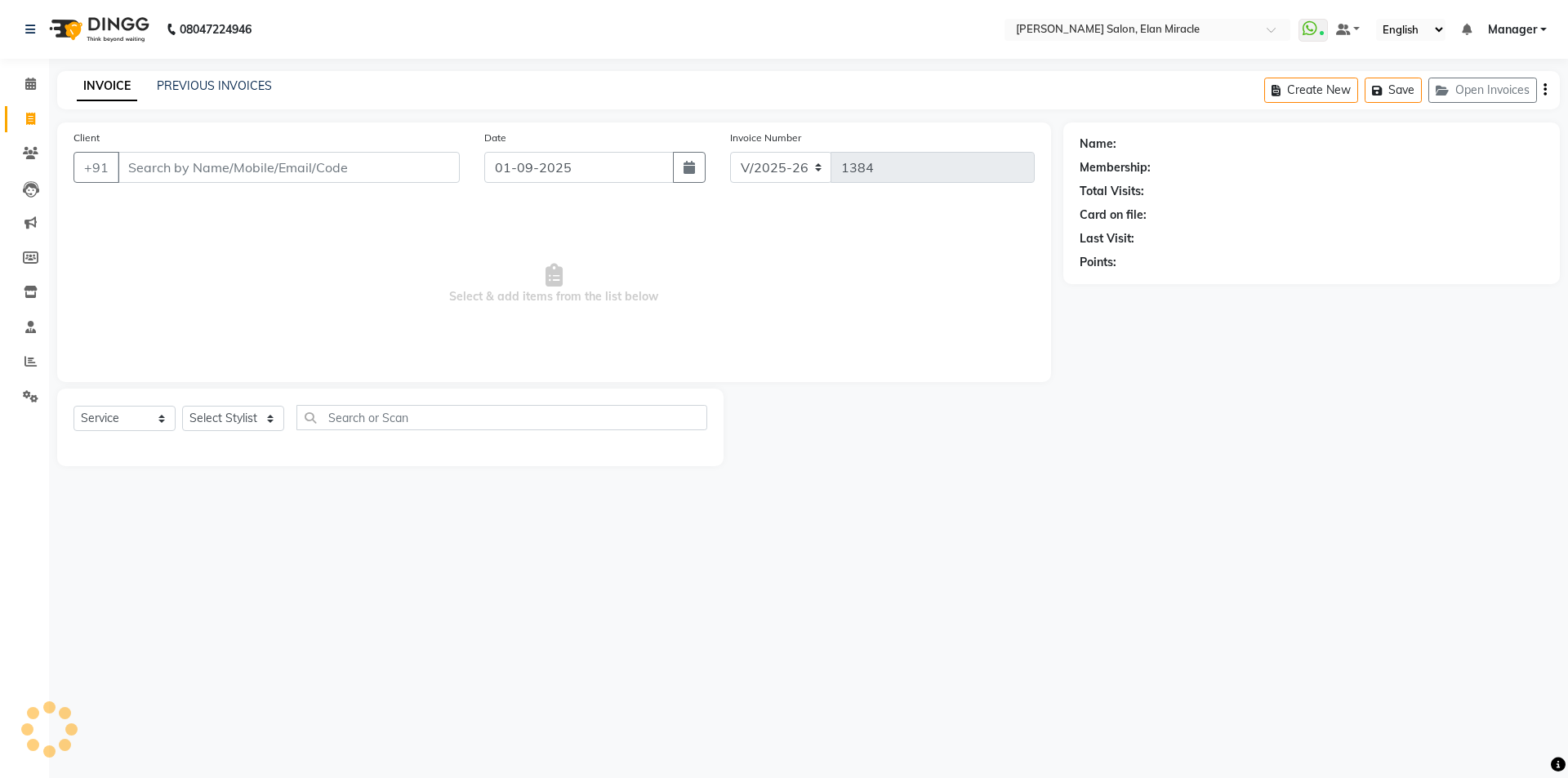
select select "7738"
select select "service"
click at [236, 93] on div "PREVIOUS INVOICES" at bounding box center [215, 86] width 115 height 17
click at [251, 85] on link "PREVIOUS INVOICES" at bounding box center [215, 86] width 115 height 15
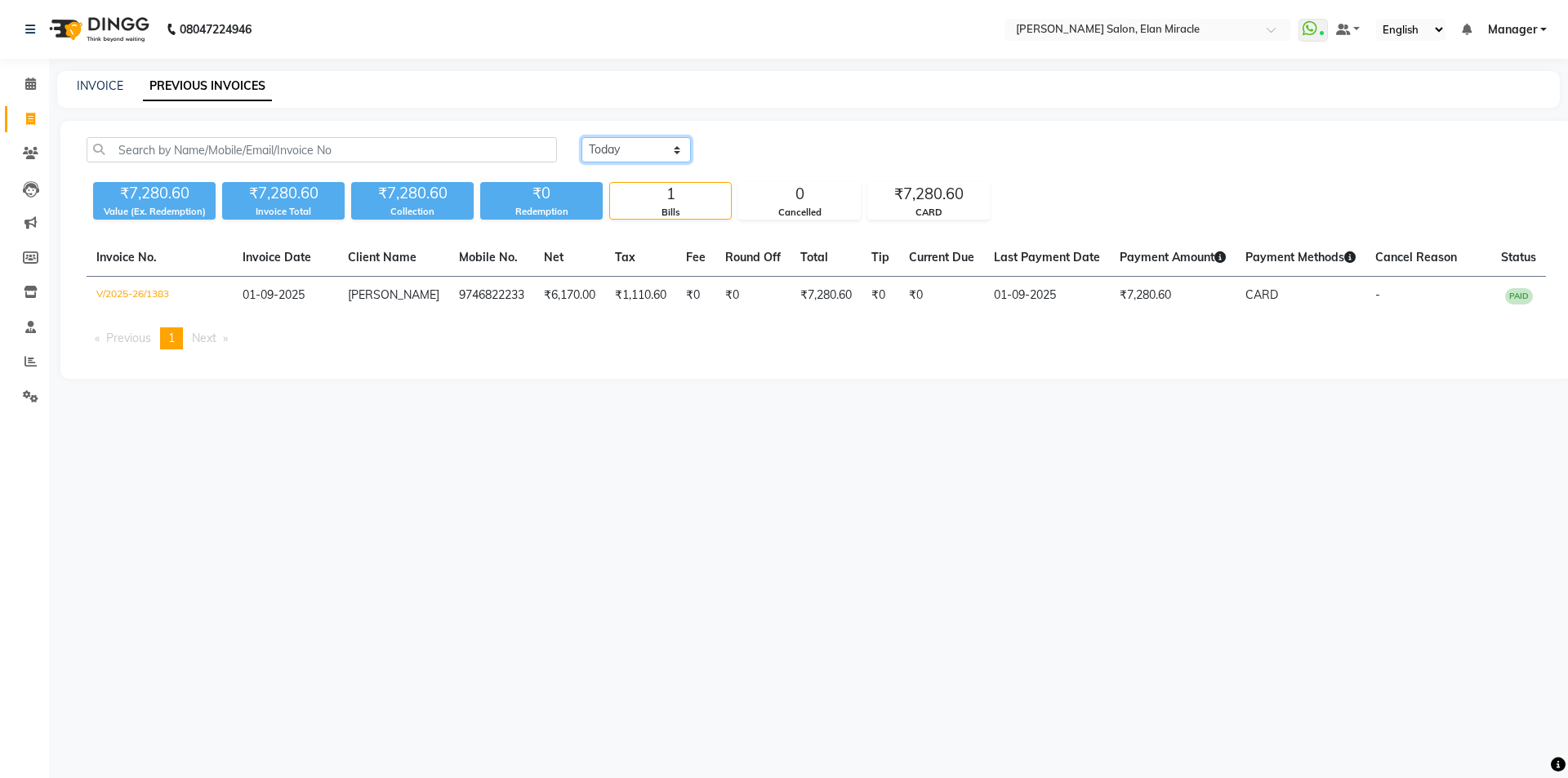
click at [647, 149] on select "[DATE] [DATE] Custom Range" at bounding box center [636, 150] width 110 height 26
select select "range"
click at [581, 137] on select "[DATE] [DATE] Custom Range" at bounding box center [636, 150] width 110 height 26
click at [799, 155] on input "01-09-2025" at bounding box center [769, 150] width 114 height 23
select select "9"
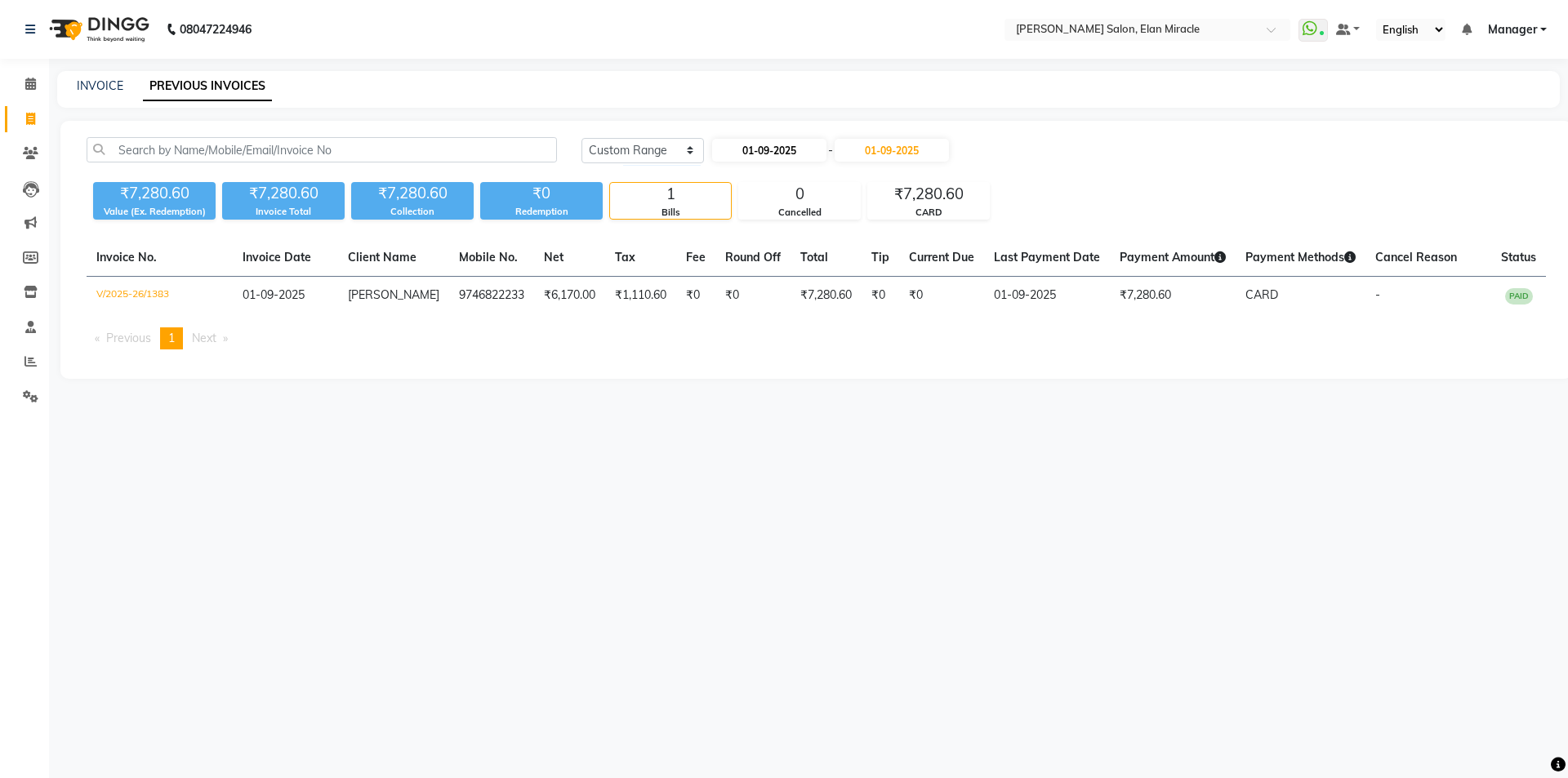
select select "2025"
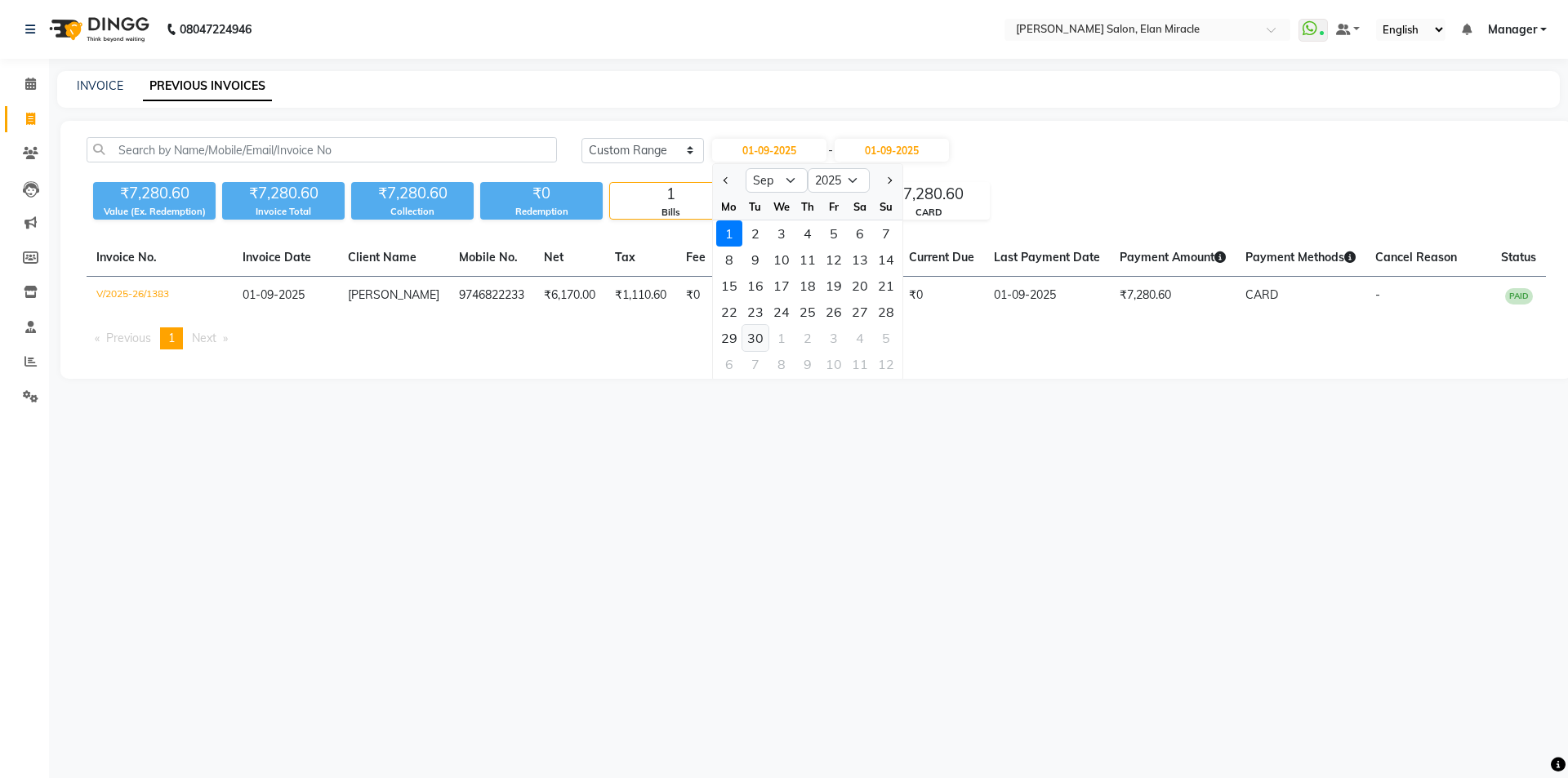
click at [754, 332] on div "30" at bounding box center [755, 338] width 27 height 27
type input "[DATE]"
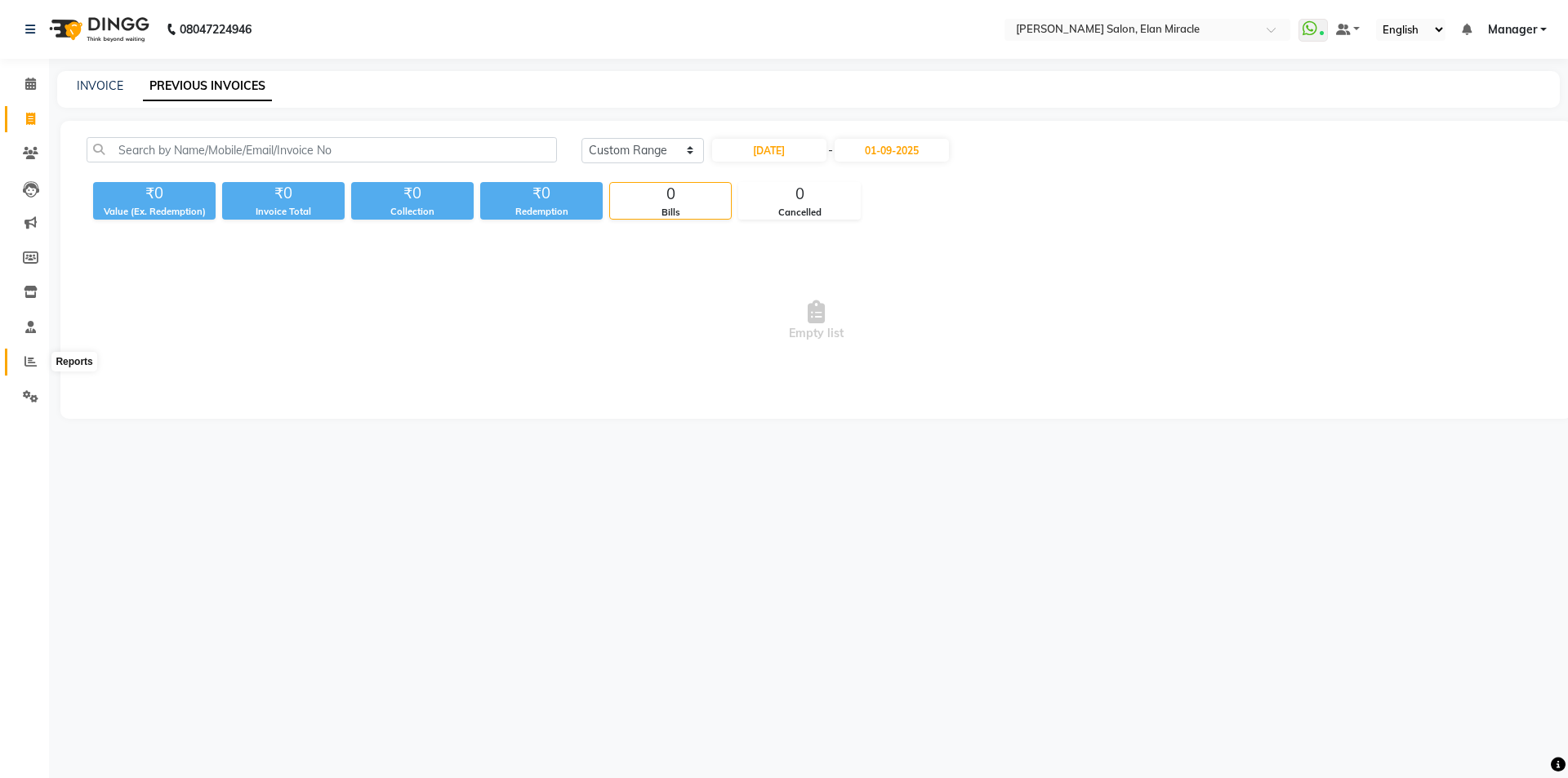
click at [25, 356] on span at bounding box center [30, 362] width 28 height 19
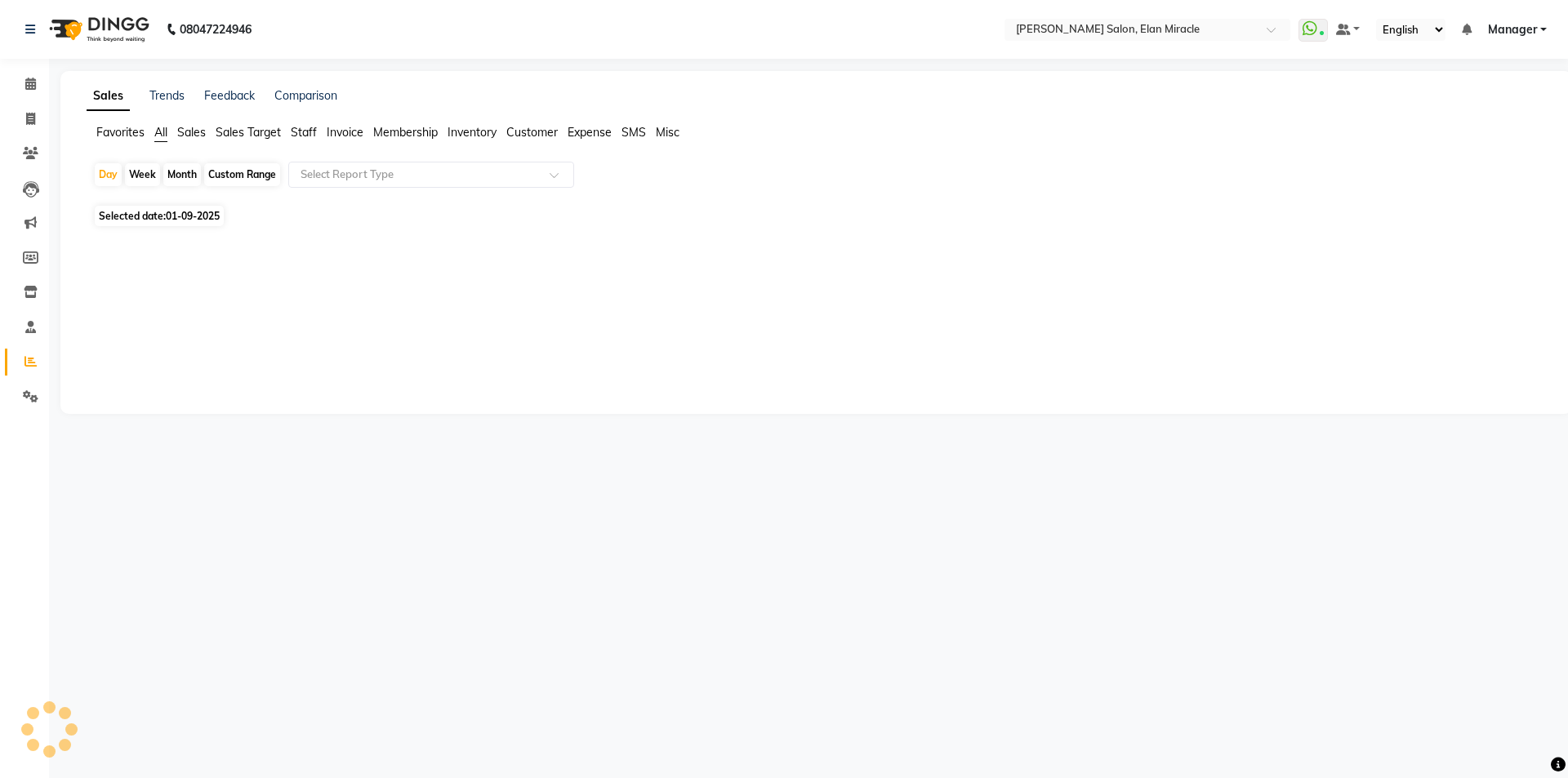
click at [298, 126] on span "Staff" at bounding box center [304, 133] width 27 height 15
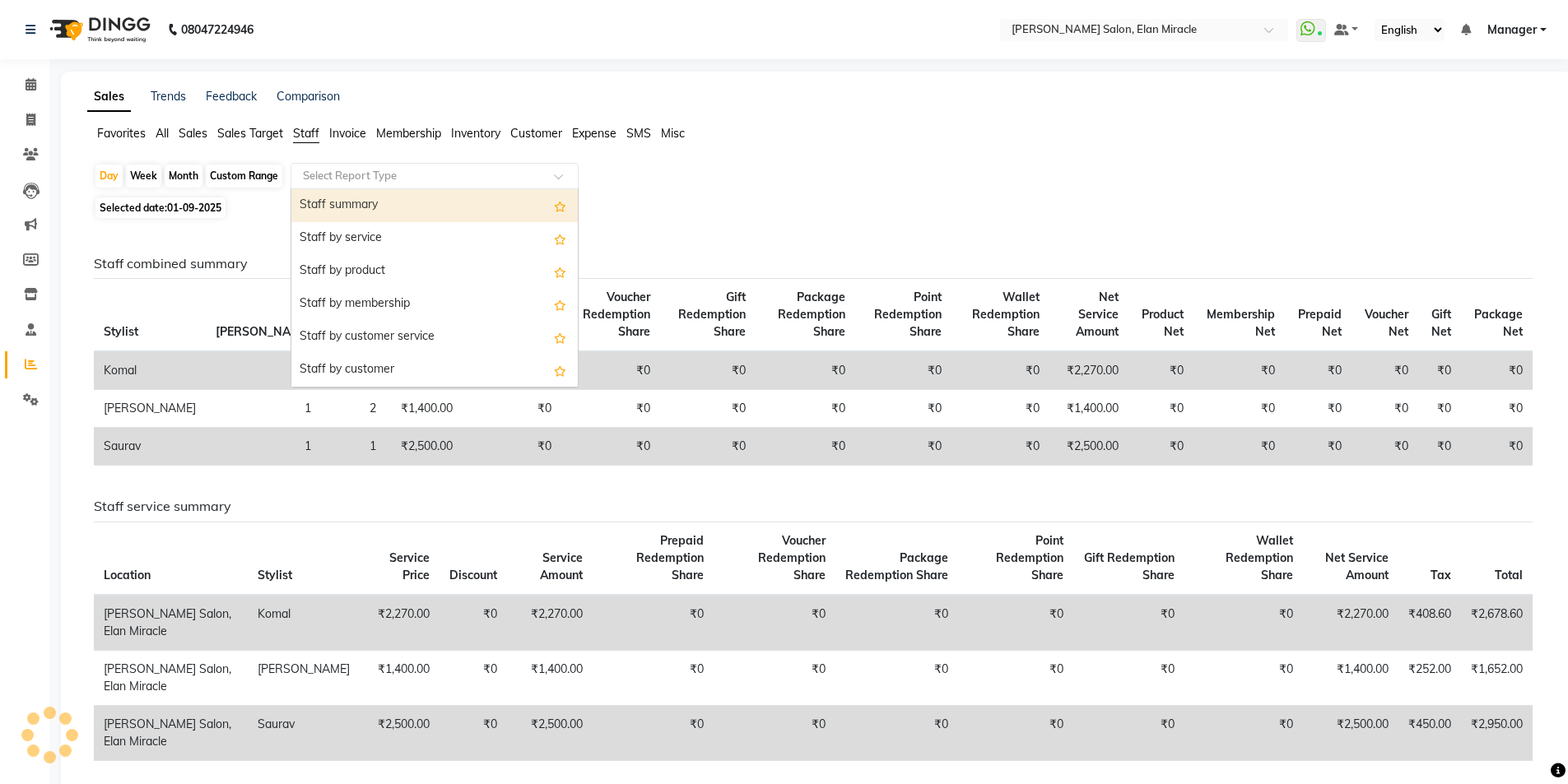
click at [327, 174] on input "text" at bounding box center [417, 176] width 237 height 17
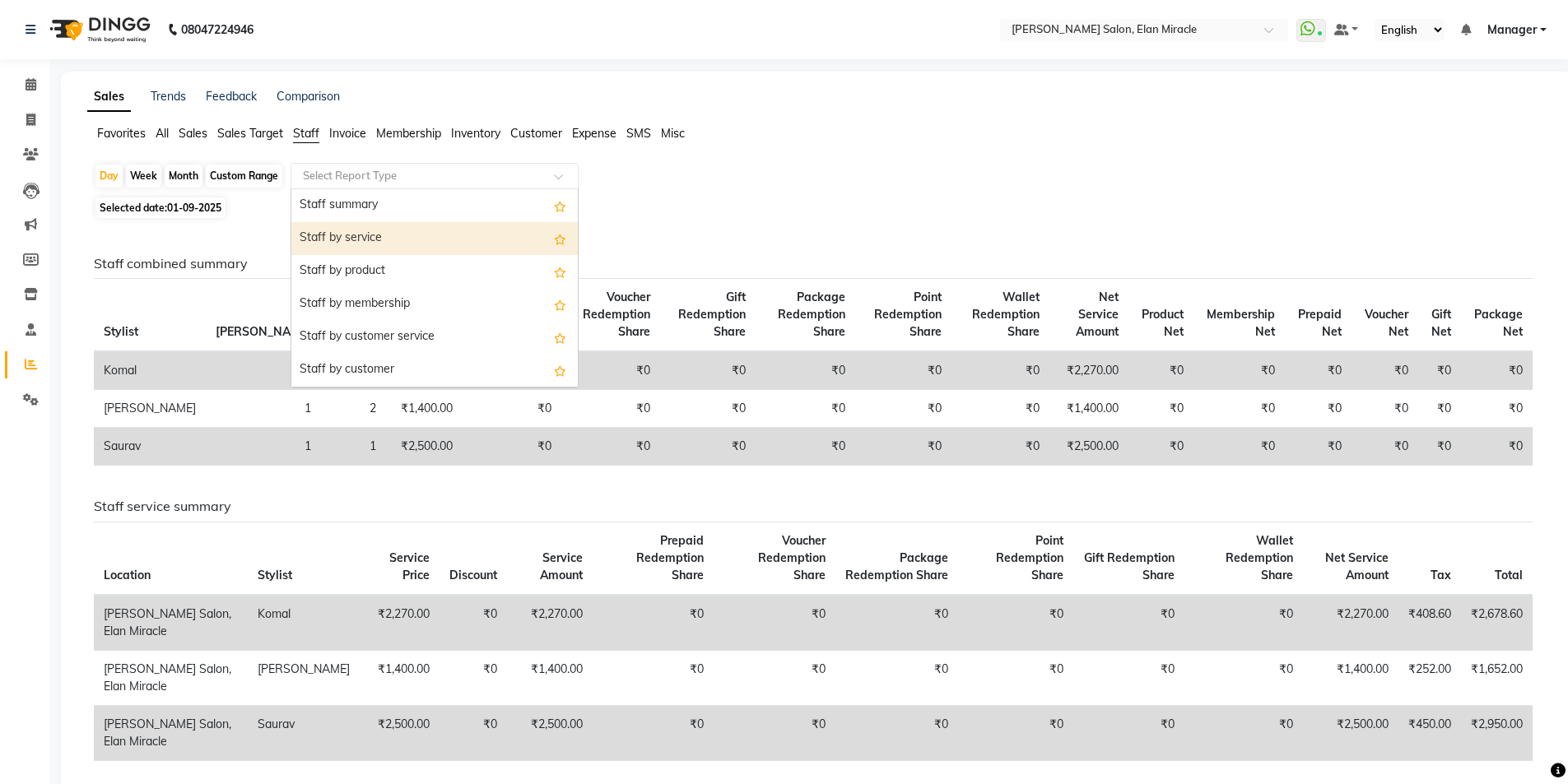
click at [335, 238] on div "Staff by service" at bounding box center [434, 239] width 287 height 33
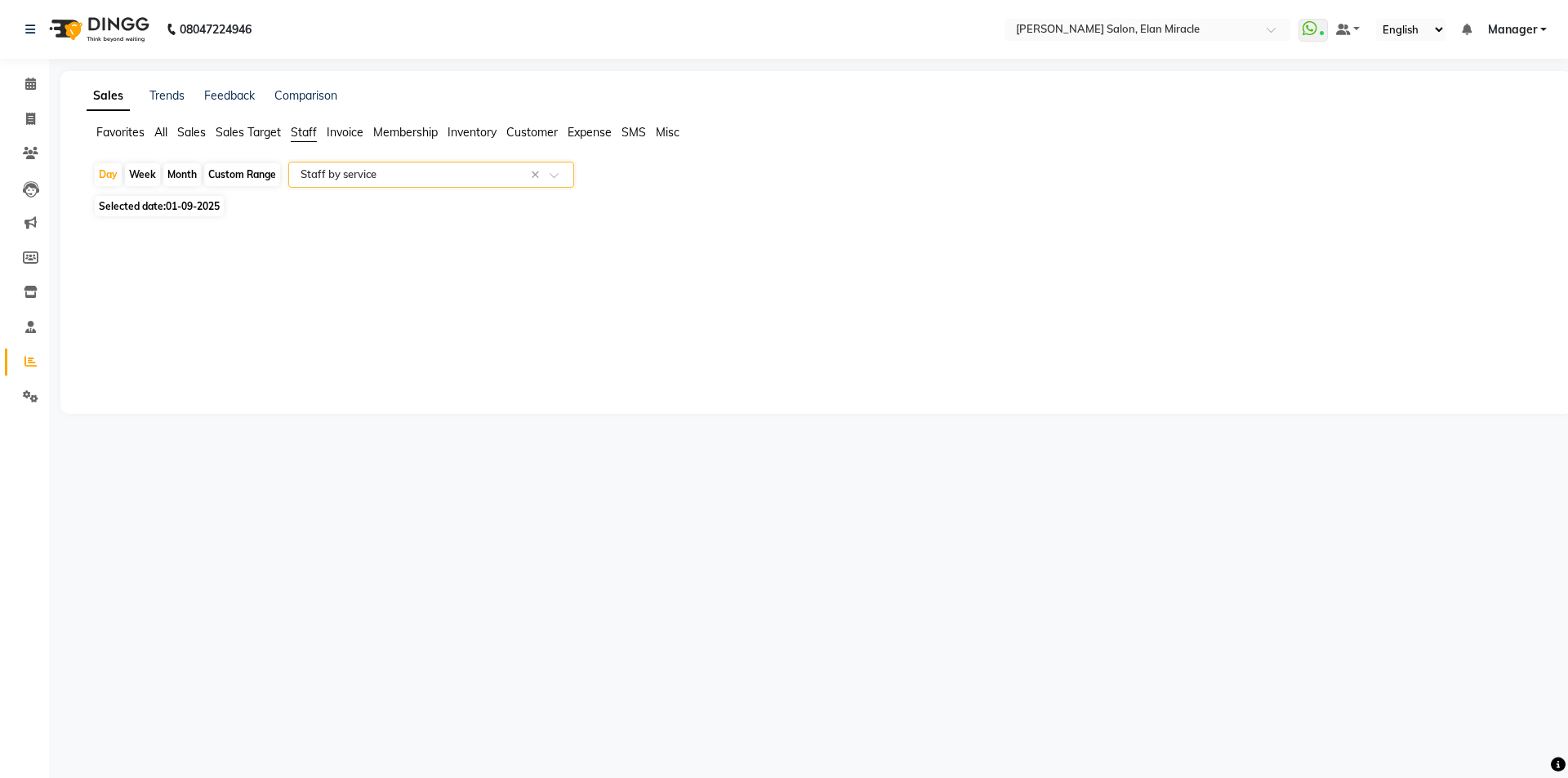
select select "csv"
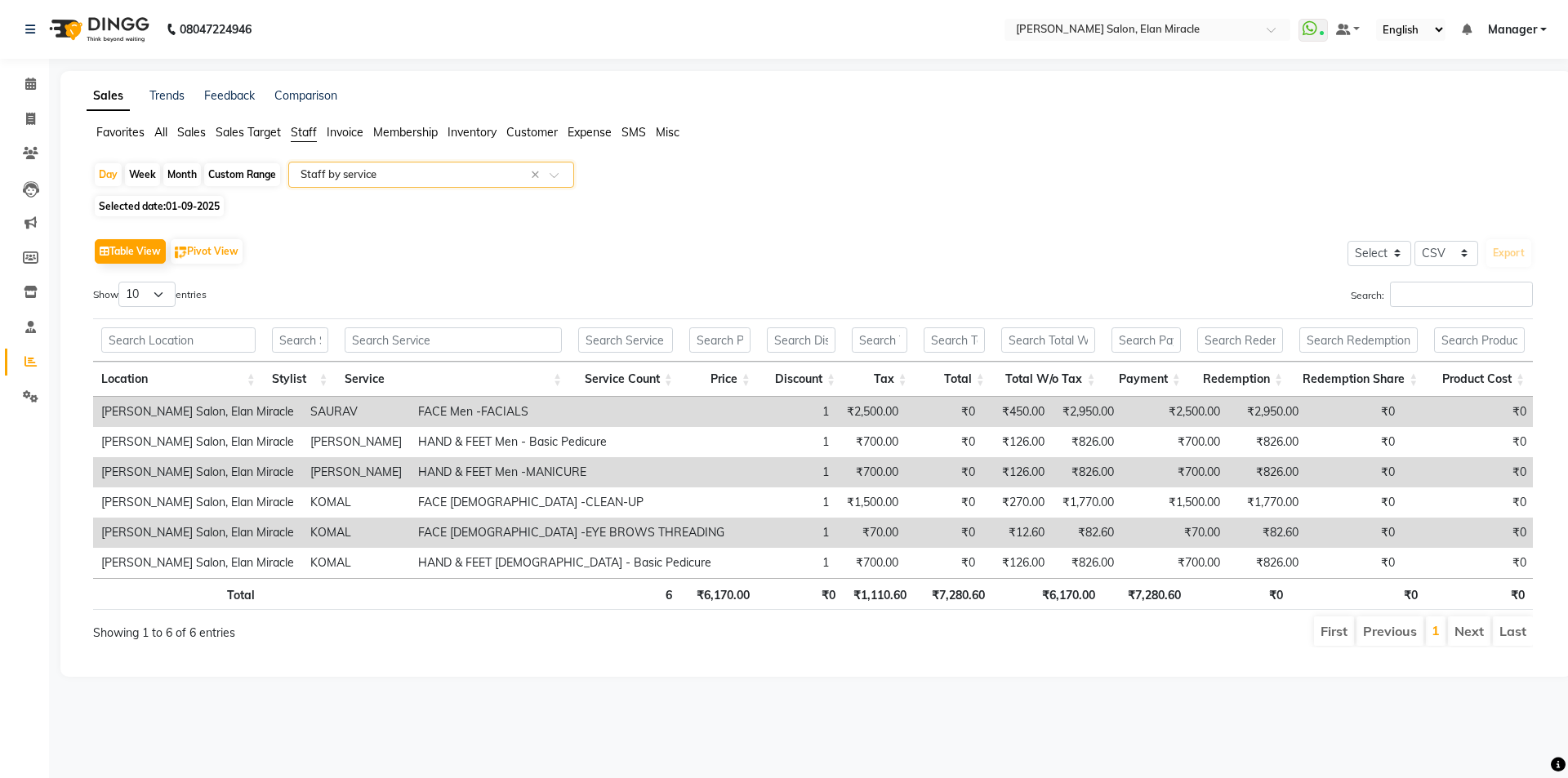
click at [202, 209] on span "01-09-2025" at bounding box center [192, 206] width 54 height 12
select select "9"
select select "2025"
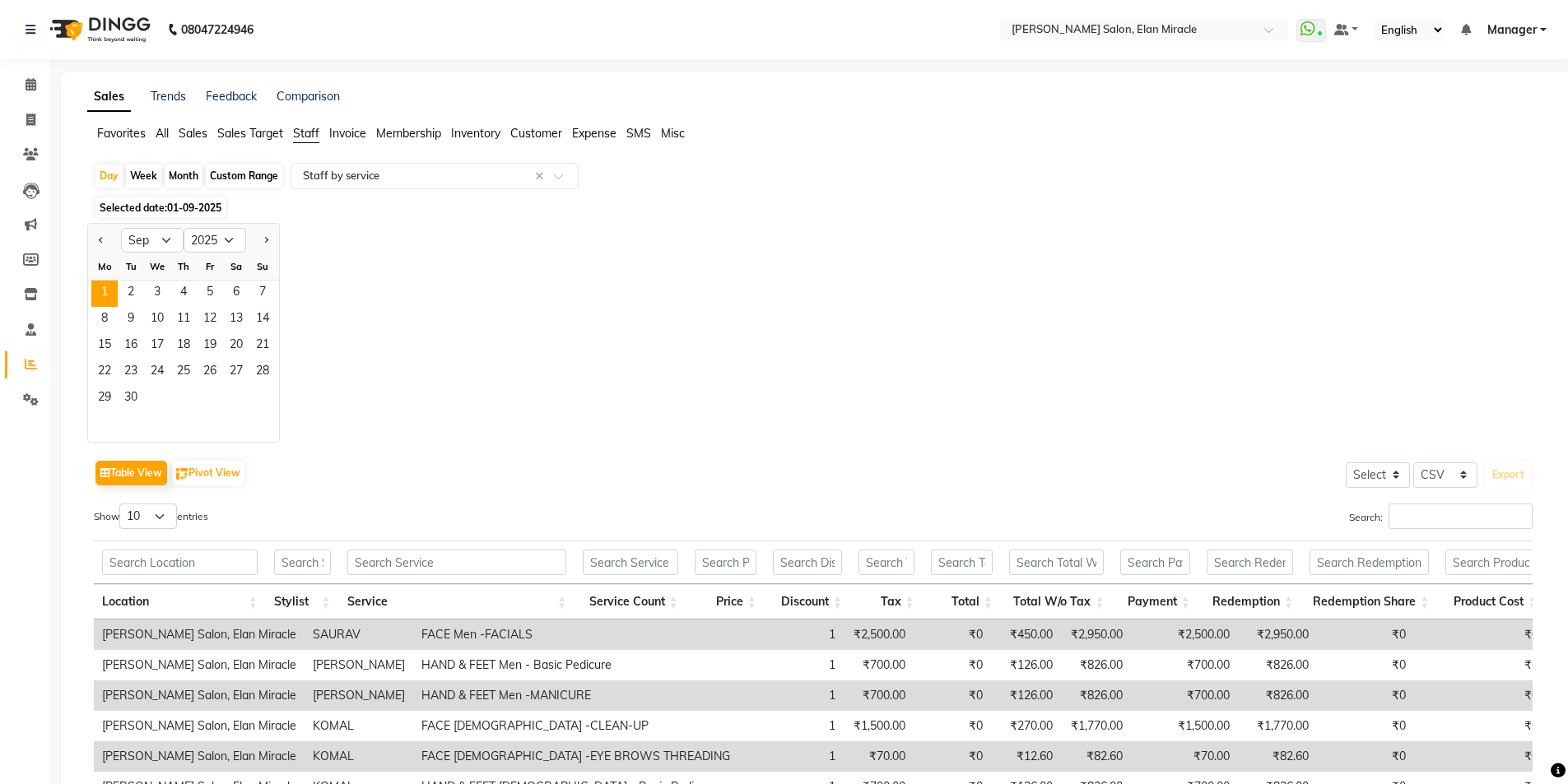
click at [91, 249] on div at bounding box center [105, 240] width 33 height 27
click at [99, 241] on span "Previous month" at bounding box center [101, 240] width 6 height 6
select select "8"
click at [233, 392] on span "30" at bounding box center [236, 399] width 27 height 27
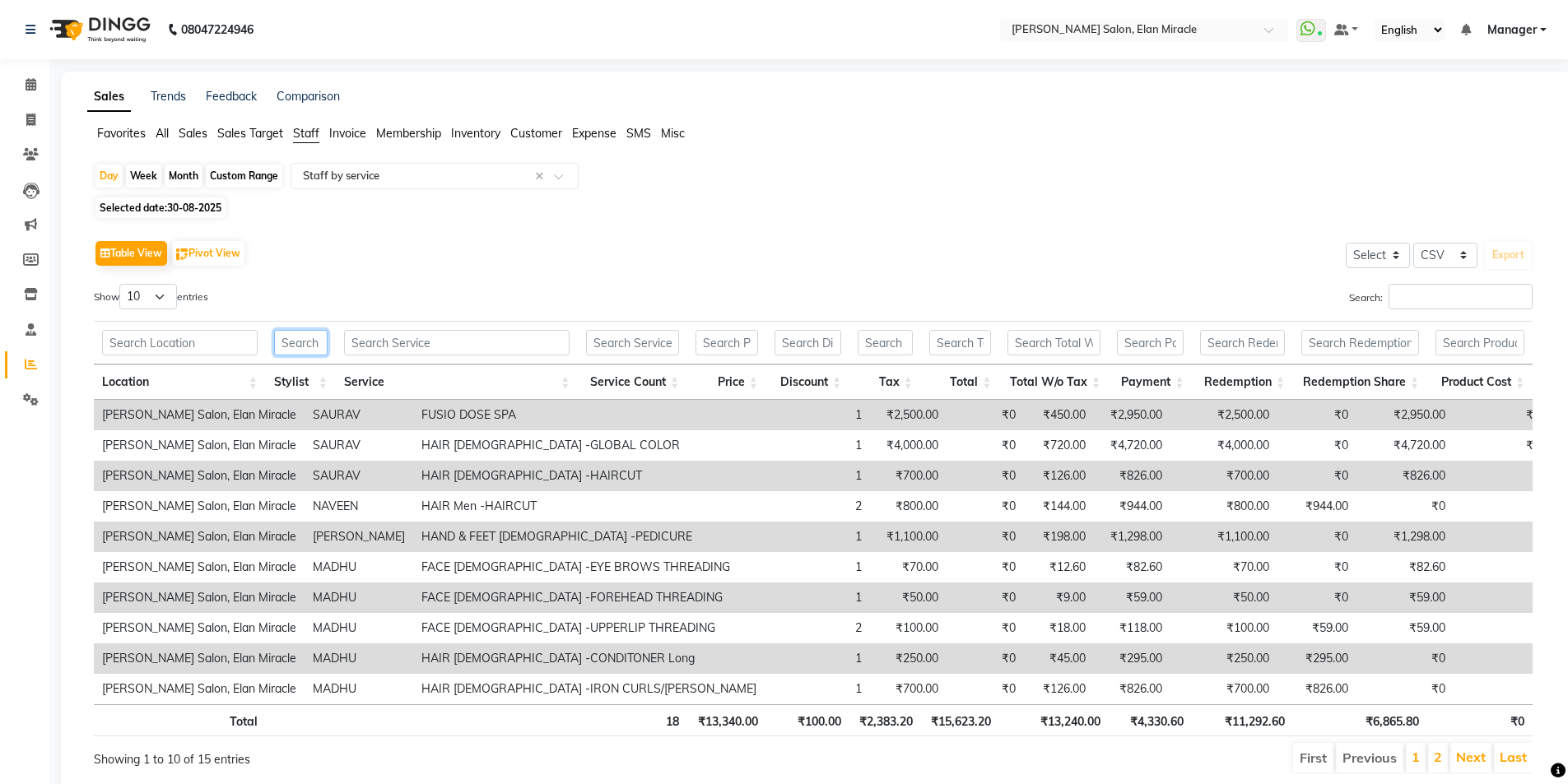
click at [307, 345] on input "text" at bounding box center [300, 343] width 53 height 26
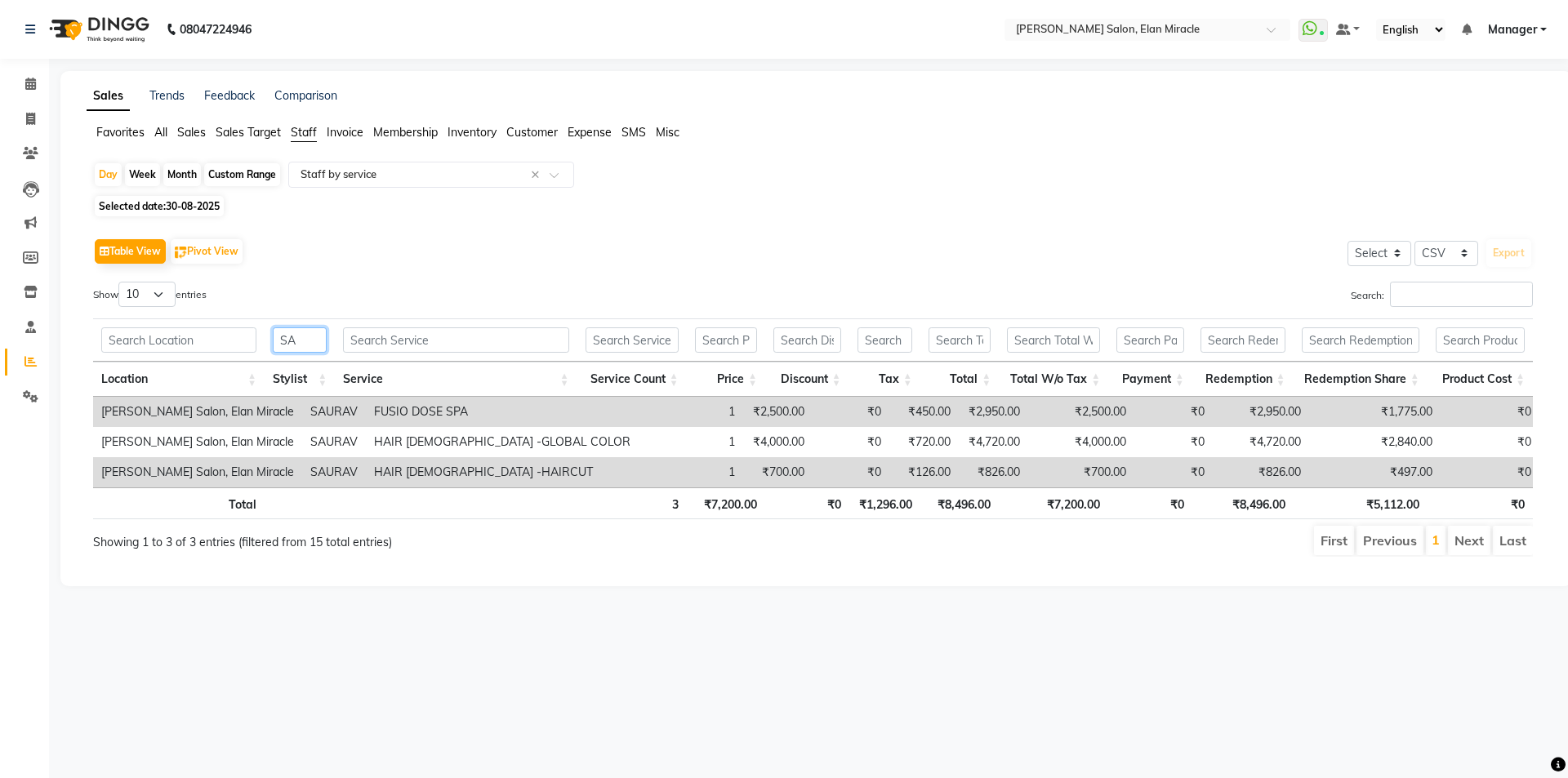
type input "S"
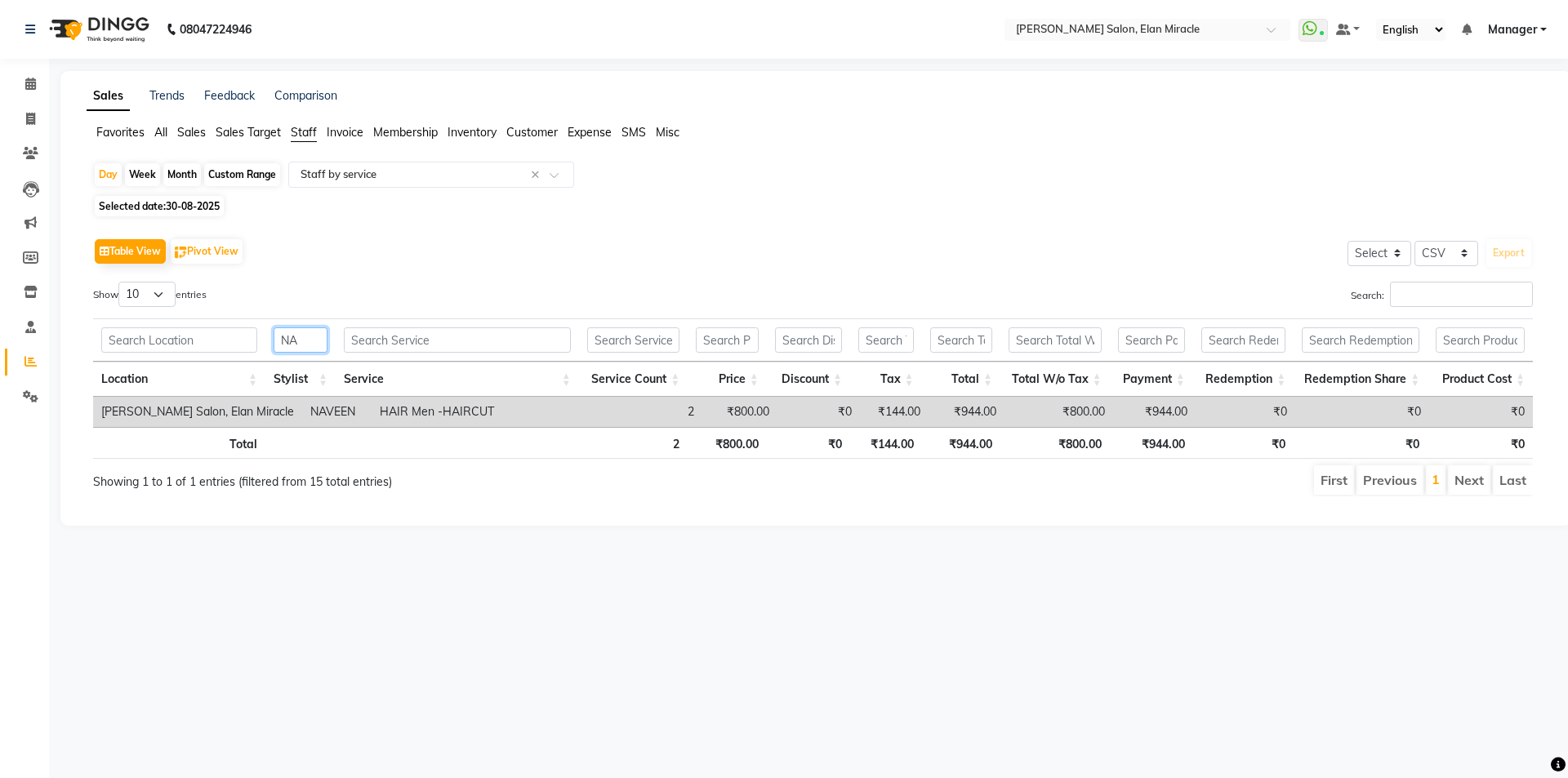
type input "N"
type input "L"
type input "A"
type input "N"
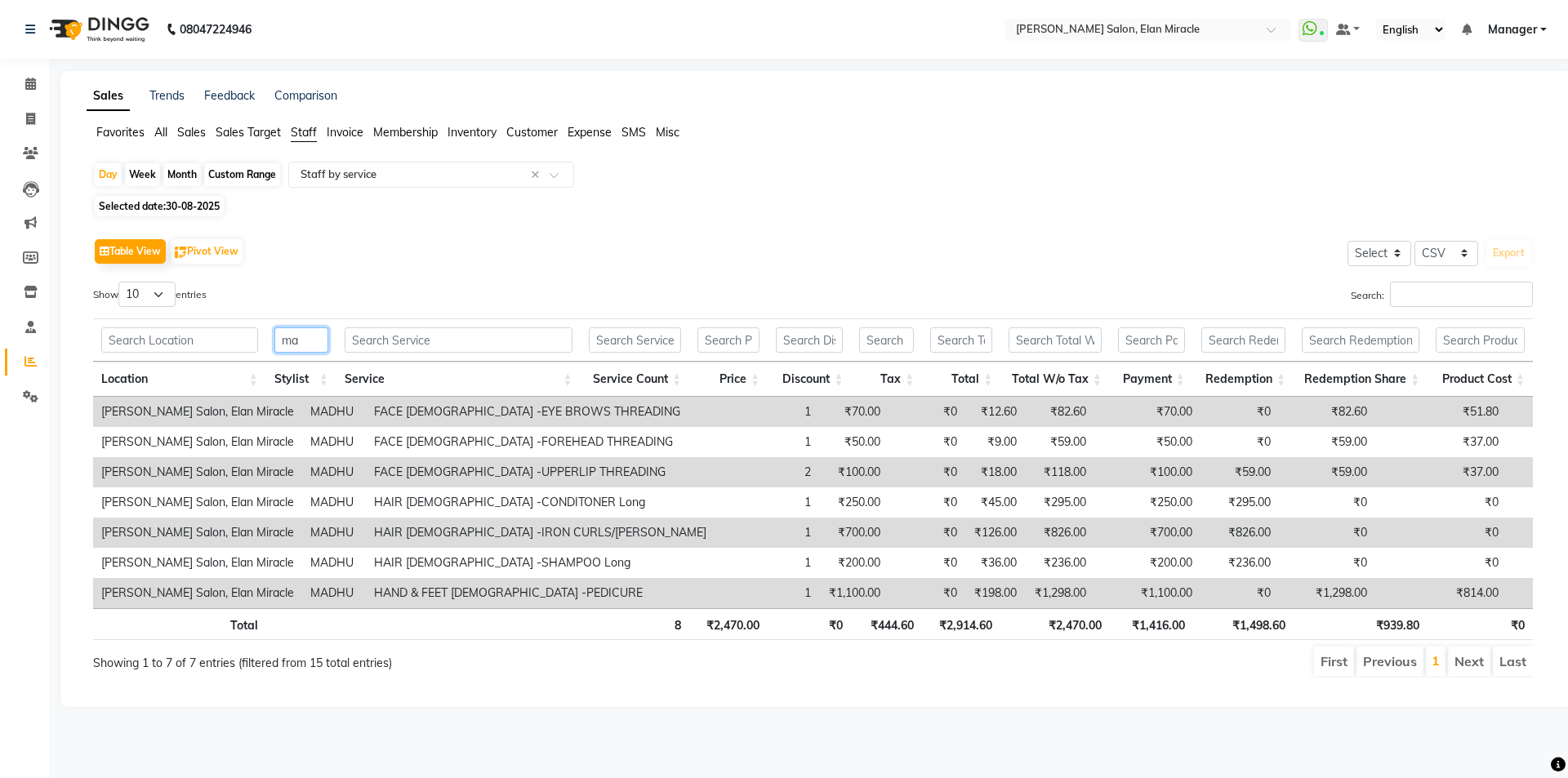
type input "m"
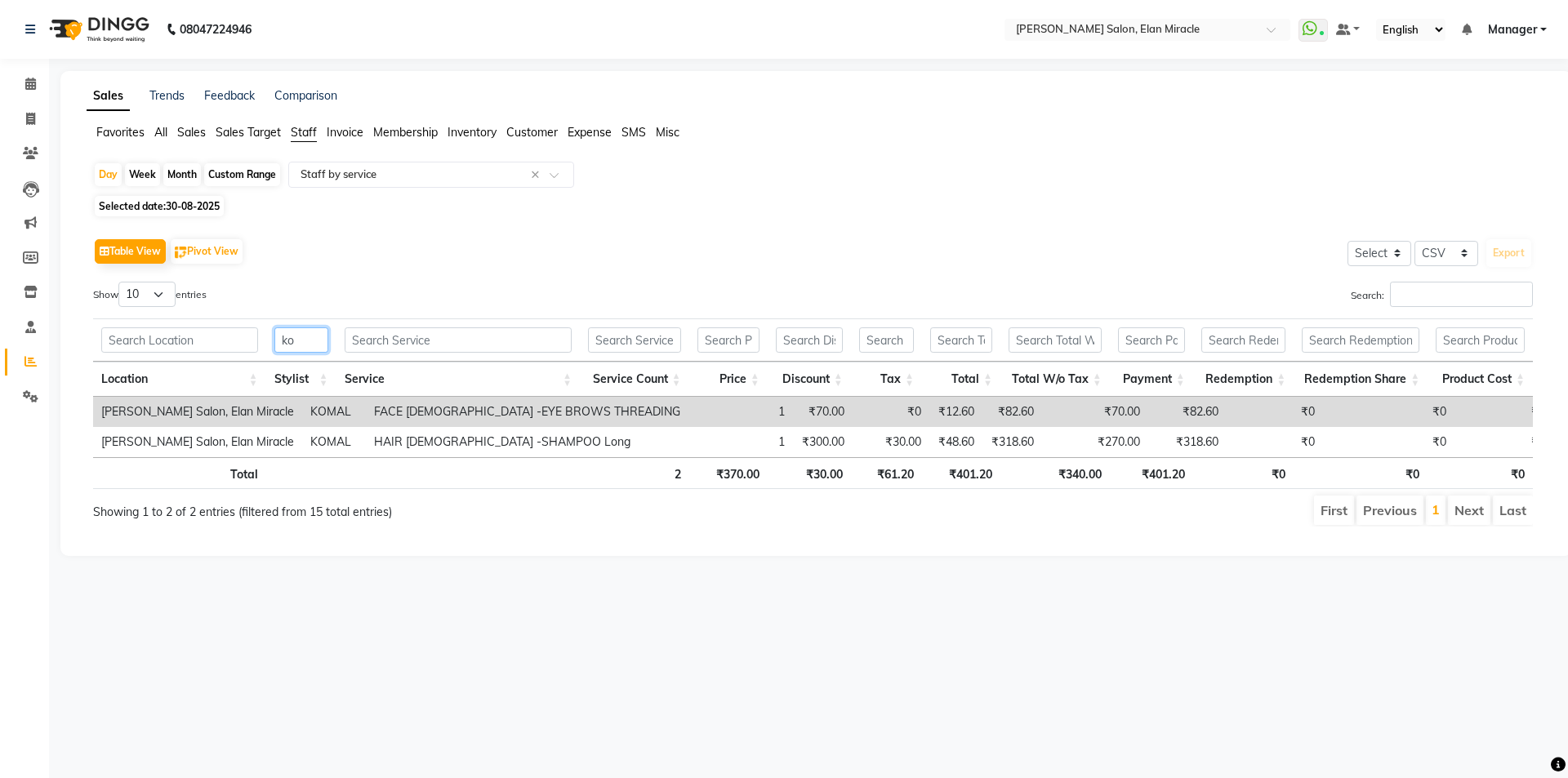
type input "k"
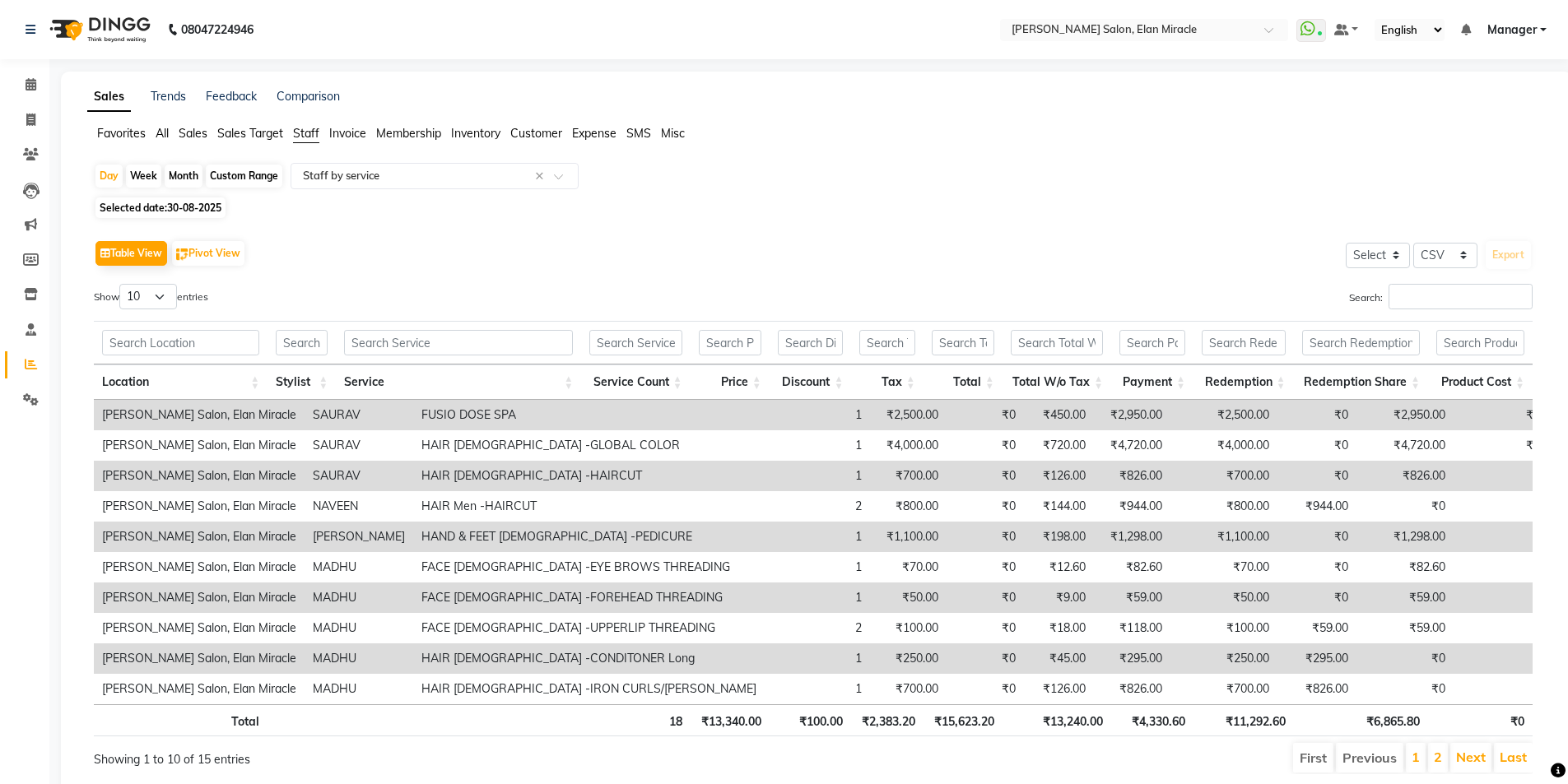
click at [181, 205] on span "30-08-2025" at bounding box center [193, 207] width 54 height 12
select select "8"
select select "2025"
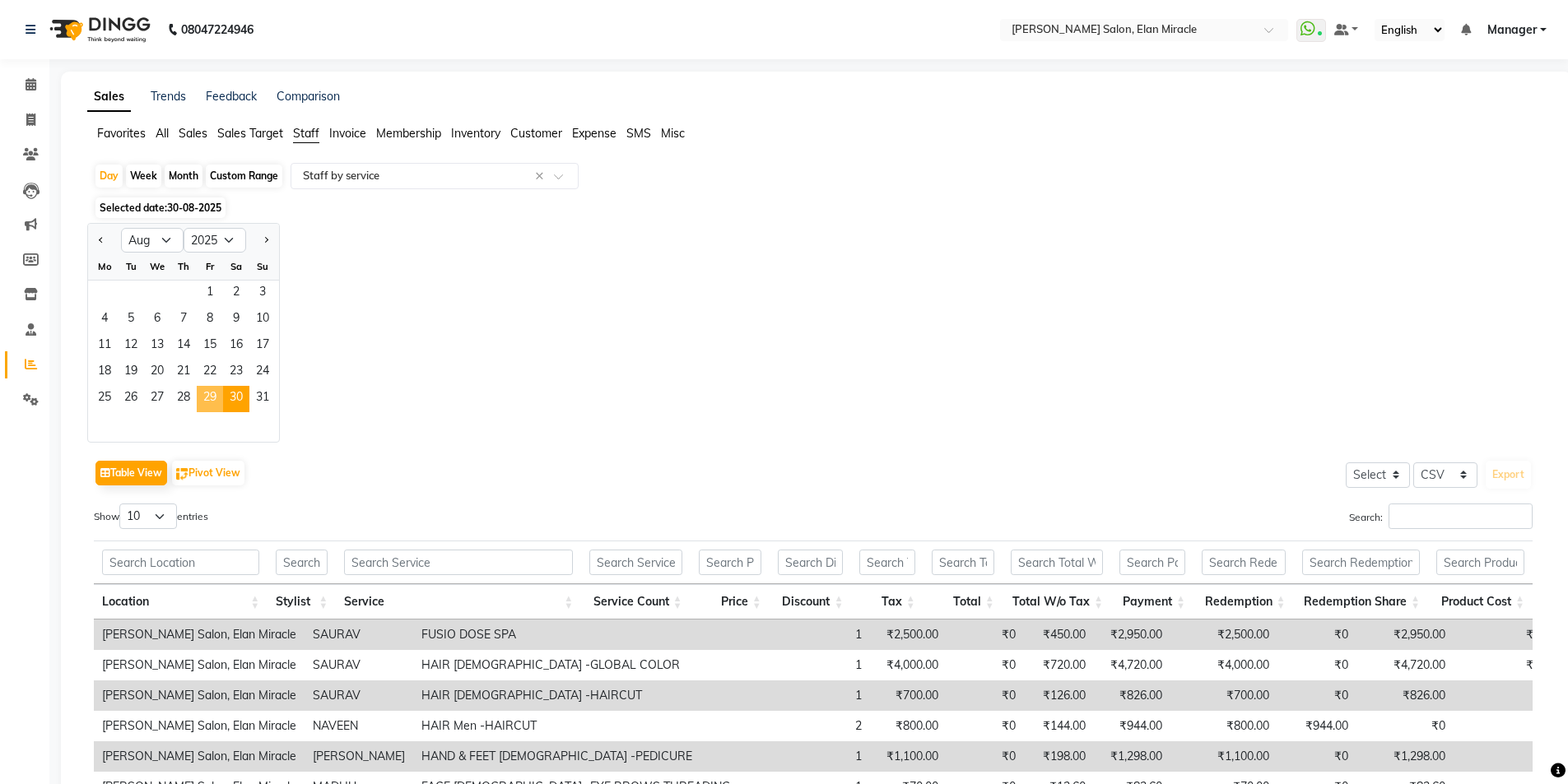
click at [206, 402] on span "29" at bounding box center [210, 399] width 27 height 27
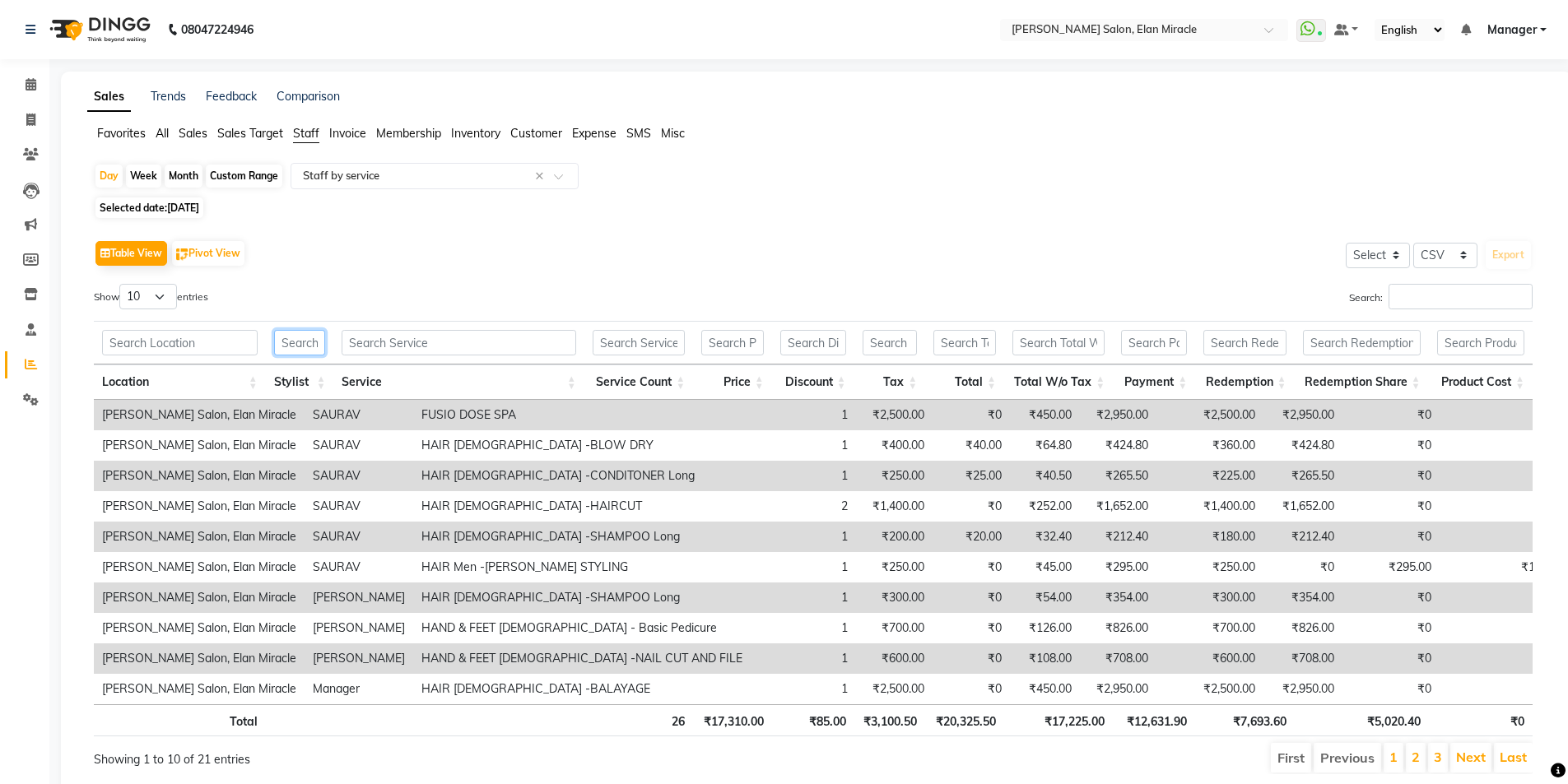
click at [306, 345] on input "text" at bounding box center [299, 343] width 52 height 26
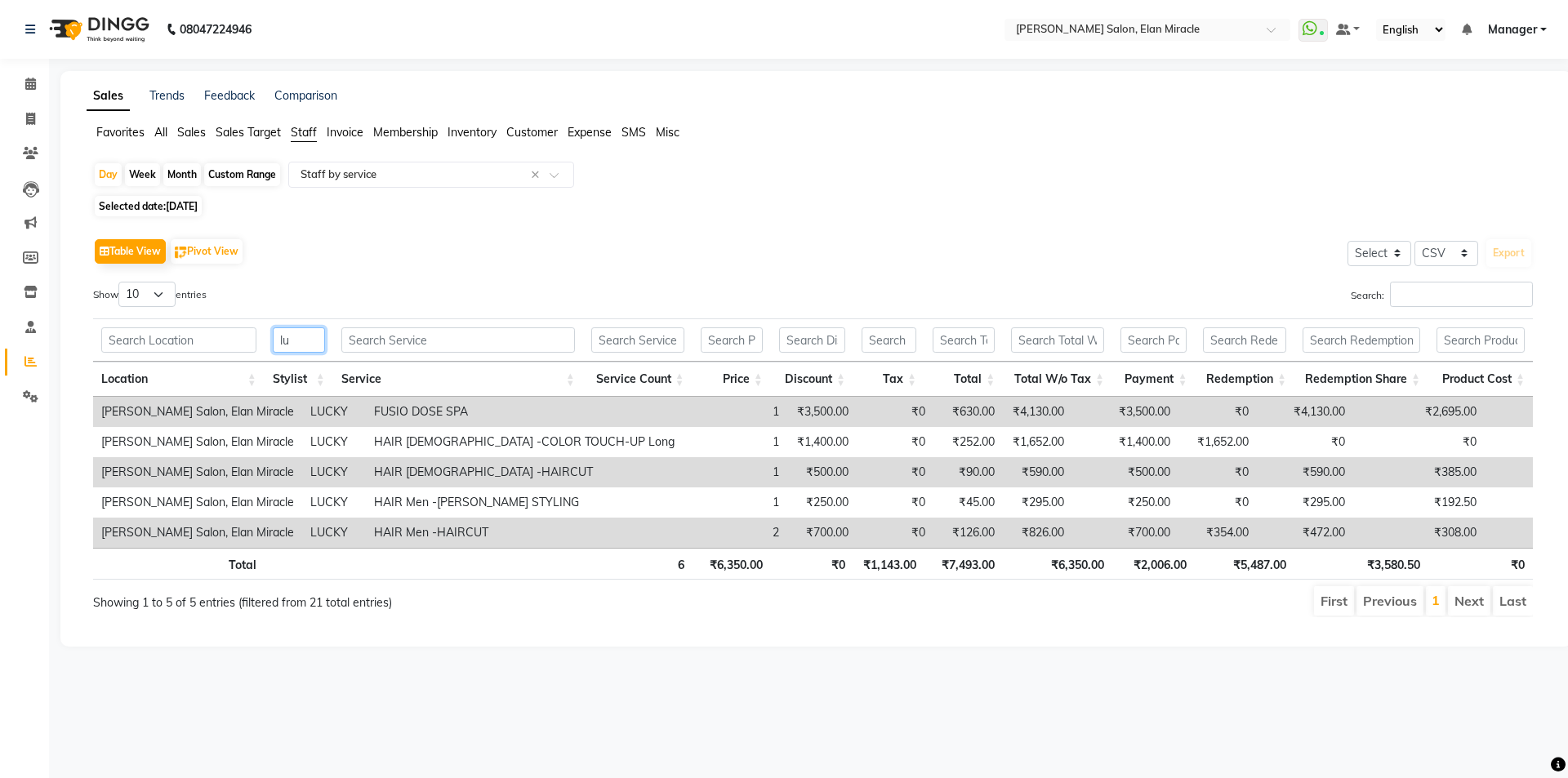
type input "l"
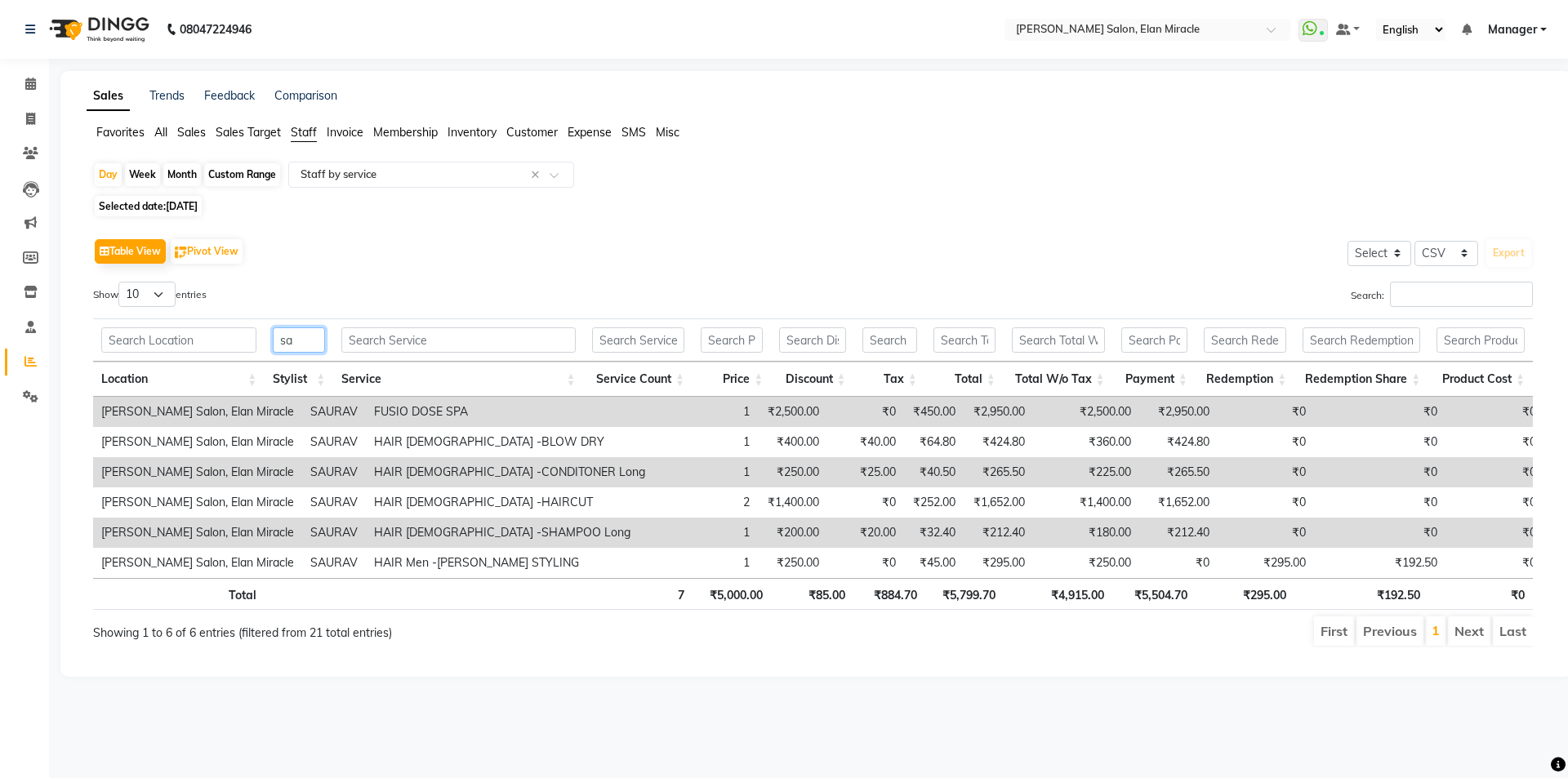
type input "s"
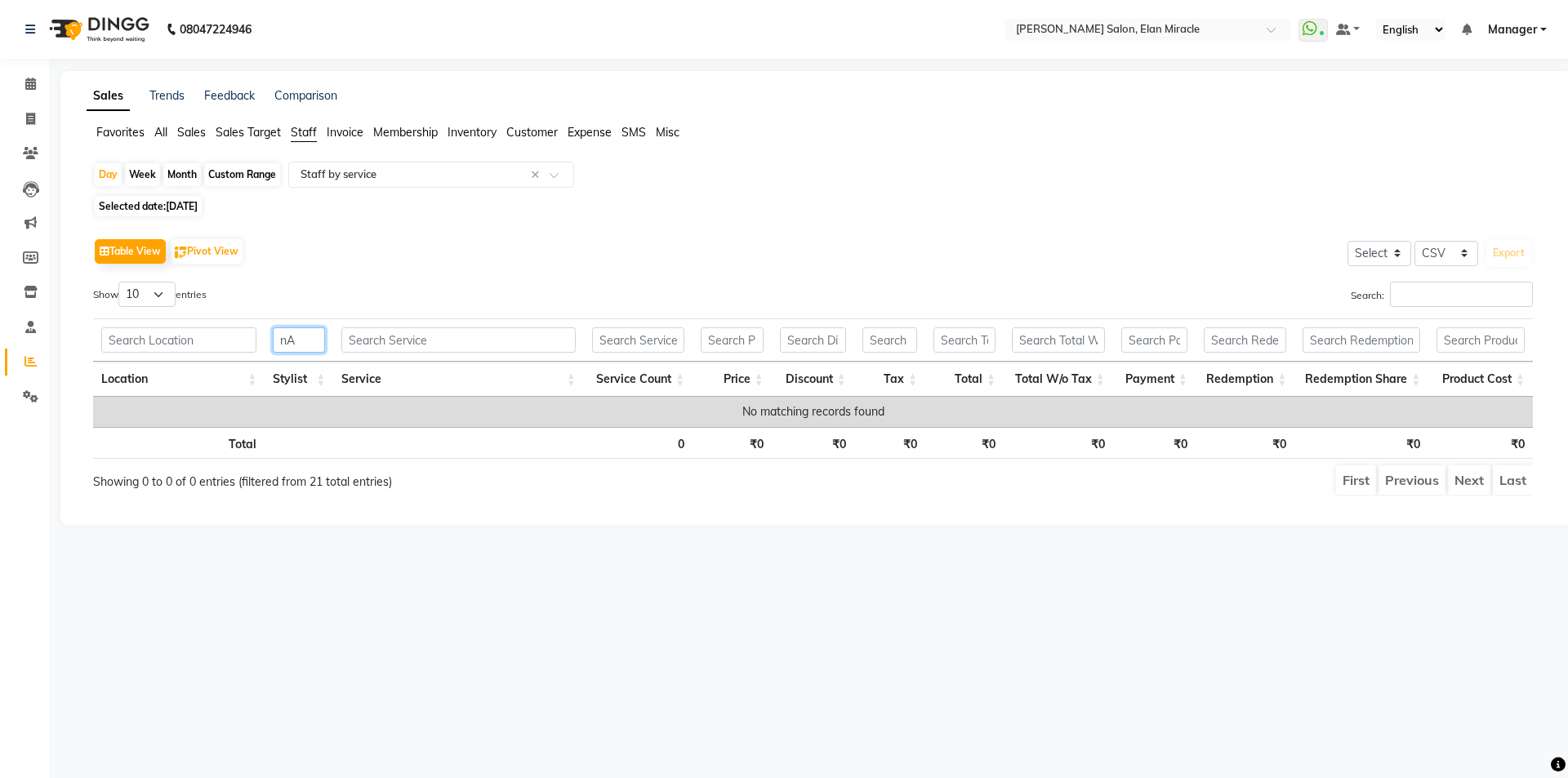
type input "n"
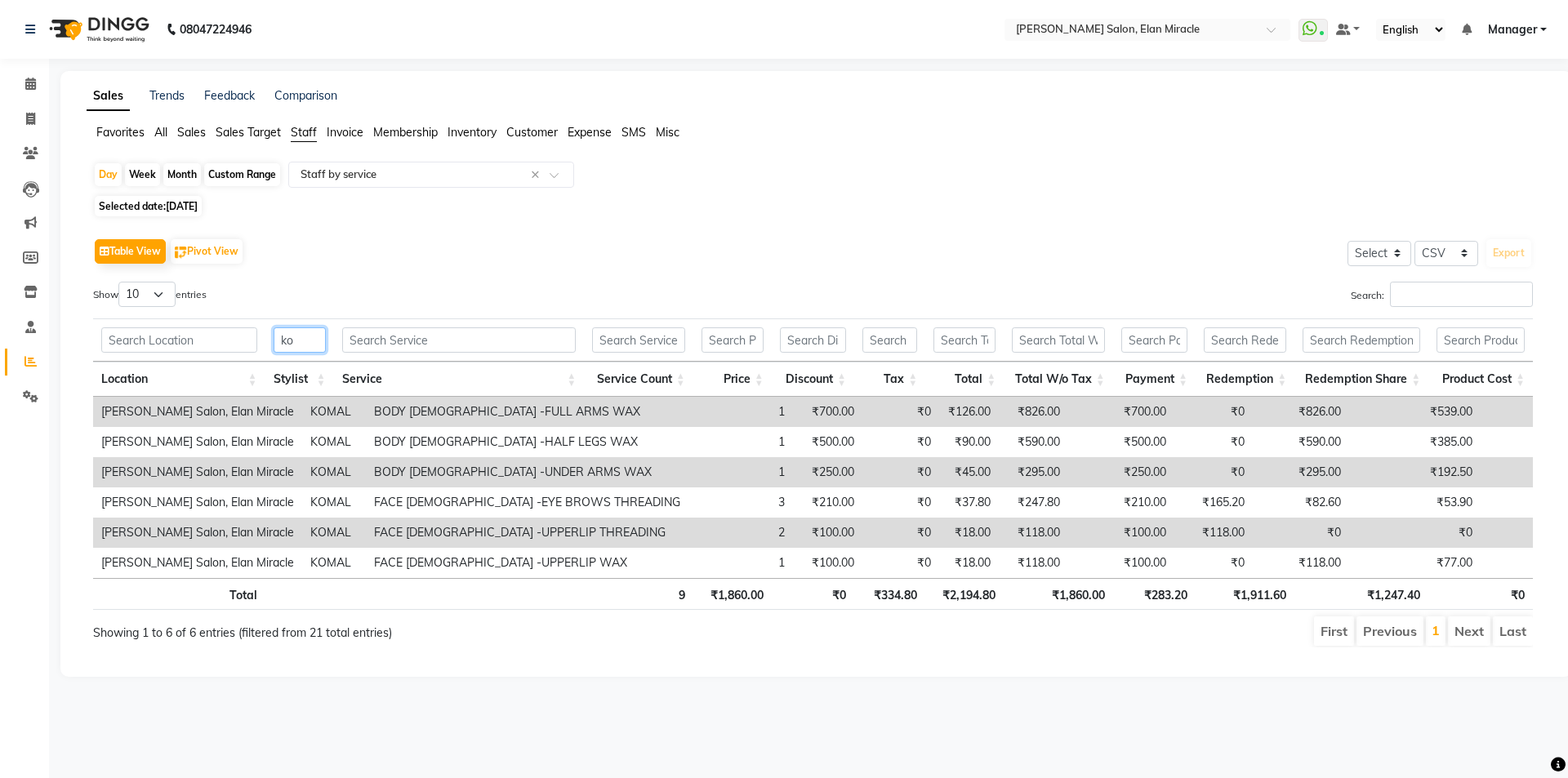
type input "k"
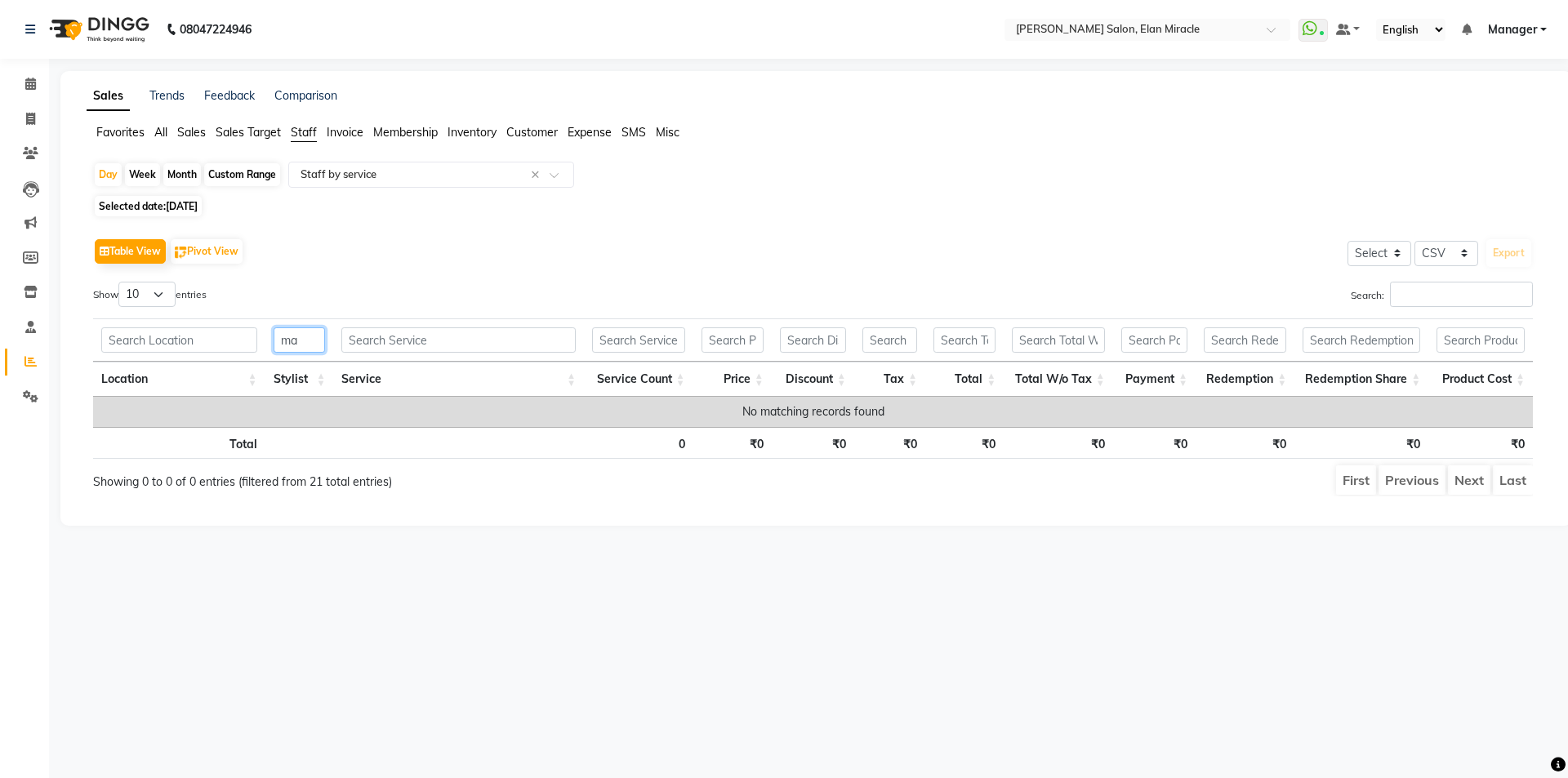
type input "m"
type input "a"
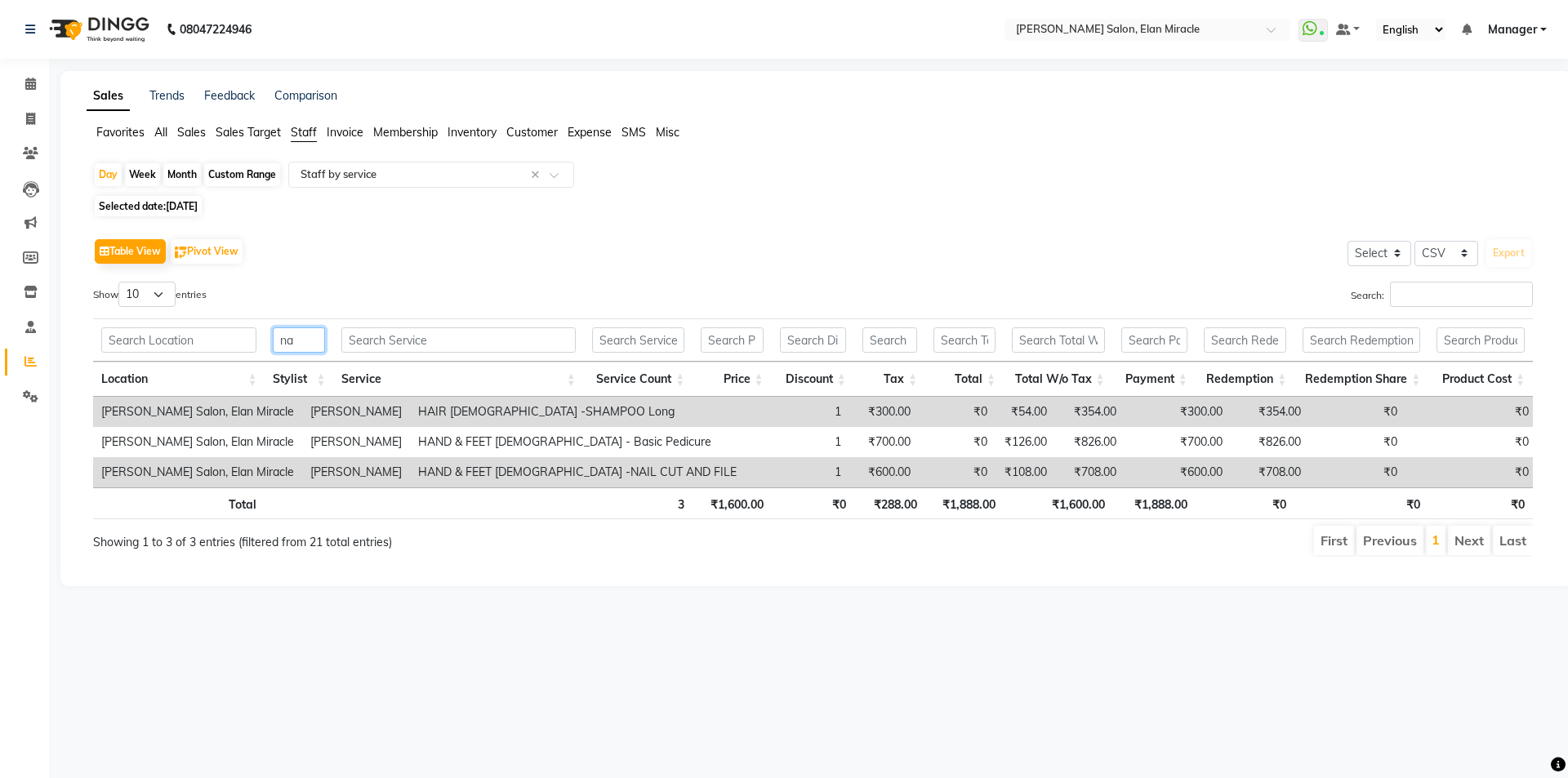
type input "n"
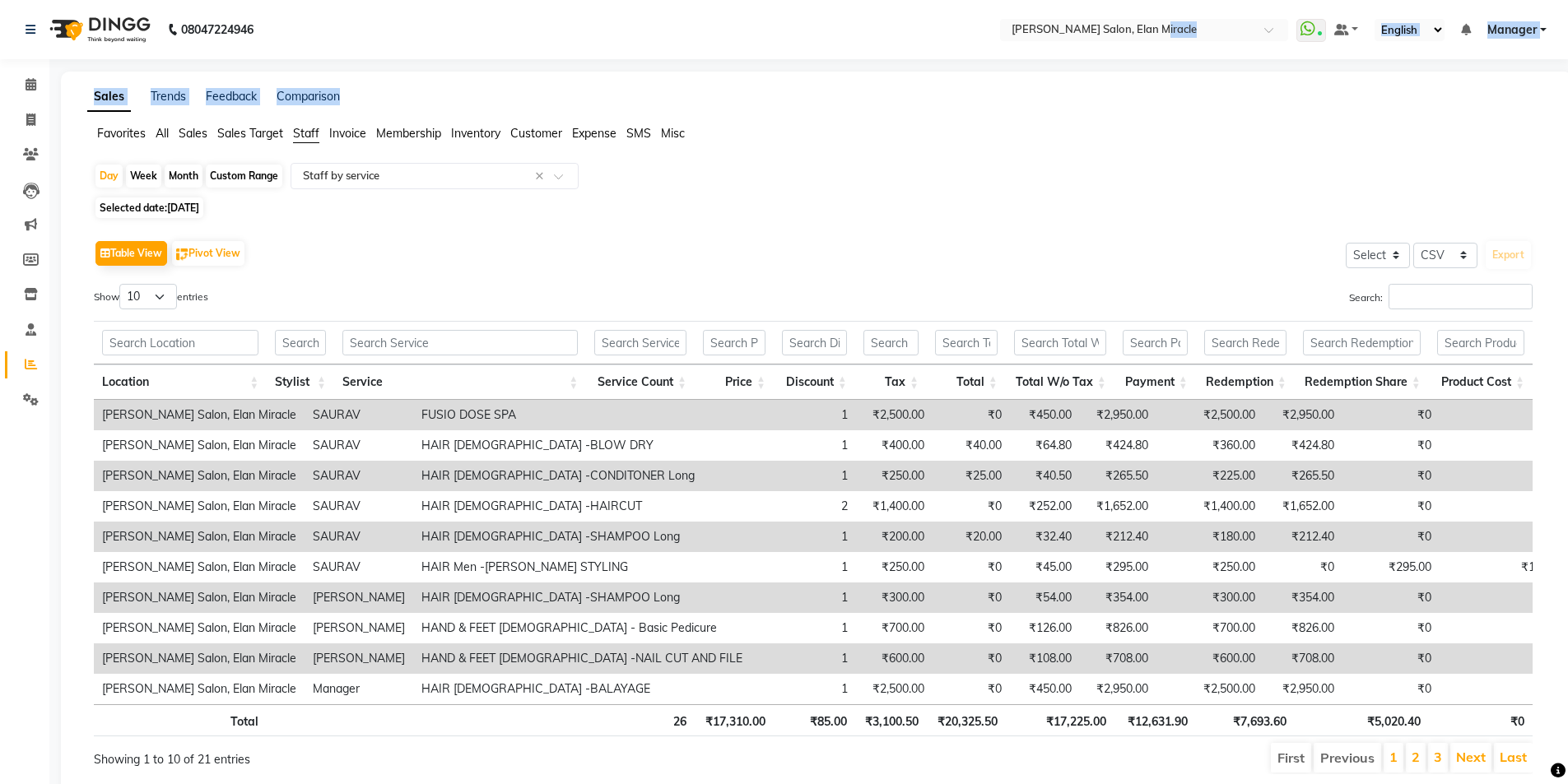
click at [1088, 0] on html "08047224946 Select Location × [PERSON_NAME] Salon, Elan Miracle WhatsApp Status…" at bounding box center [784, 392] width 1568 height 784
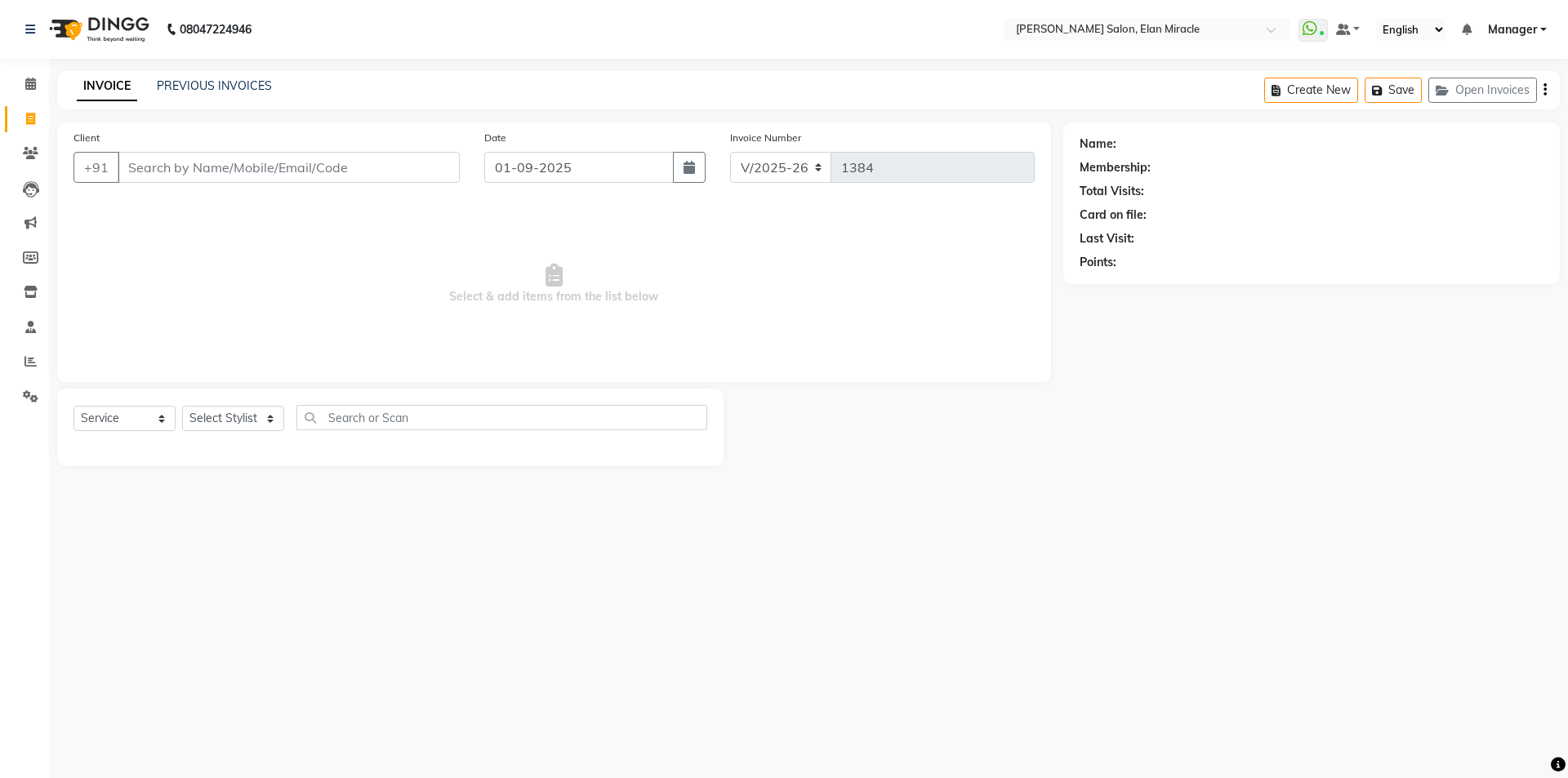
select select "7738"
select select "service"
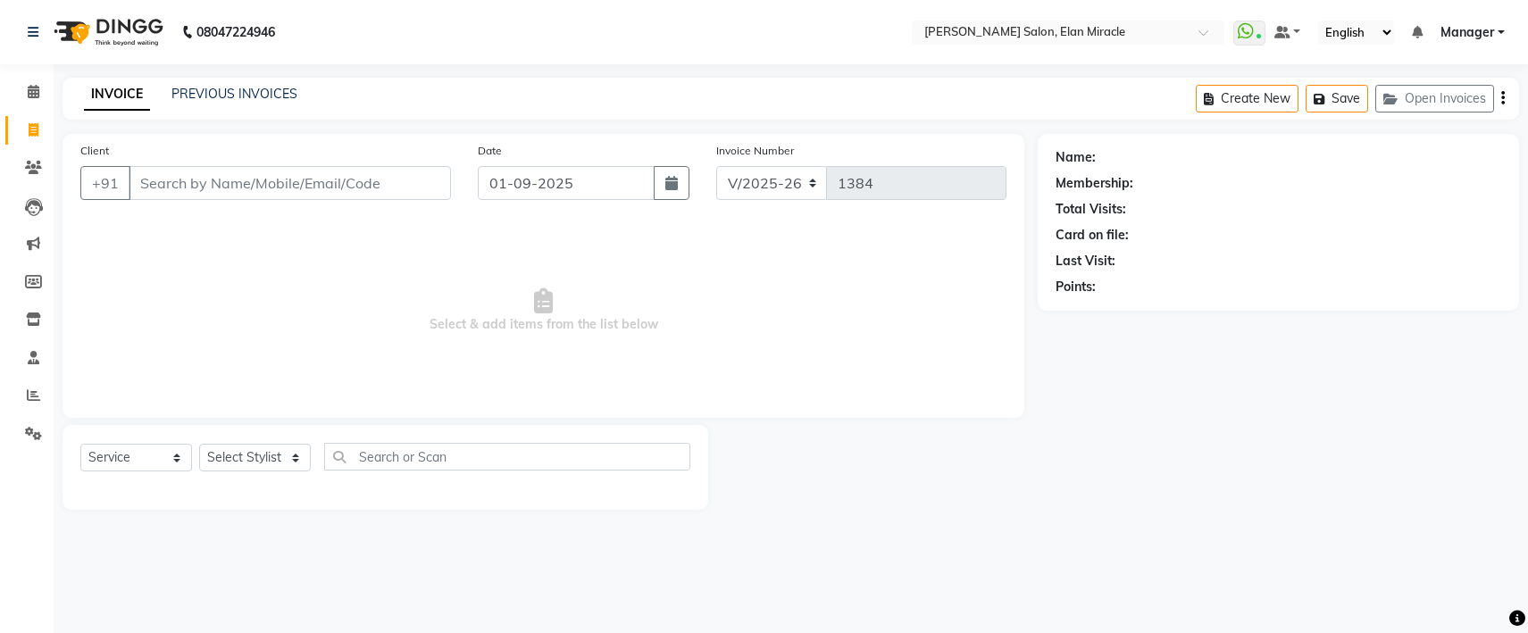
drag, startPoint x: 913, startPoint y: 259, endPoint x: 909, endPoint y: 270, distance: 11.3
